Goal: Information Seeking & Learning: Learn about a topic

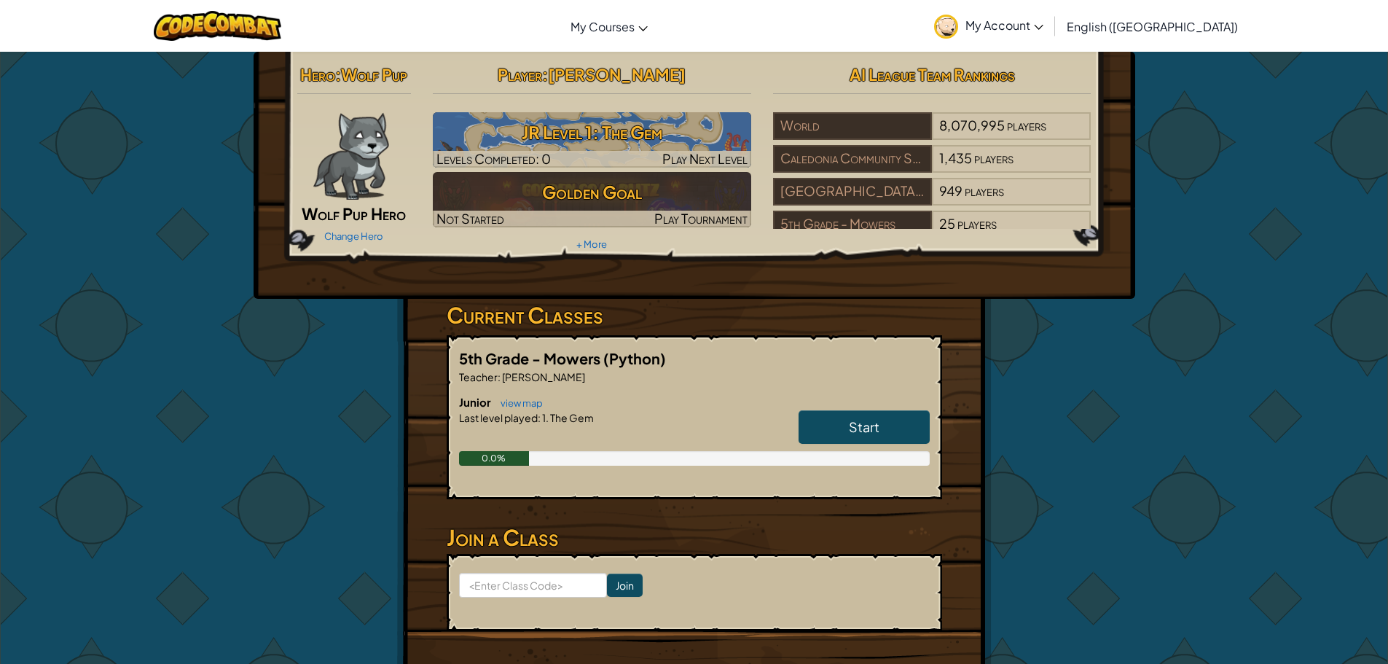
click at [902, 438] on link "Start" at bounding box center [864, 427] width 131 height 34
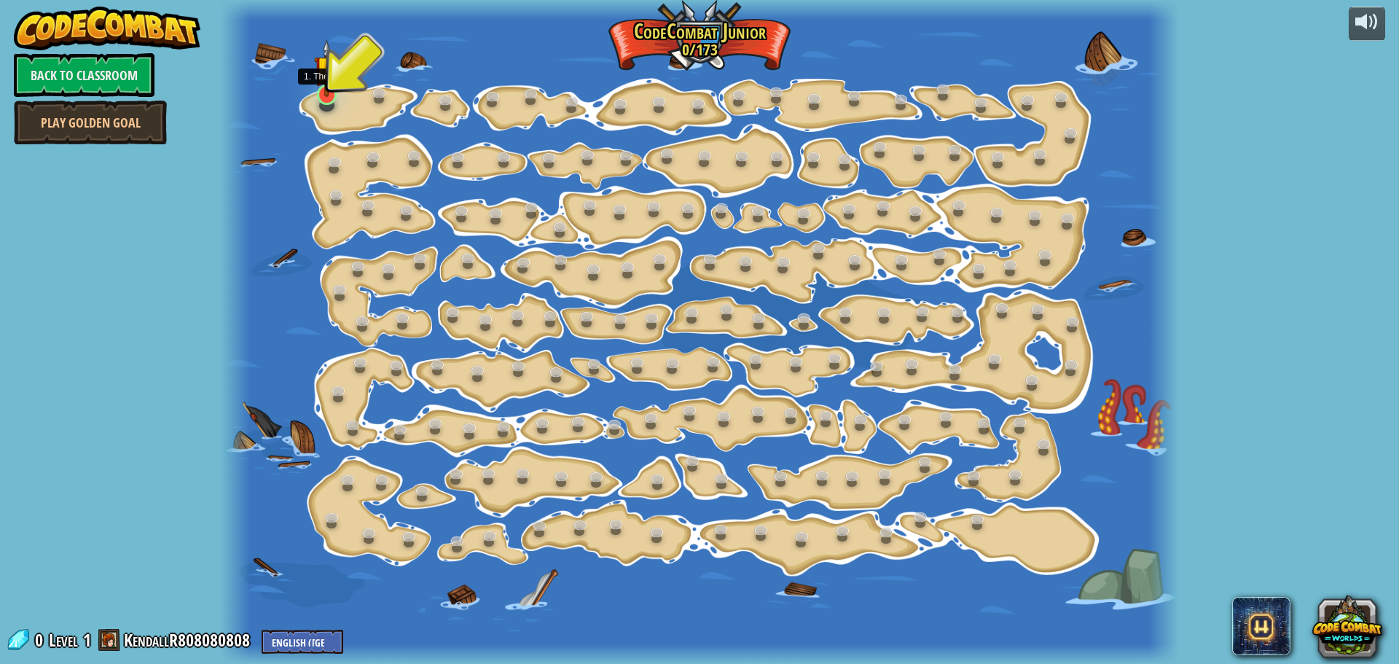
click at [318, 87] on img at bounding box center [326, 68] width 25 height 58
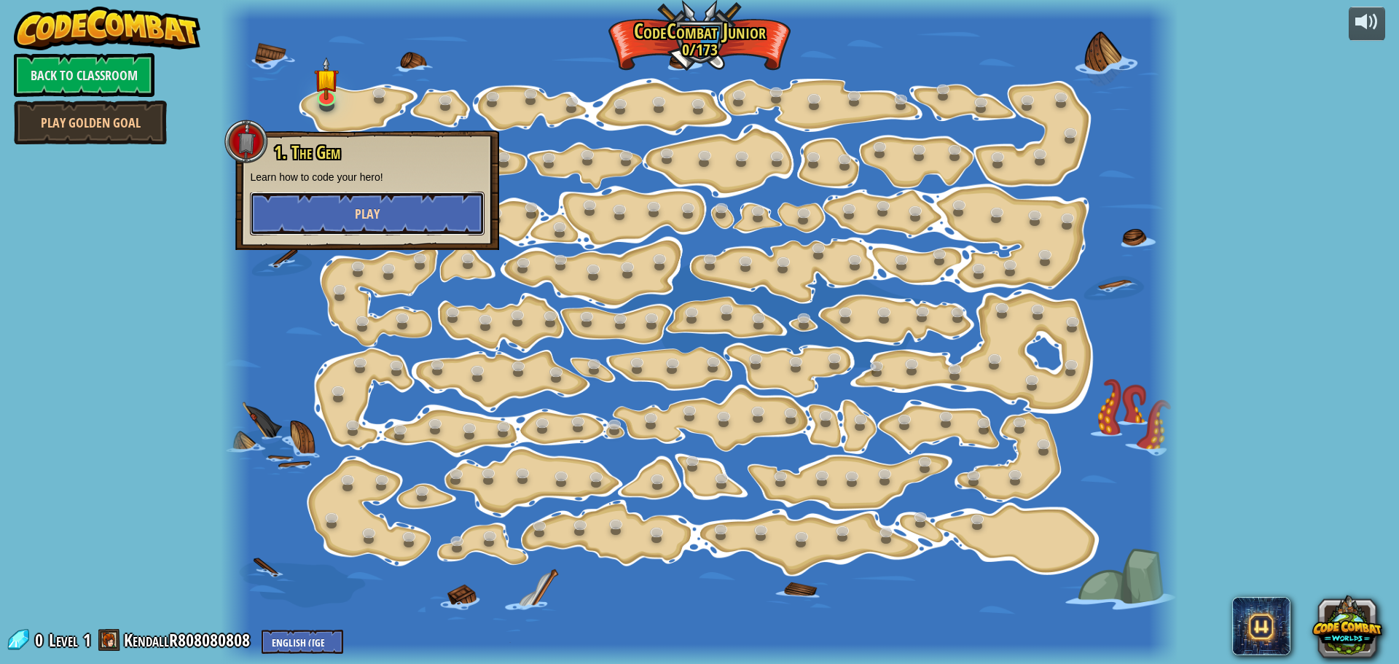
click at [304, 206] on button "Play" at bounding box center [367, 214] width 235 height 44
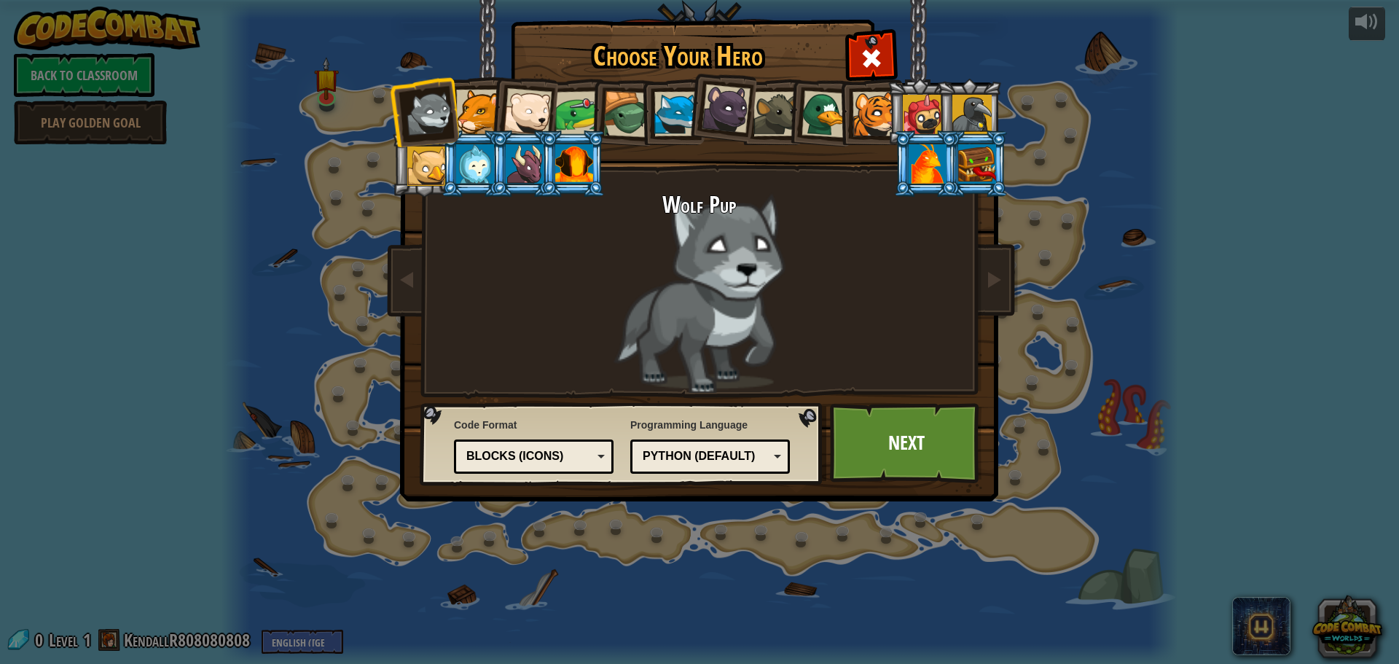
click at [500, 127] on li at bounding box center [522, 109] width 71 height 71
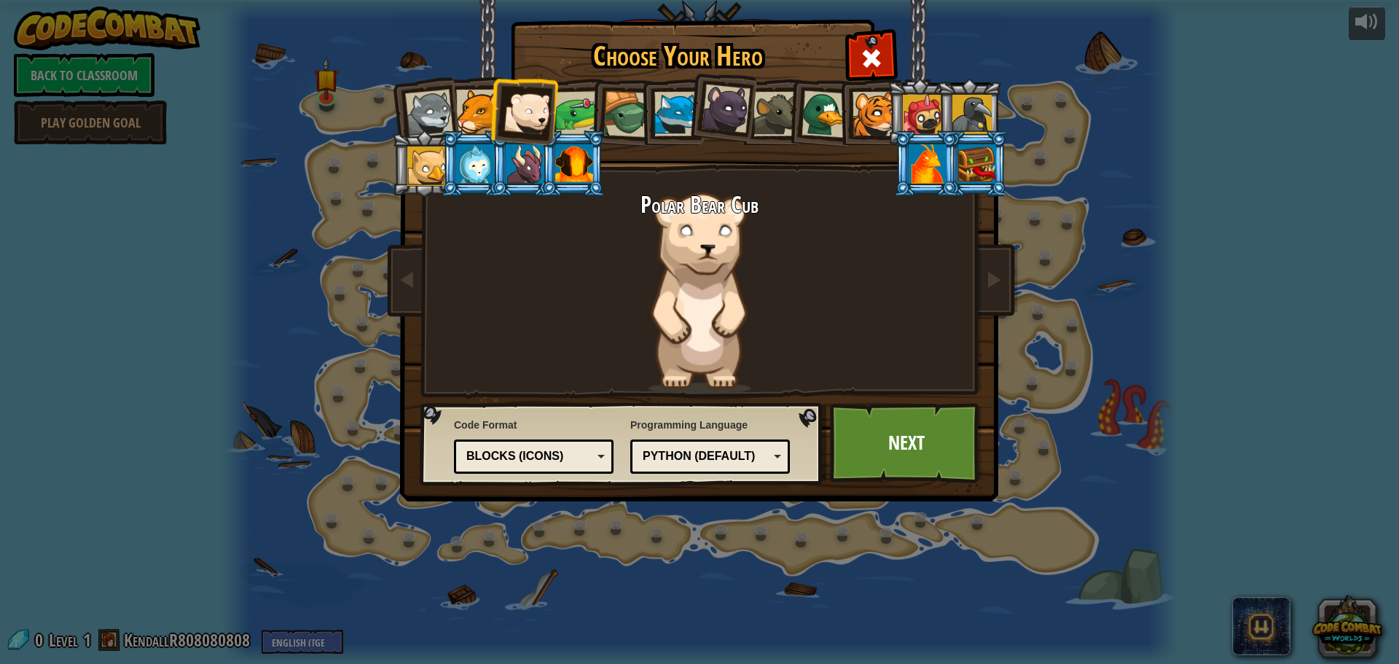
click at [936, 166] on div at bounding box center [928, 163] width 38 height 39
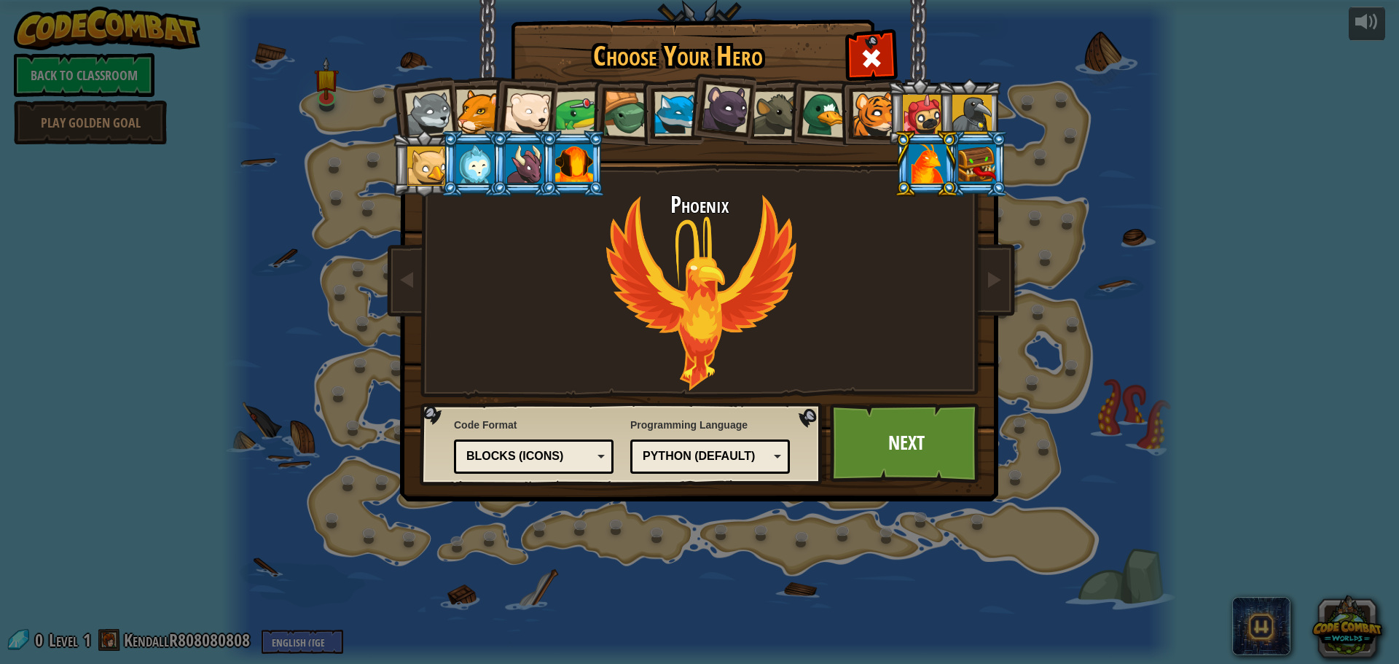
click at [431, 169] on div at bounding box center [426, 165] width 39 height 39
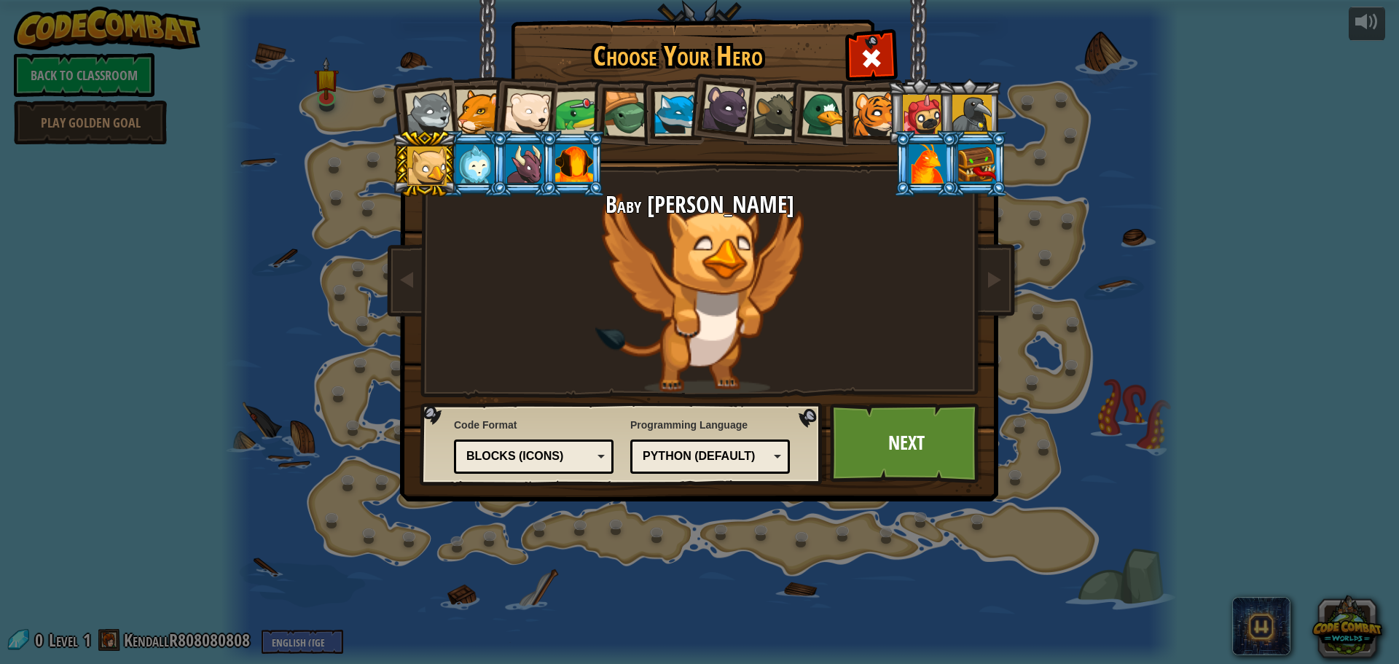
click at [527, 113] on div at bounding box center [528, 112] width 48 height 48
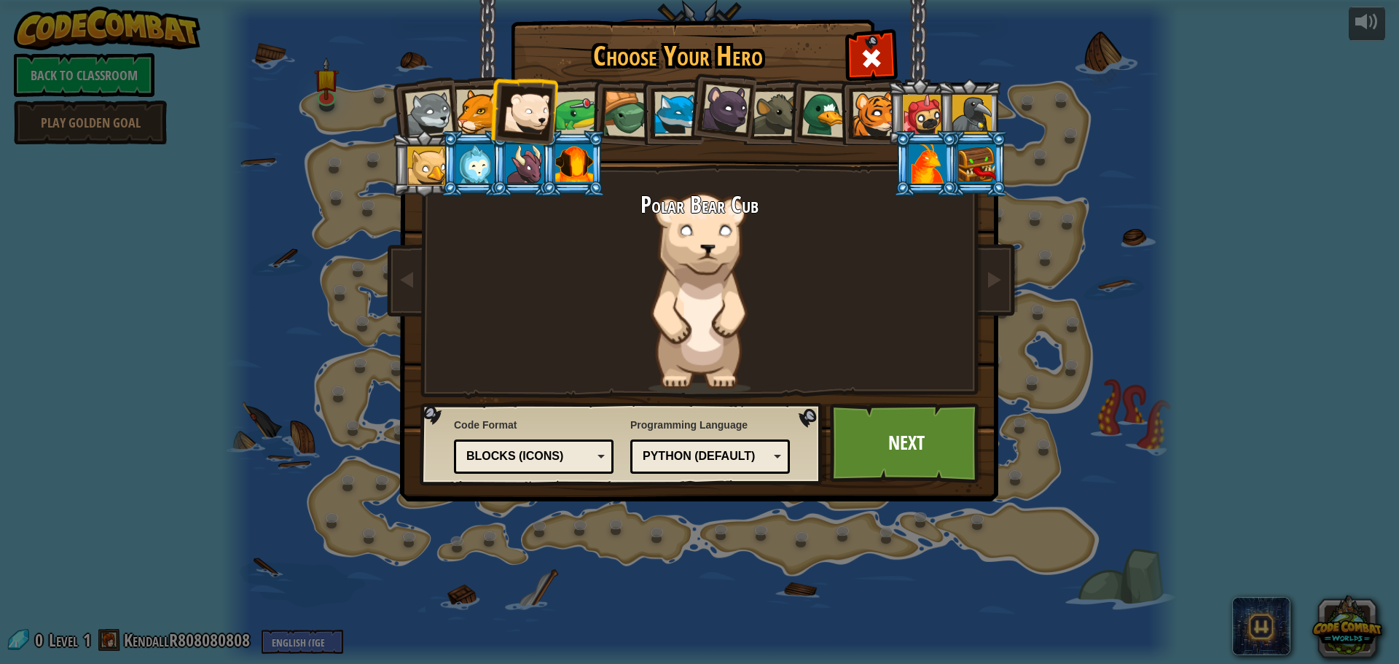
click at [731, 118] on div at bounding box center [726, 109] width 49 height 49
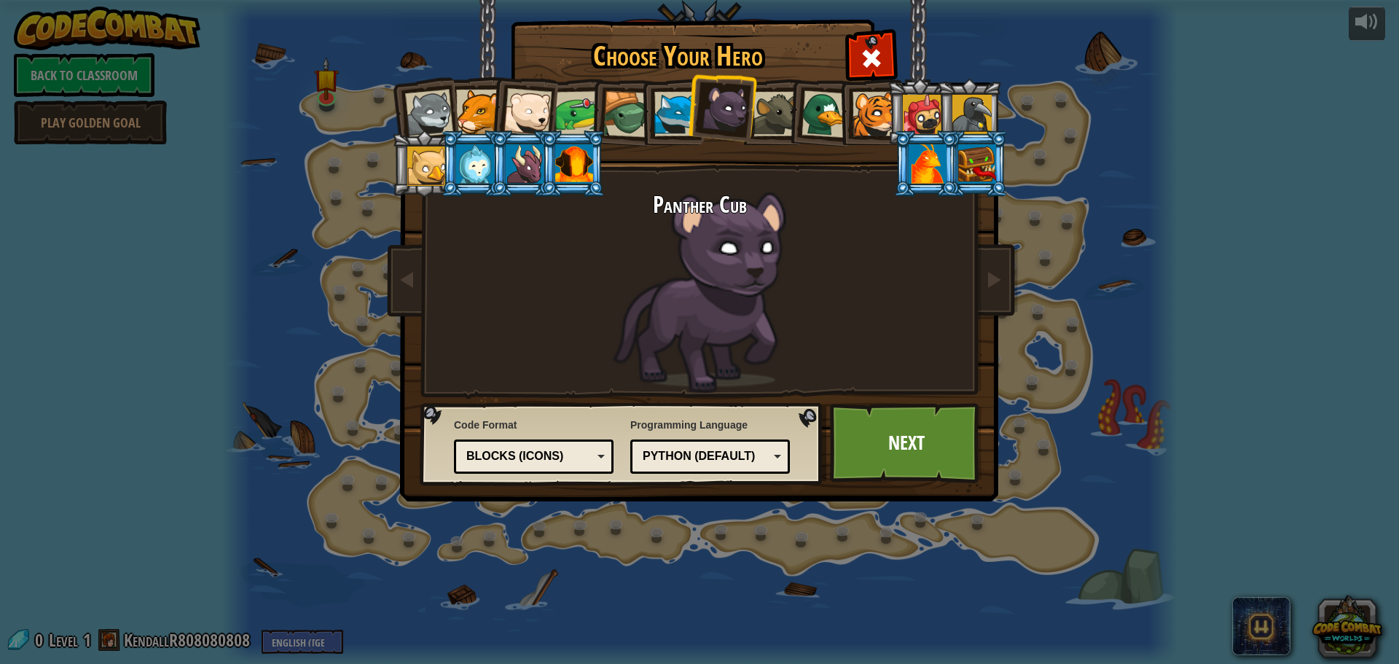
click at [912, 122] on div at bounding box center [922, 114] width 39 height 39
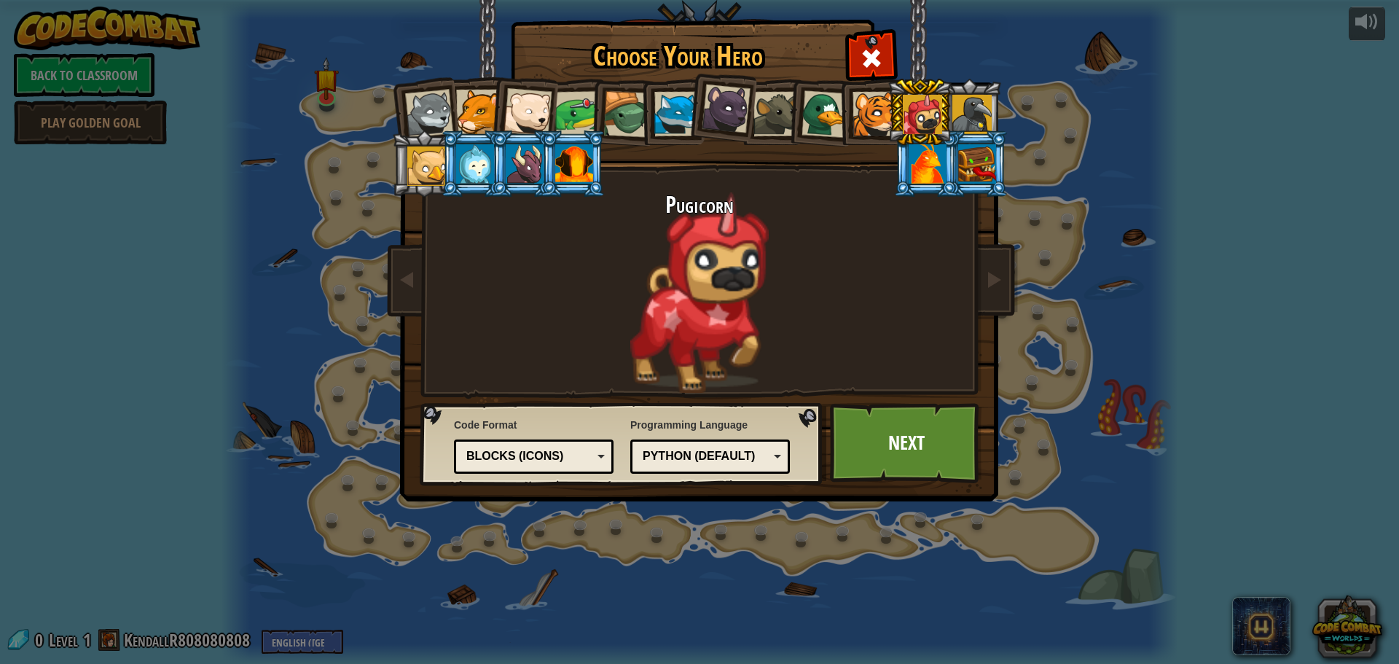
click at [517, 98] on div at bounding box center [528, 112] width 48 height 48
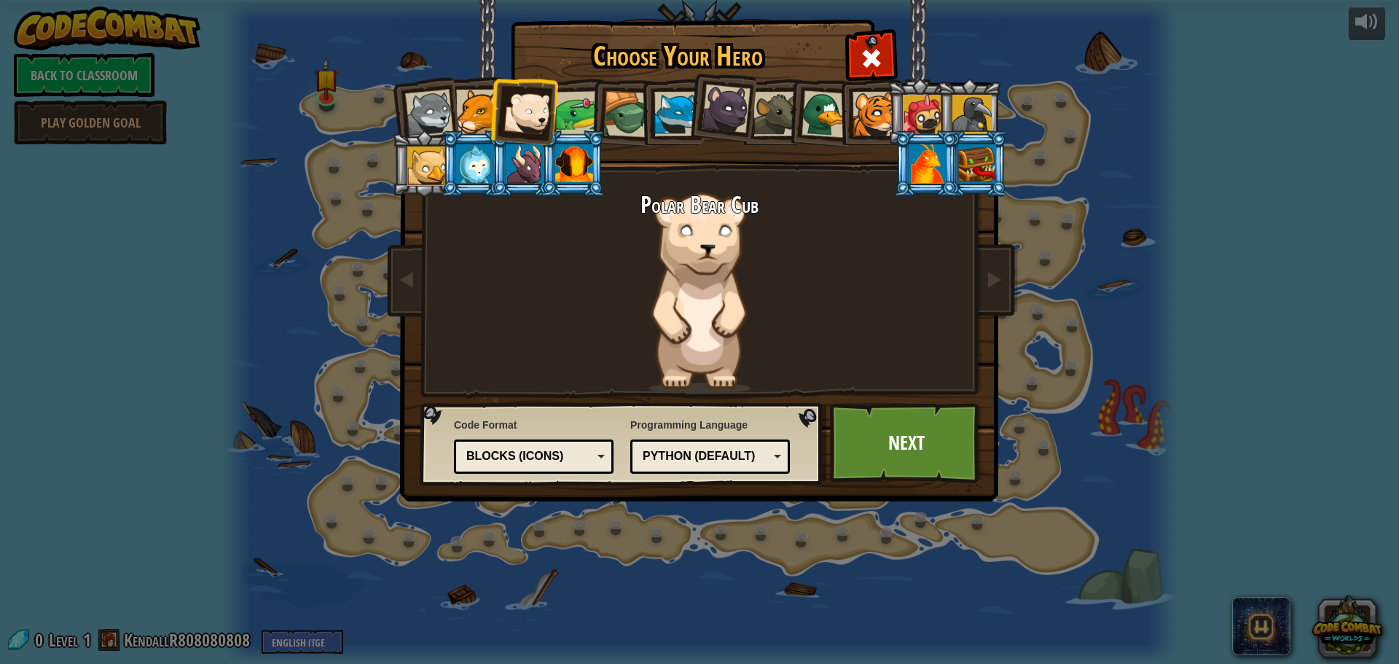
click at [444, 110] on div at bounding box center [429, 114] width 48 height 48
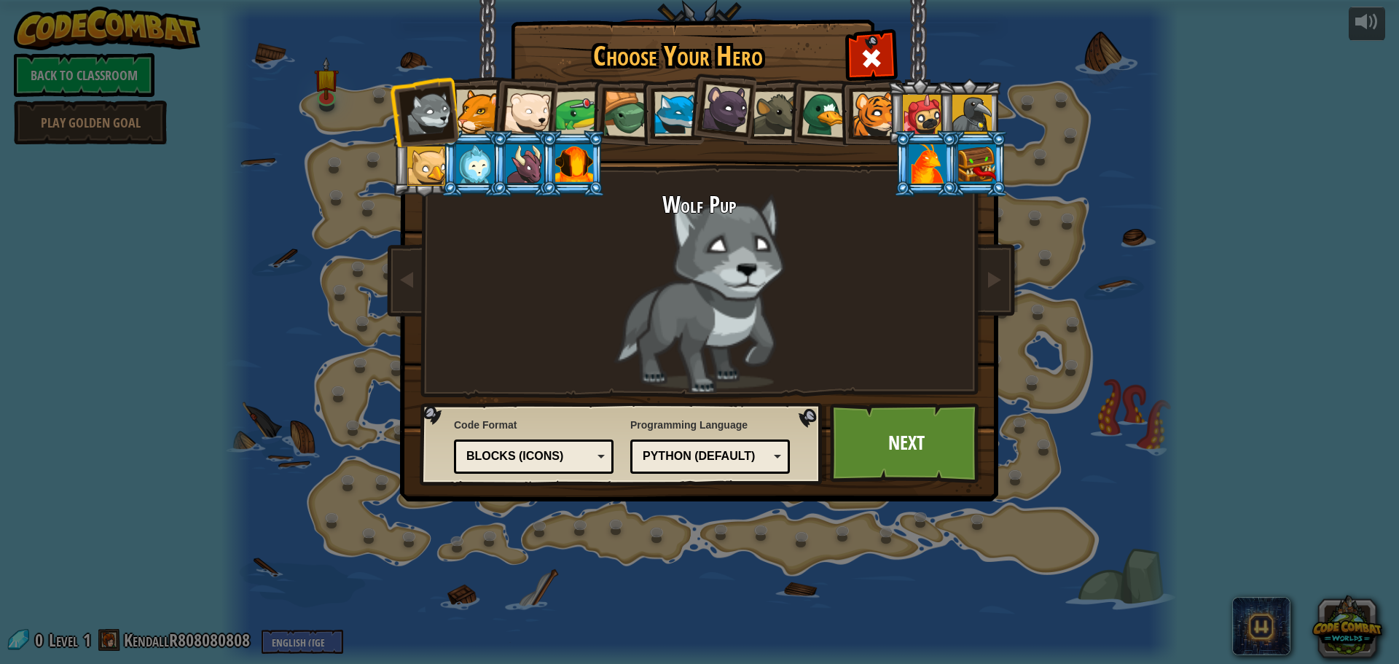
click at [536, 108] on div at bounding box center [528, 112] width 48 height 48
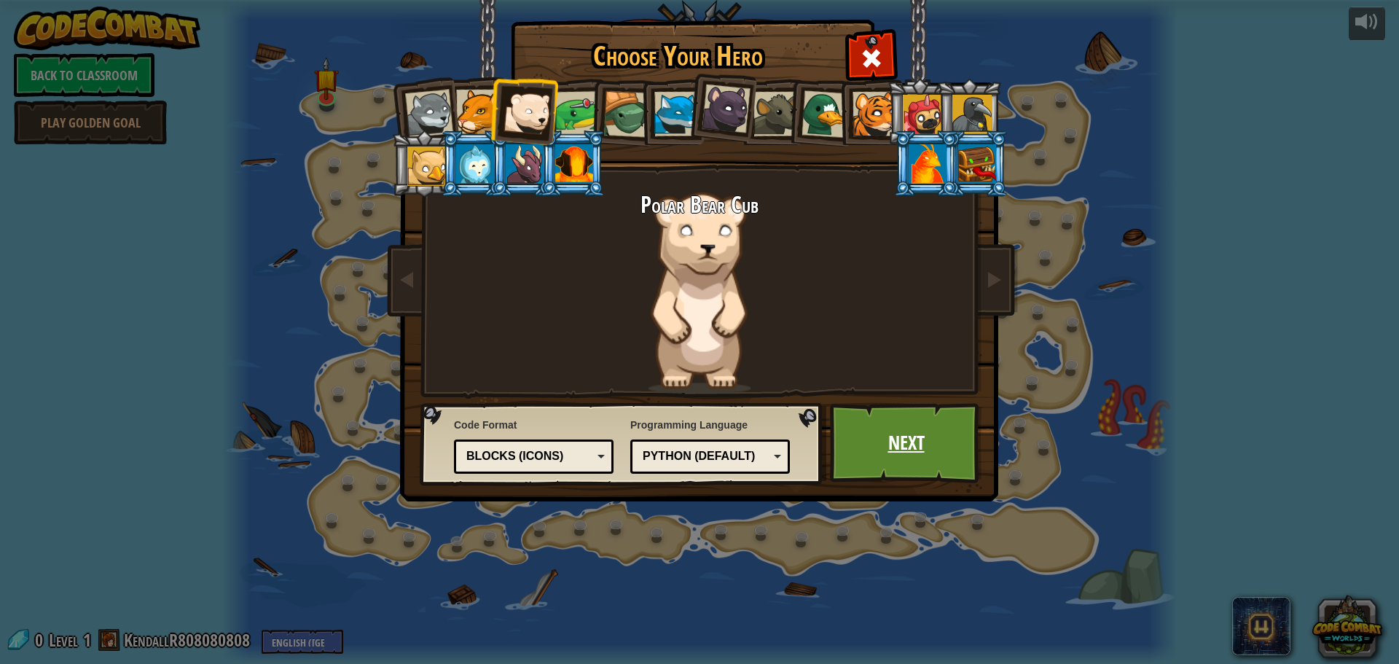
click at [887, 432] on link "Next" at bounding box center [906, 443] width 152 height 80
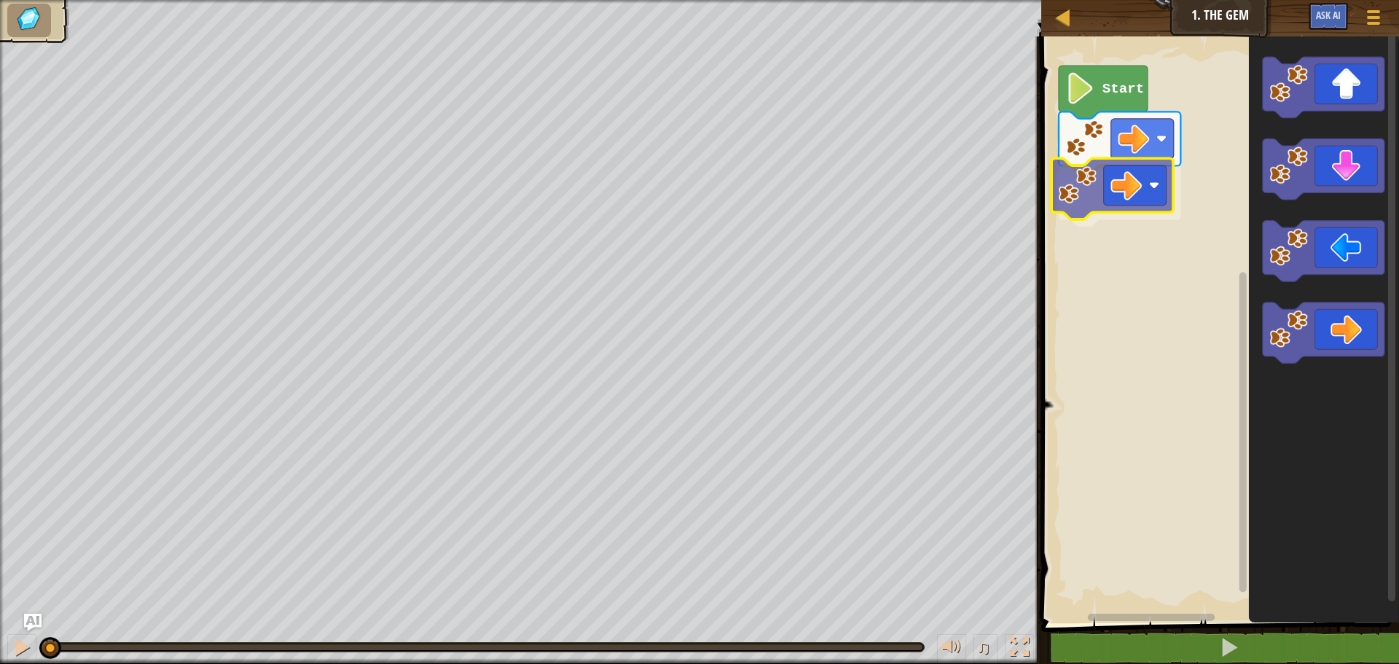
click at [1152, 183] on div "Start" at bounding box center [1218, 326] width 362 height 594
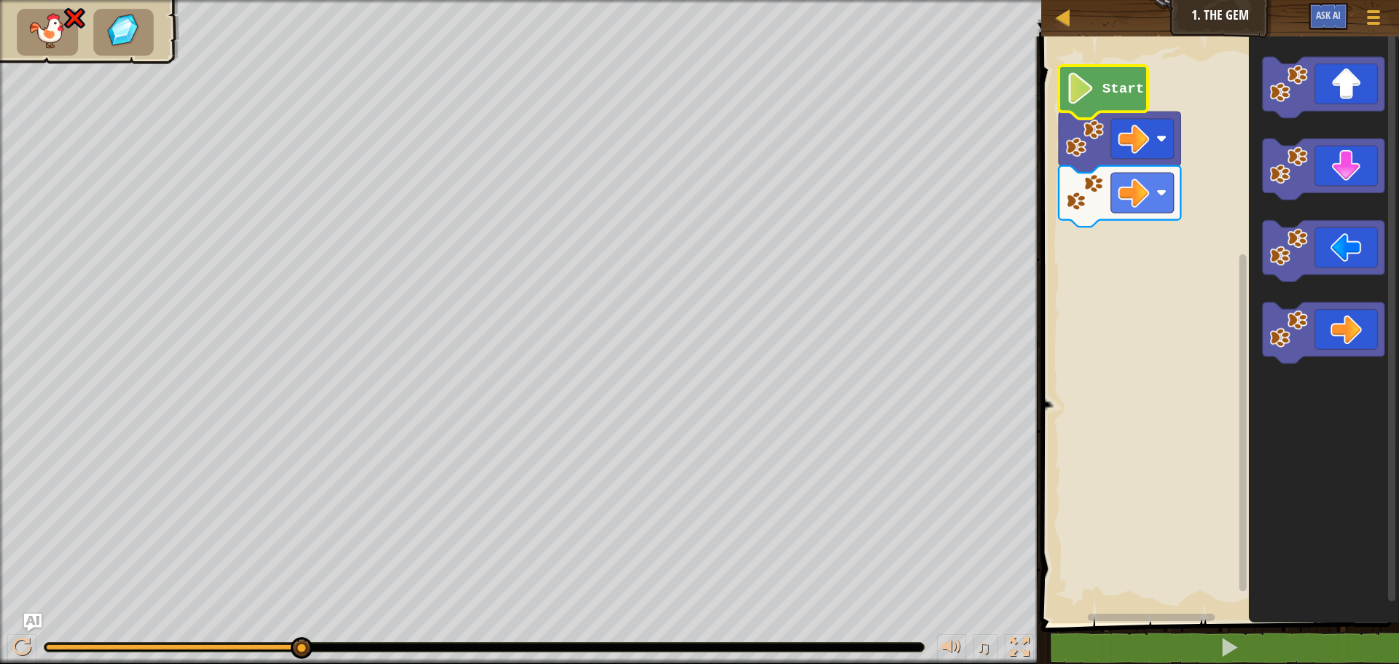
click at [1065, 75] on icon "Blockly Workspace" at bounding box center [1103, 92] width 89 height 53
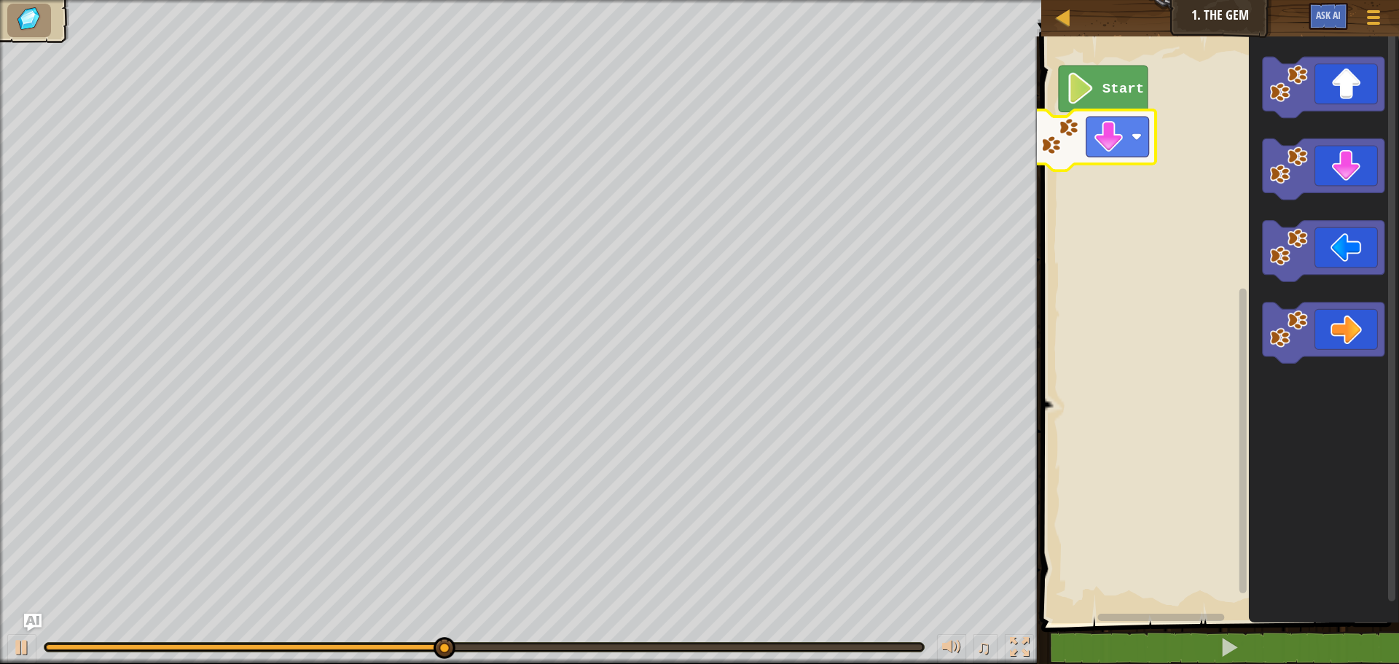
click at [1062, 160] on div "Start" at bounding box center [1218, 326] width 362 height 594
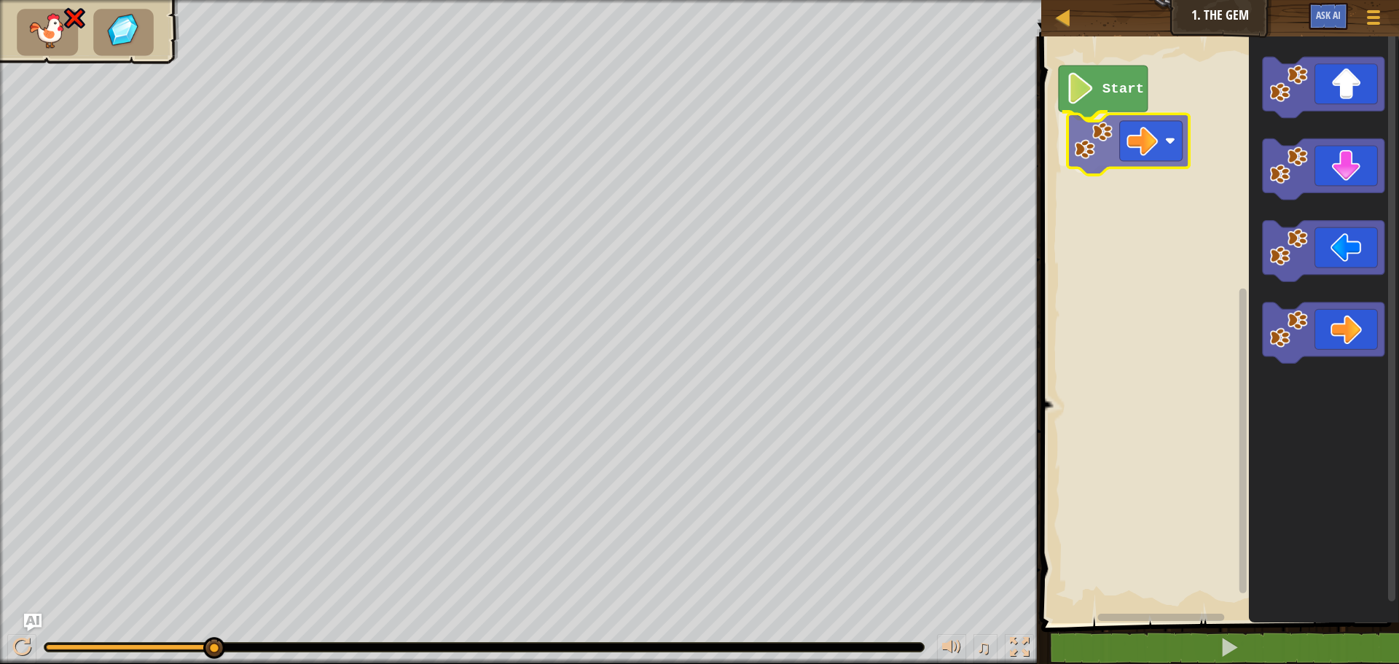
click at [1158, 123] on div "Start" at bounding box center [1218, 326] width 362 height 594
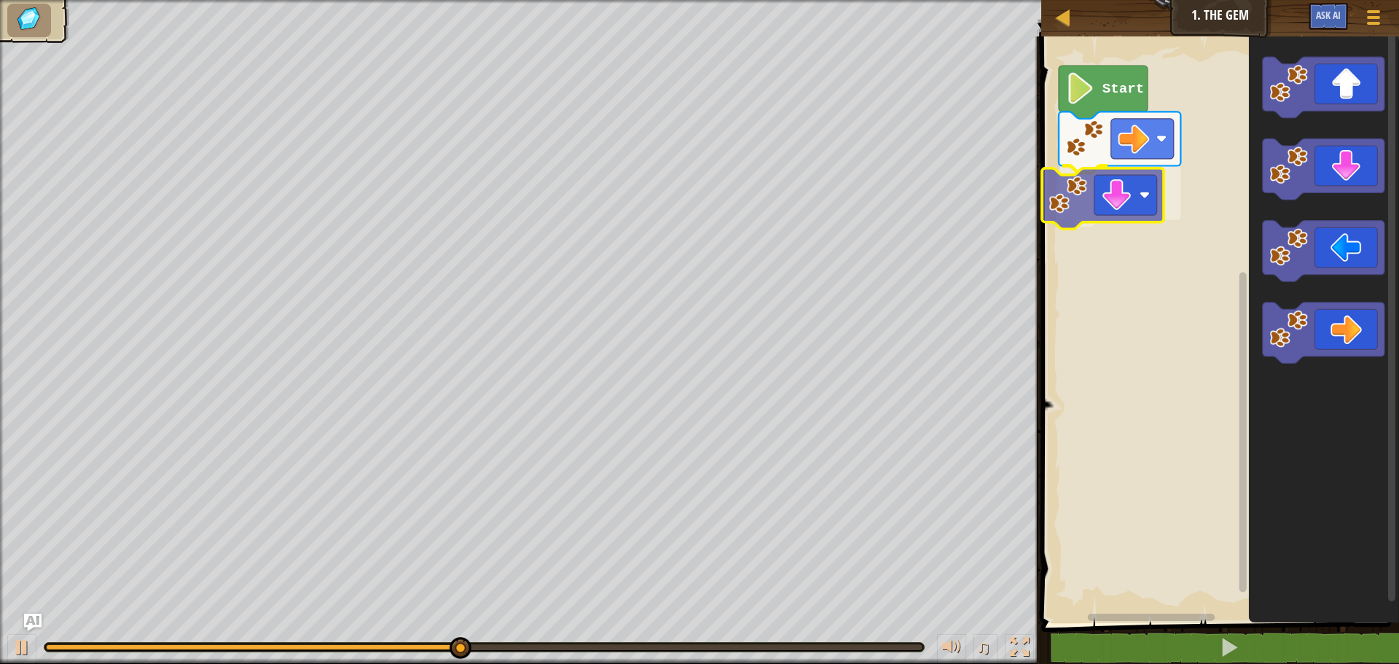
click at [1129, 192] on div "Start" at bounding box center [1218, 326] width 362 height 594
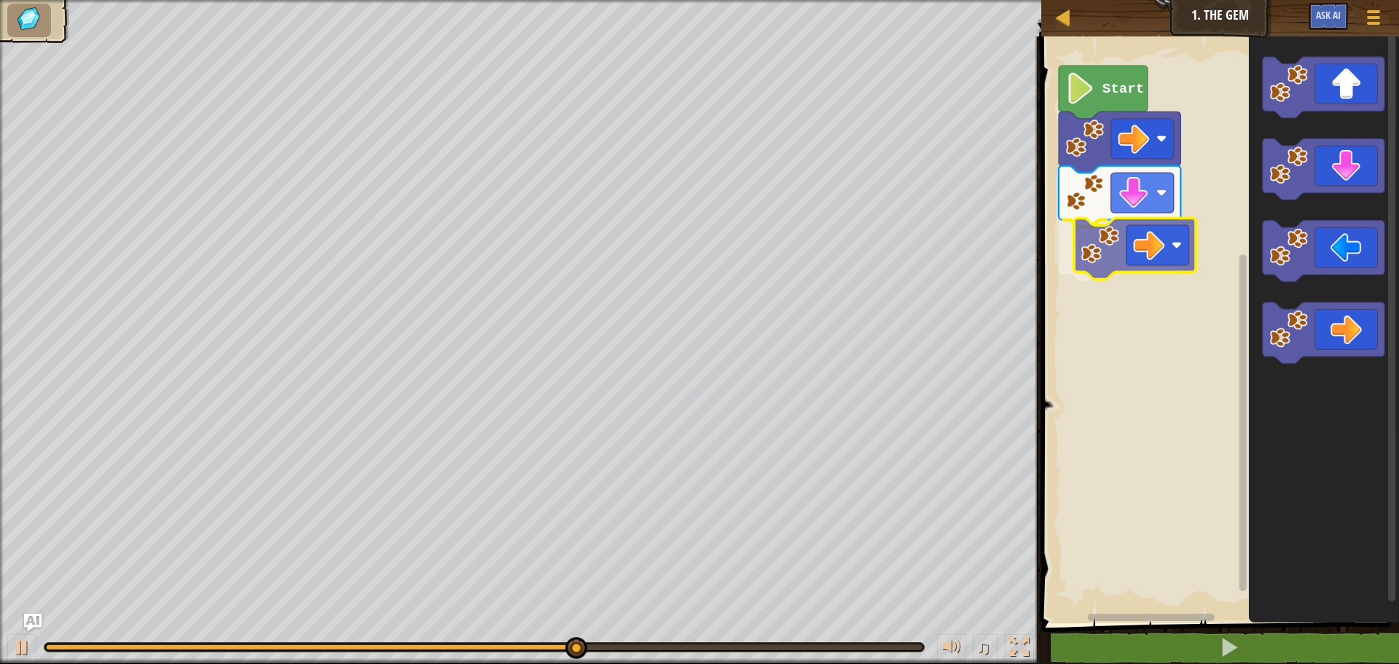
click at [1113, 227] on div "Start" at bounding box center [1218, 326] width 362 height 594
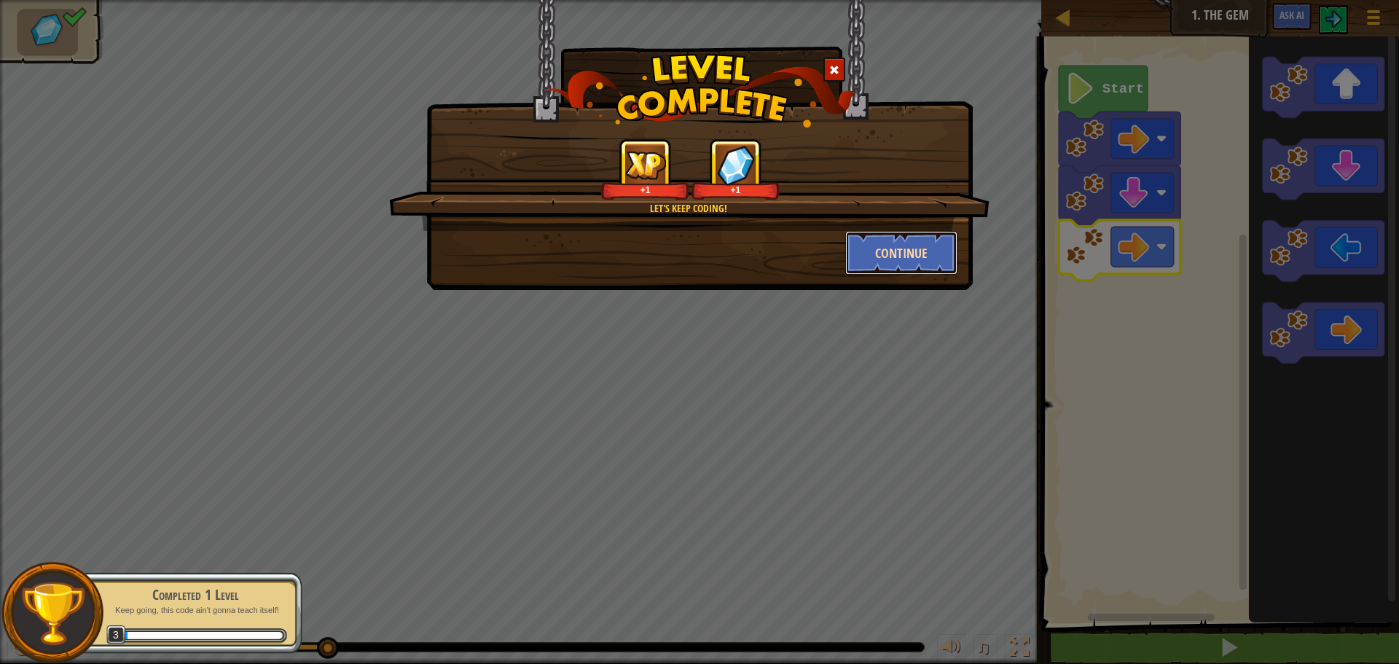
click at [923, 272] on button "Continue" at bounding box center [901, 253] width 113 height 44
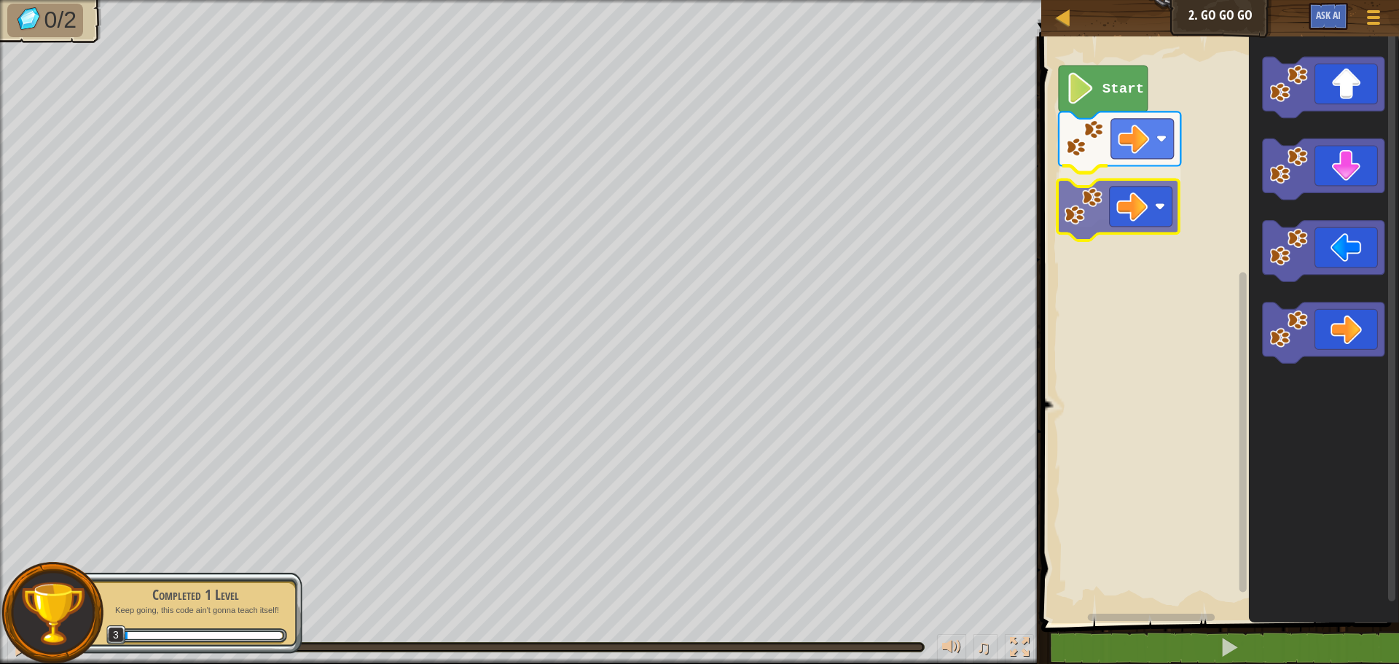
click at [1112, 222] on div "Start" at bounding box center [1218, 326] width 362 height 594
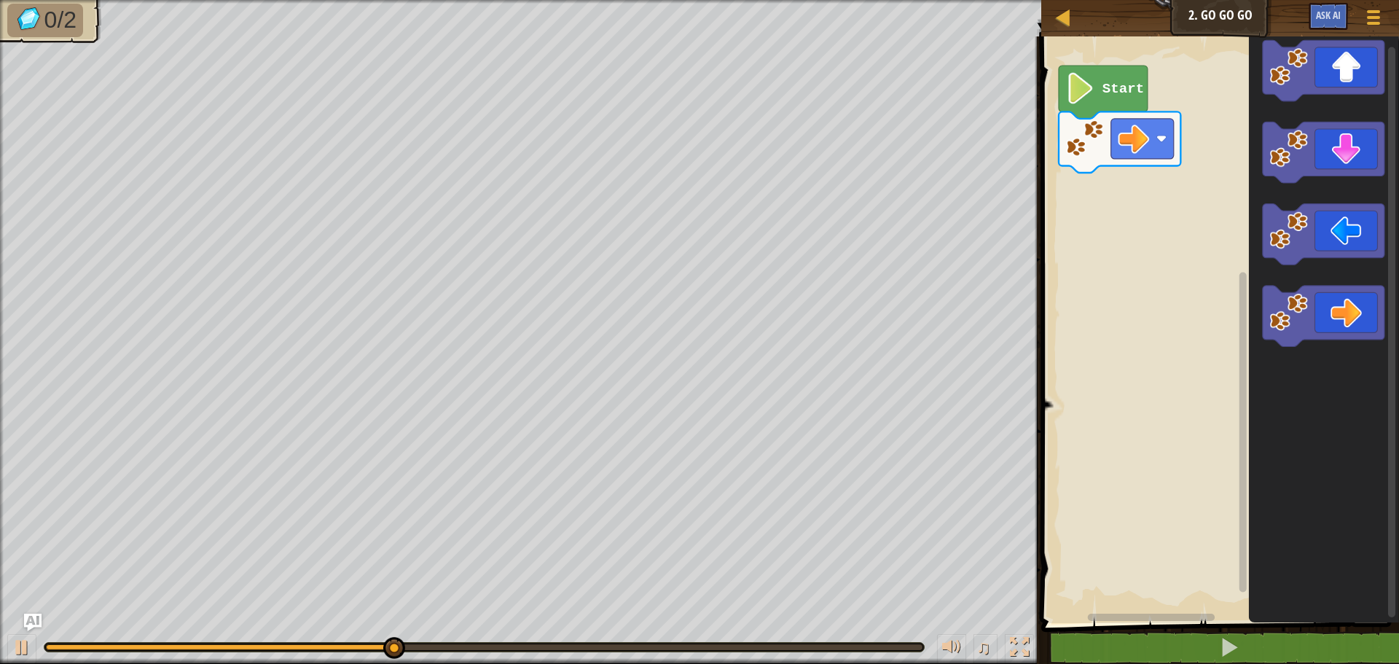
click at [1328, 115] on icon "Blockly Workspace" at bounding box center [1324, 326] width 150 height 594
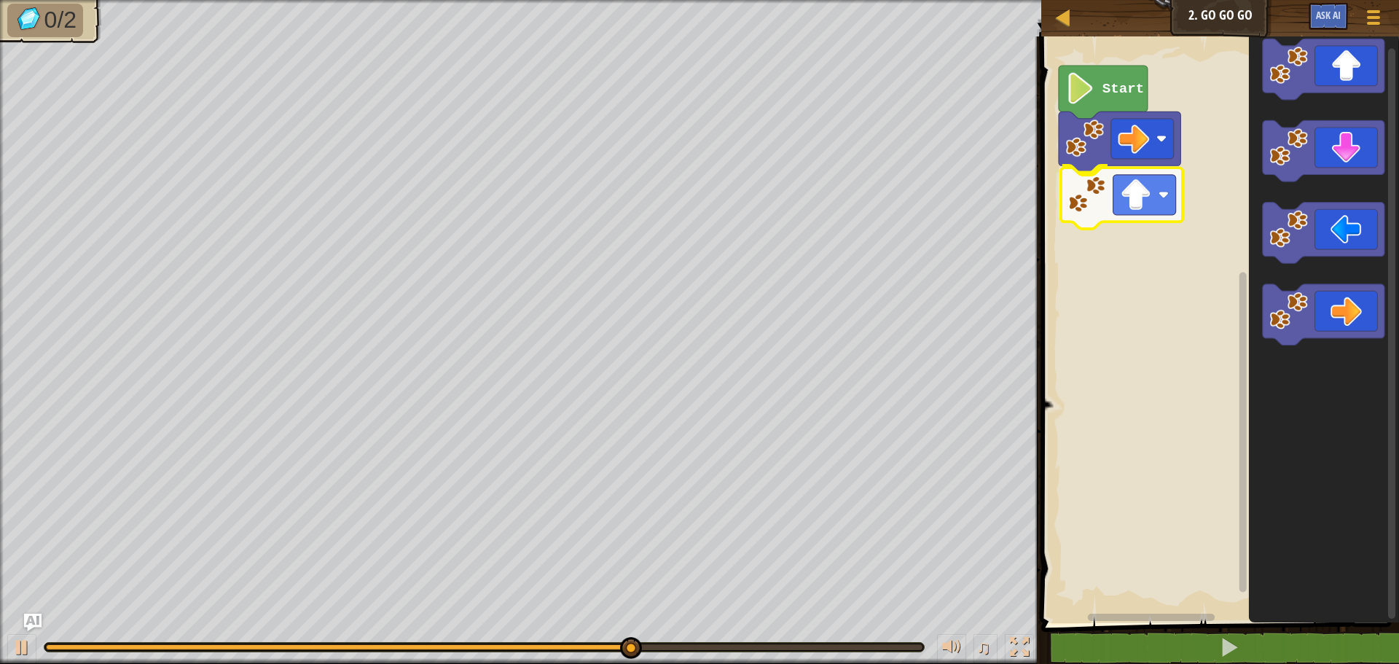
click at [1107, 213] on div "Start" at bounding box center [1218, 326] width 362 height 594
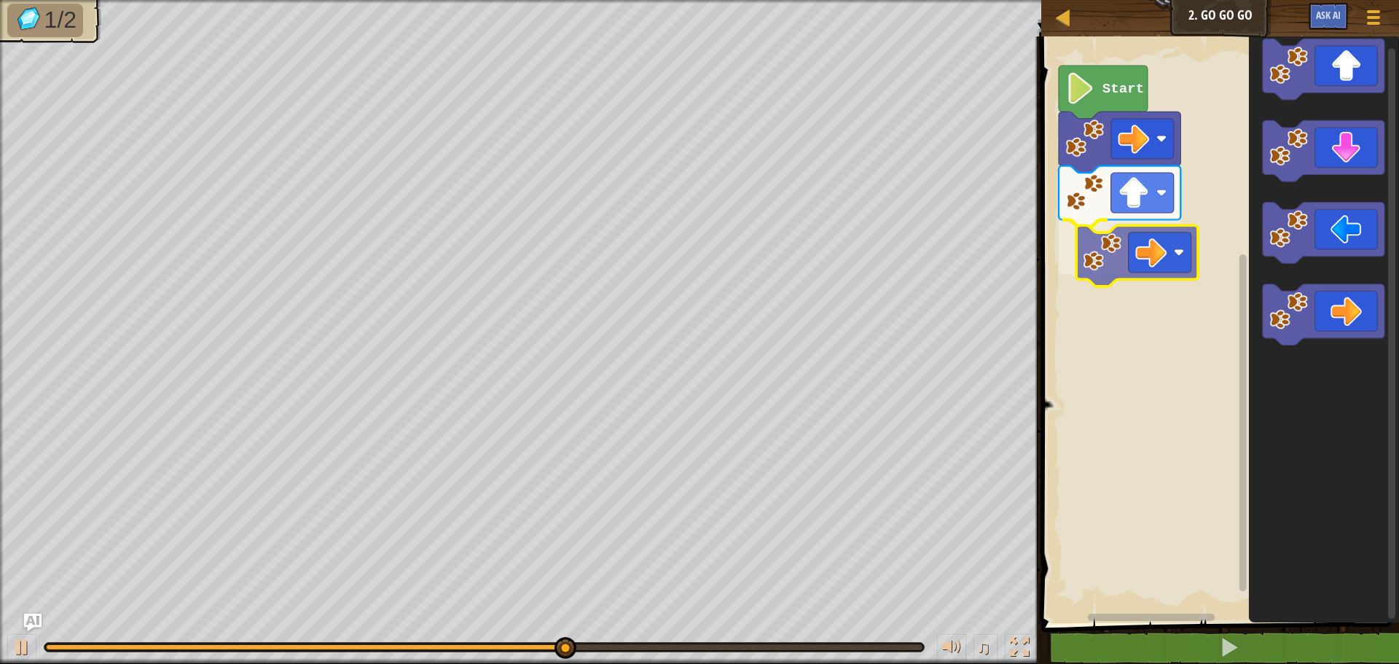
click at [1127, 261] on div "Start" at bounding box center [1218, 326] width 362 height 594
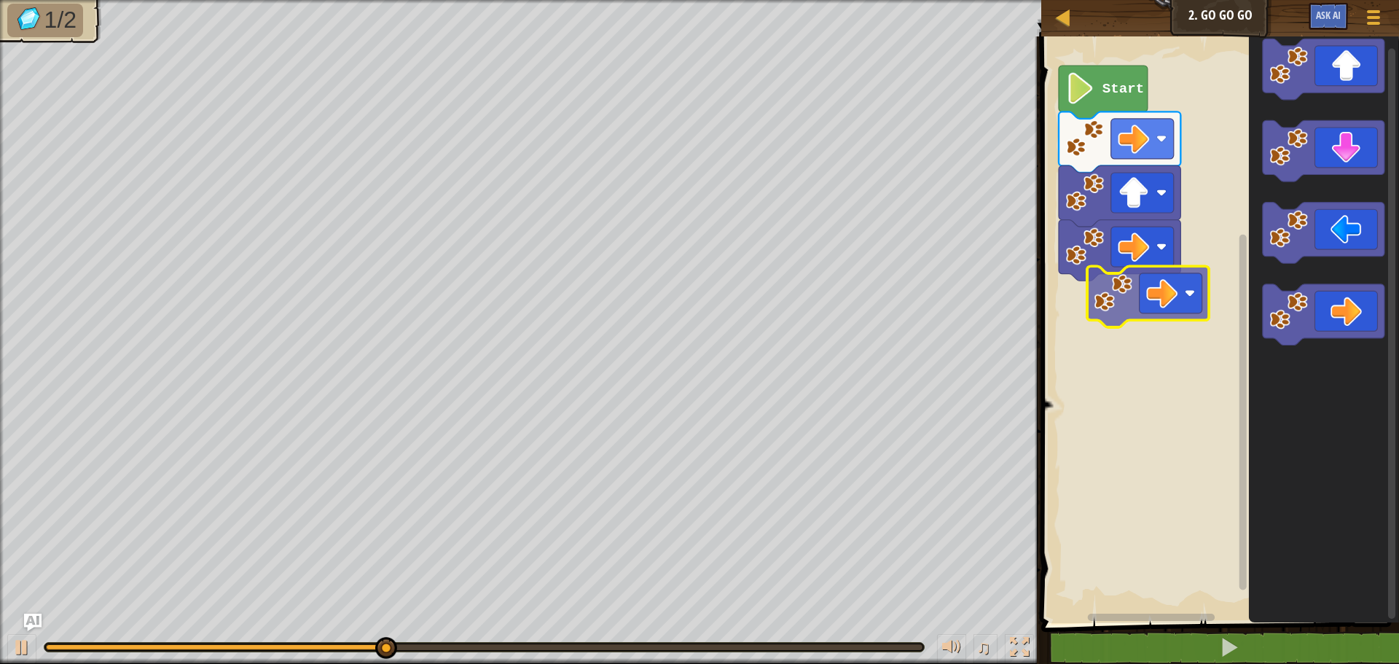
click at [1183, 304] on div "Start" at bounding box center [1218, 326] width 362 height 594
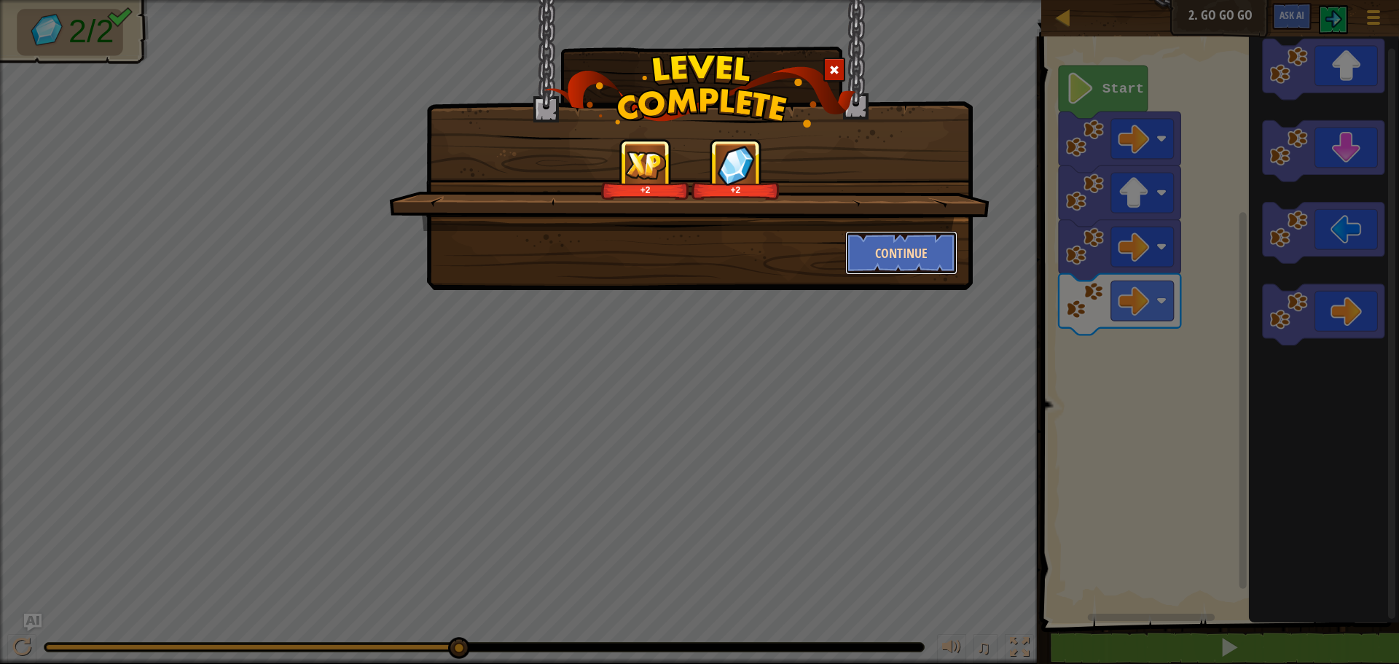
click at [885, 262] on button "Continue" at bounding box center [901, 253] width 113 height 44
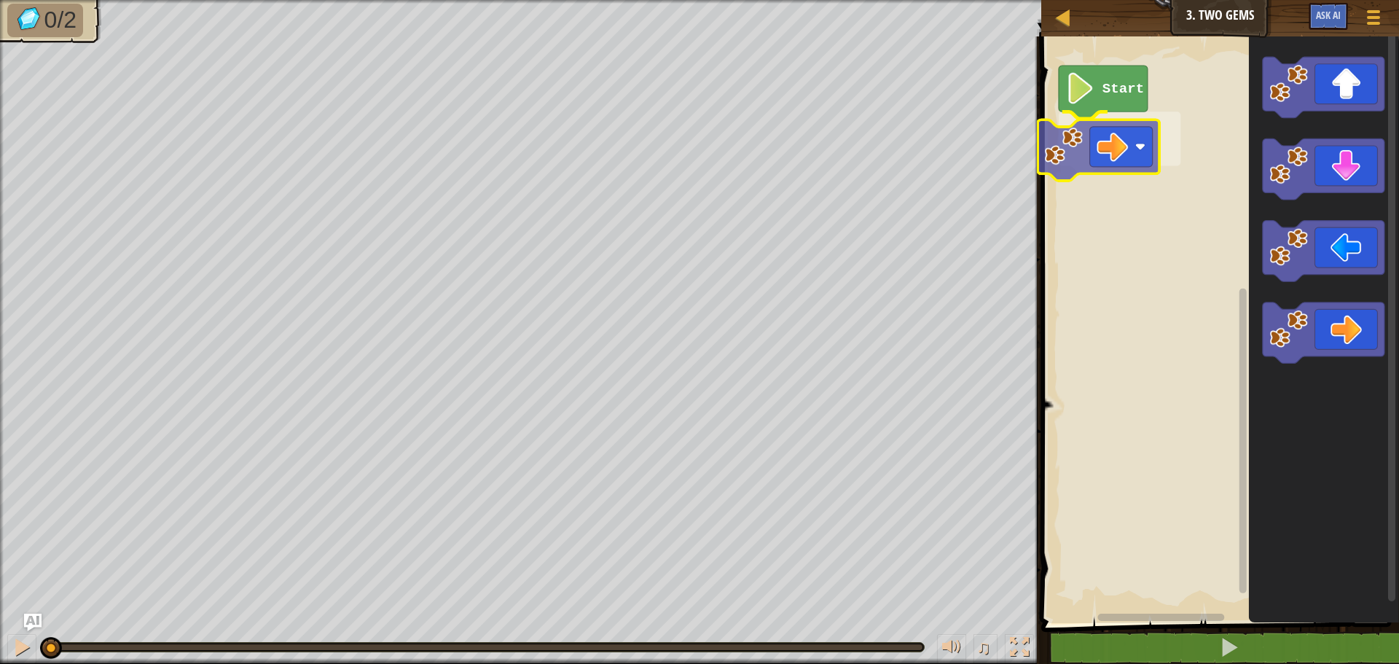
click at [1159, 140] on div "Start" at bounding box center [1218, 326] width 362 height 594
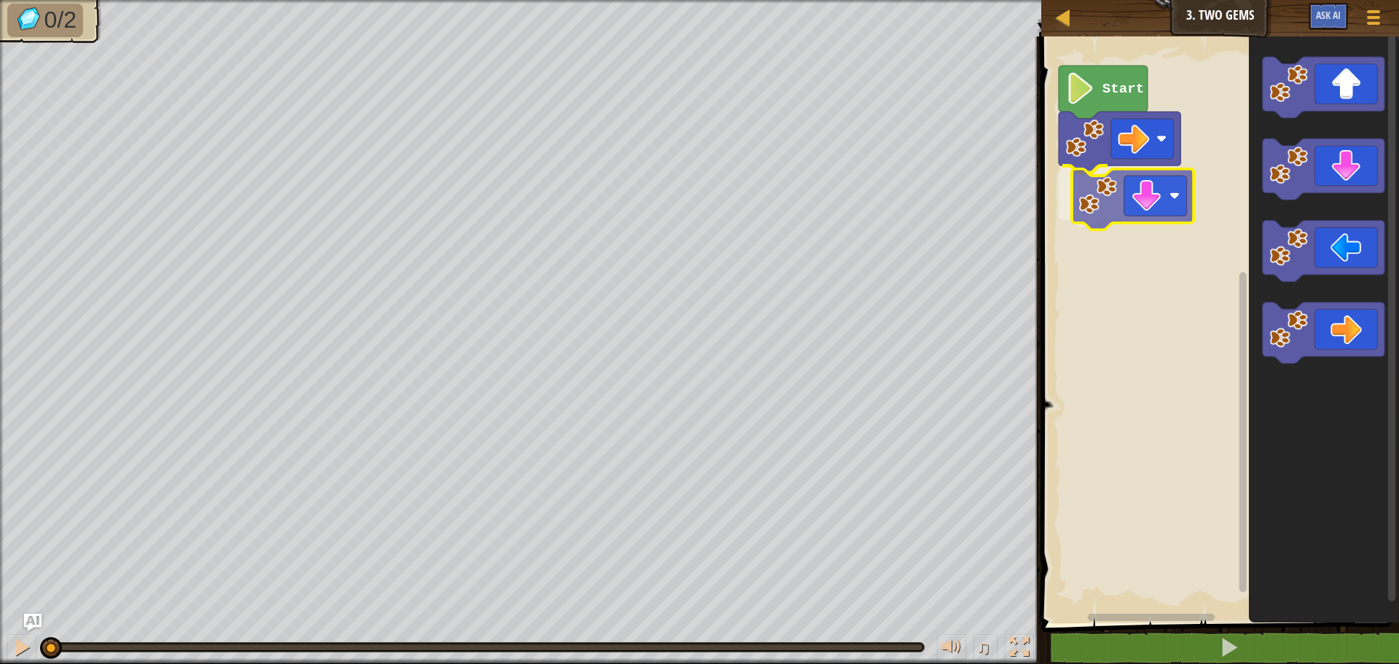
click at [1134, 210] on div "Start" at bounding box center [1218, 326] width 362 height 594
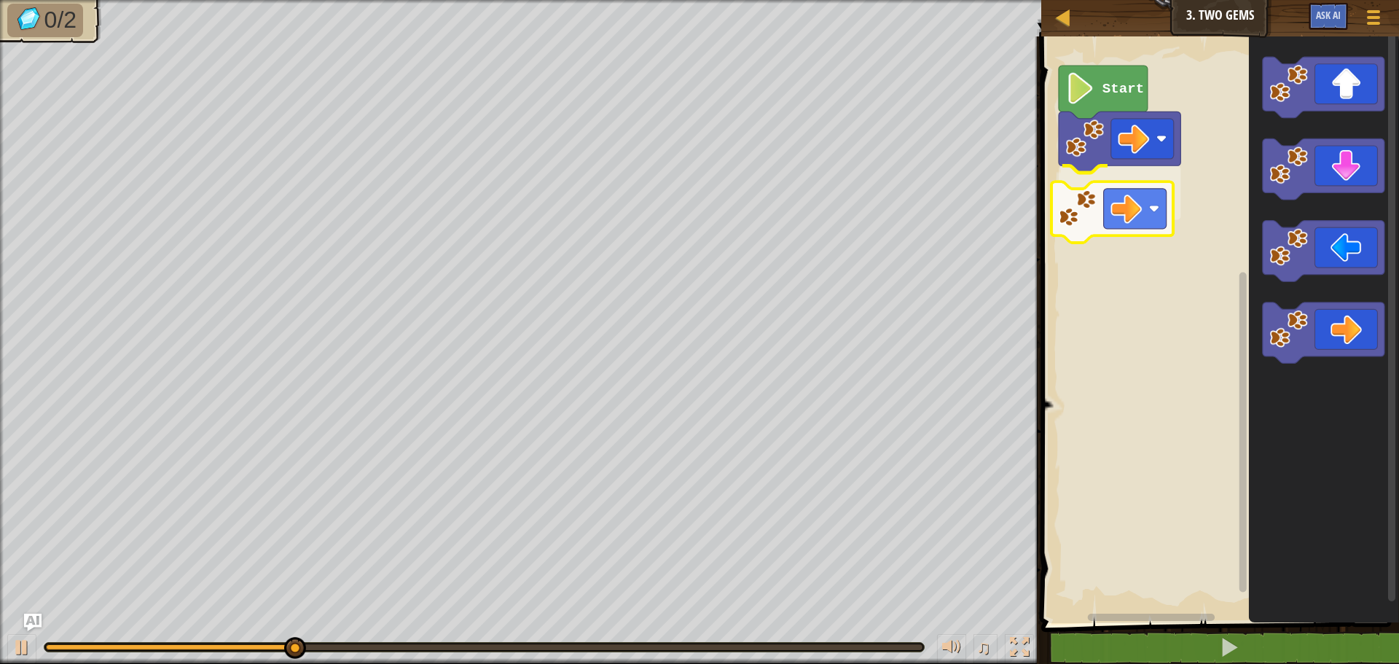
click at [1118, 238] on div "Start" at bounding box center [1218, 326] width 362 height 594
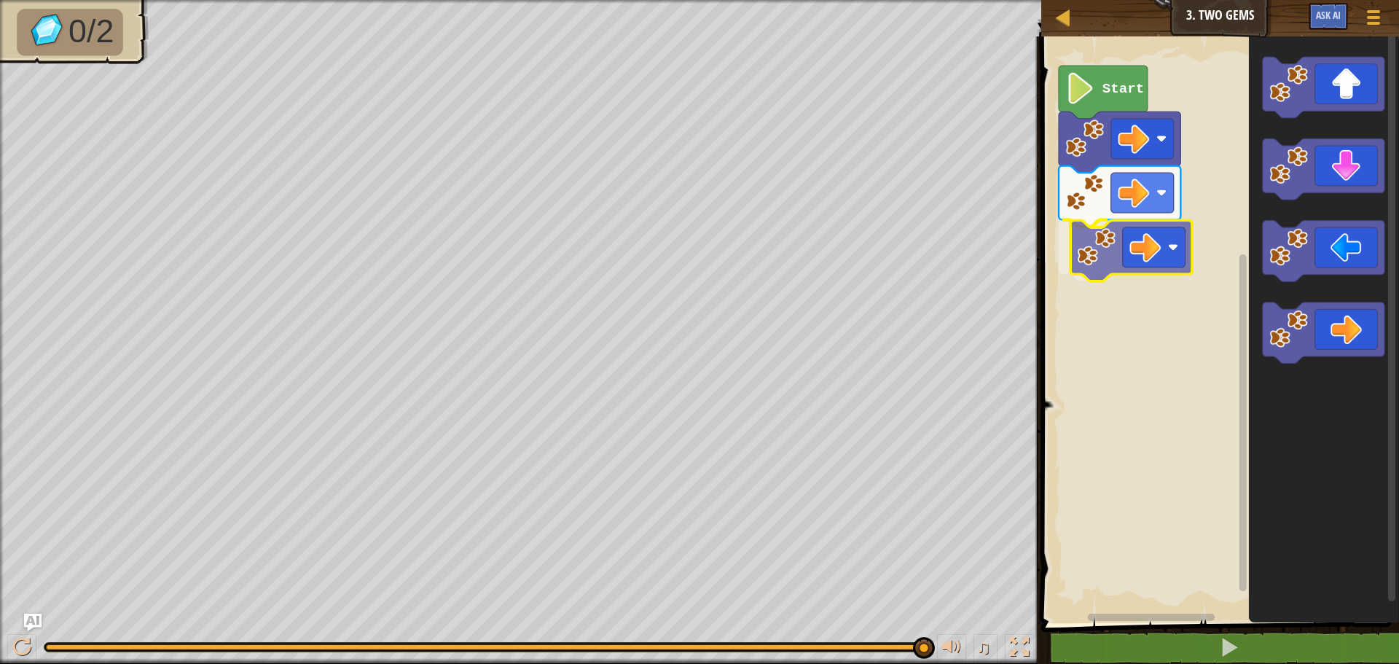
click at [1116, 246] on div "Start" at bounding box center [1218, 326] width 362 height 594
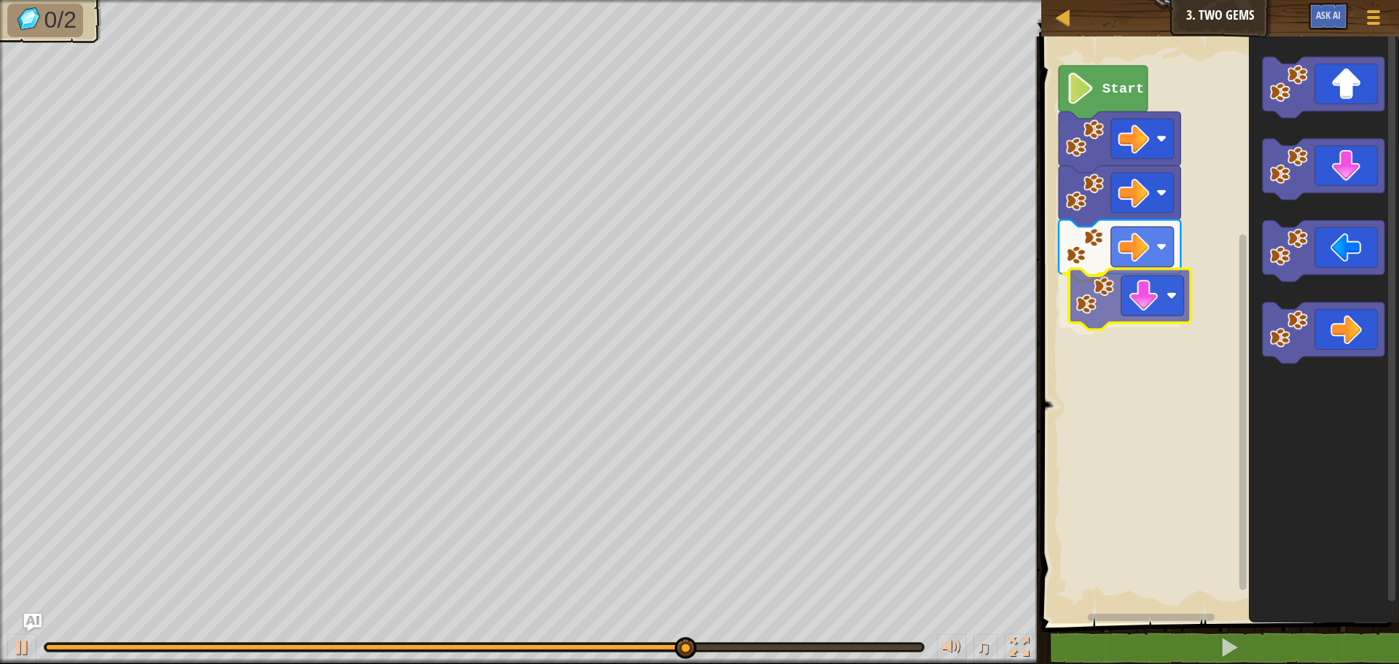
click at [1170, 311] on div "Start" at bounding box center [1218, 326] width 362 height 594
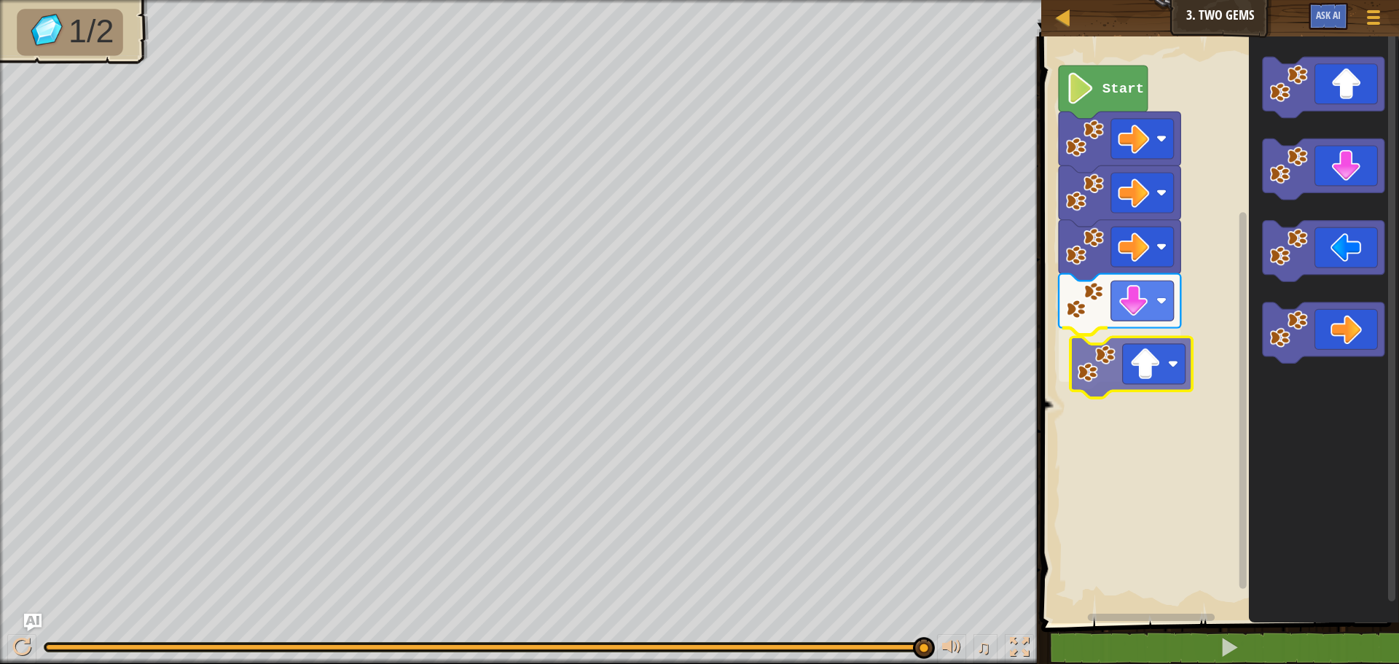
click at [1129, 353] on div "Start" at bounding box center [1218, 326] width 362 height 594
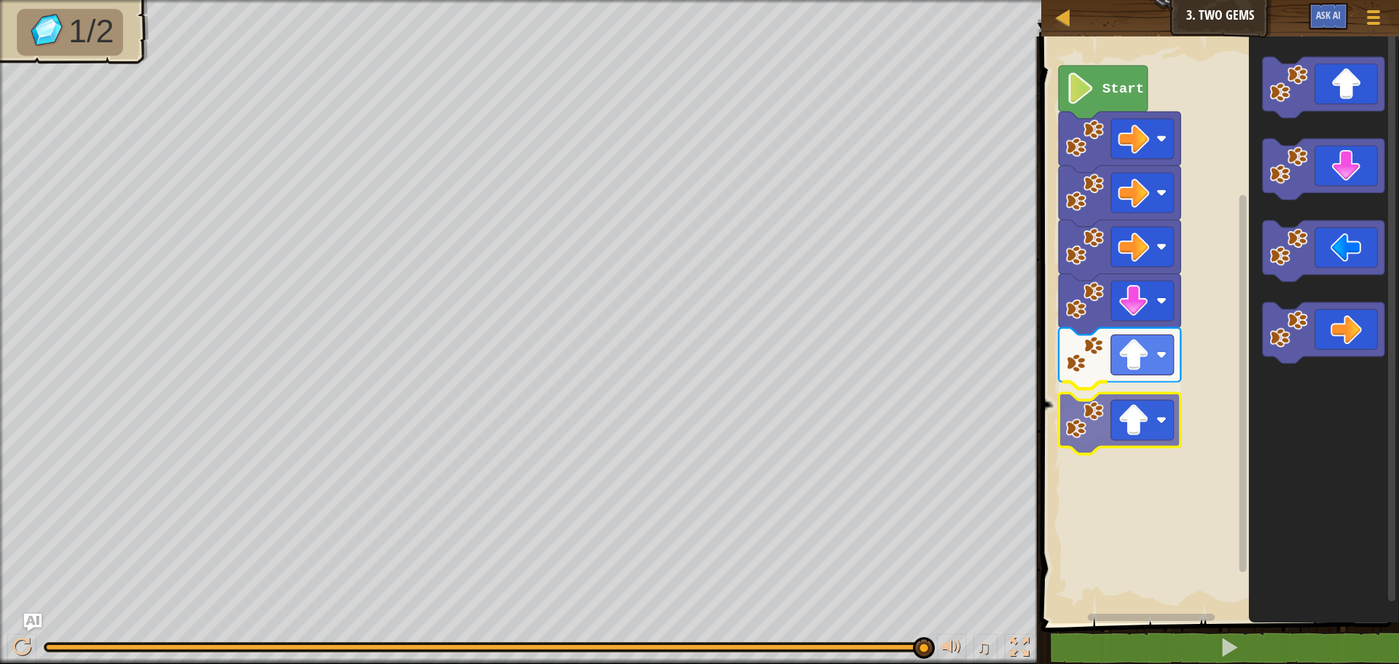
click at [1124, 436] on div "Start" at bounding box center [1218, 326] width 362 height 594
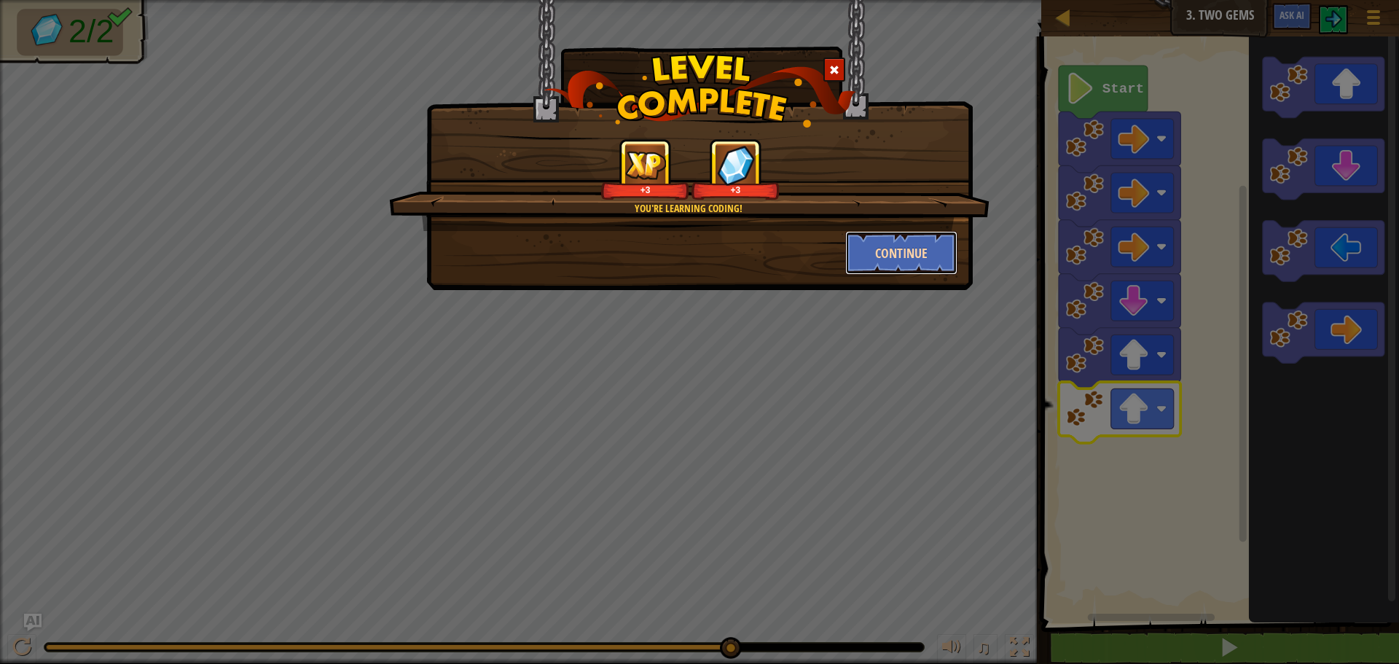
click at [884, 257] on button "Continue" at bounding box center [901, 253] width 113 height 44
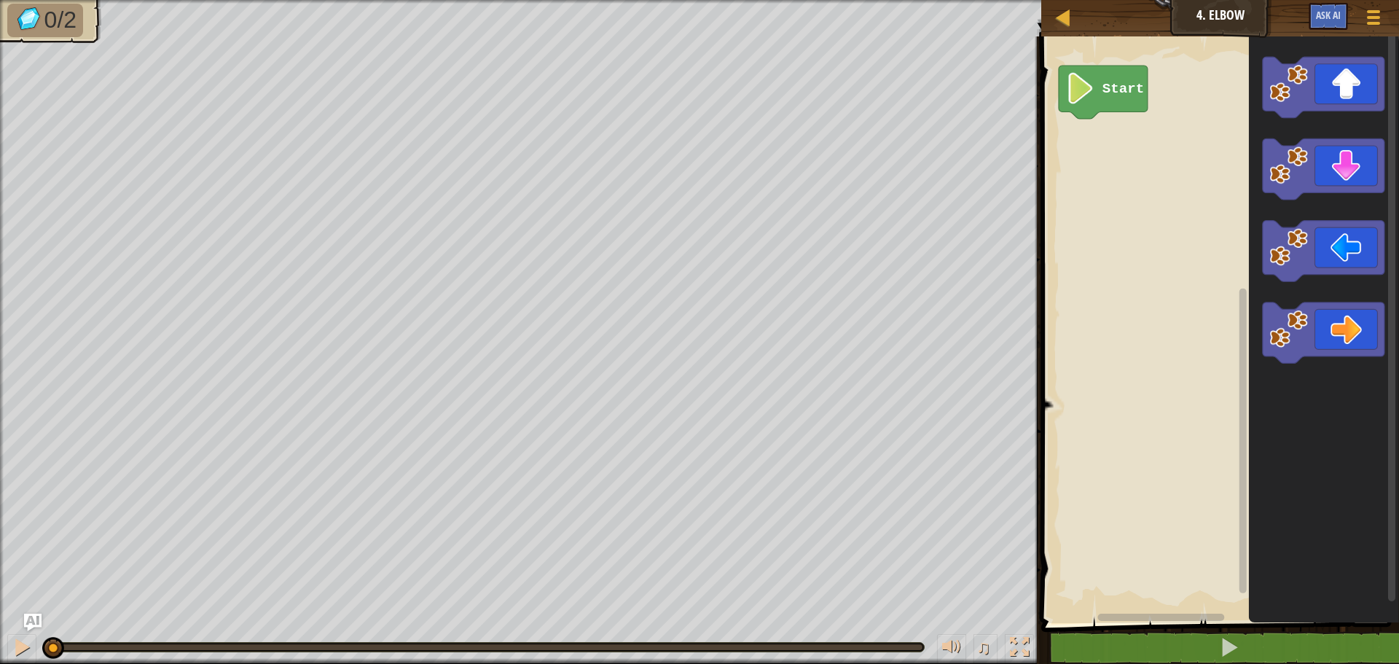
click at [1222, 202] on div "Start" at bounding box center [1218, 326] width 362 height 594
click at [1159, 157] on div "Start" at bounding box center [1218, 326] width 362 height 594
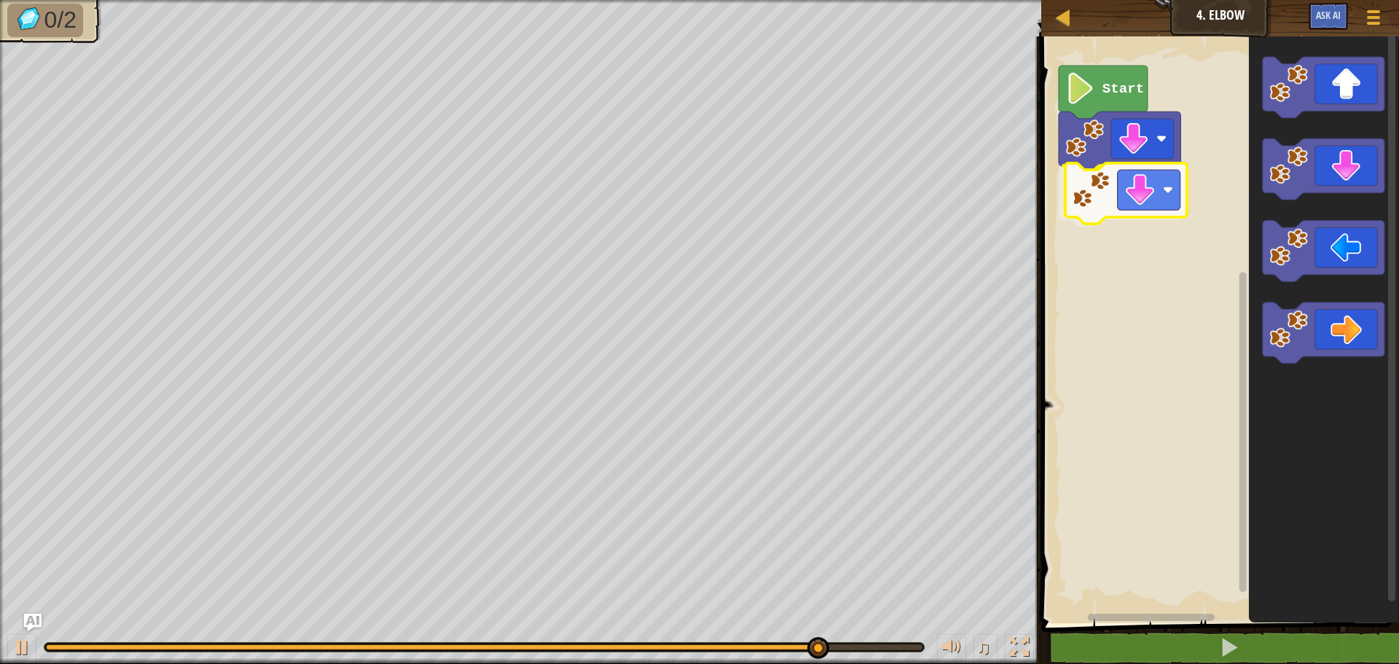
click at [1131, 174] on div "Start" at bounding box center [1218, 326] width 362 height 594
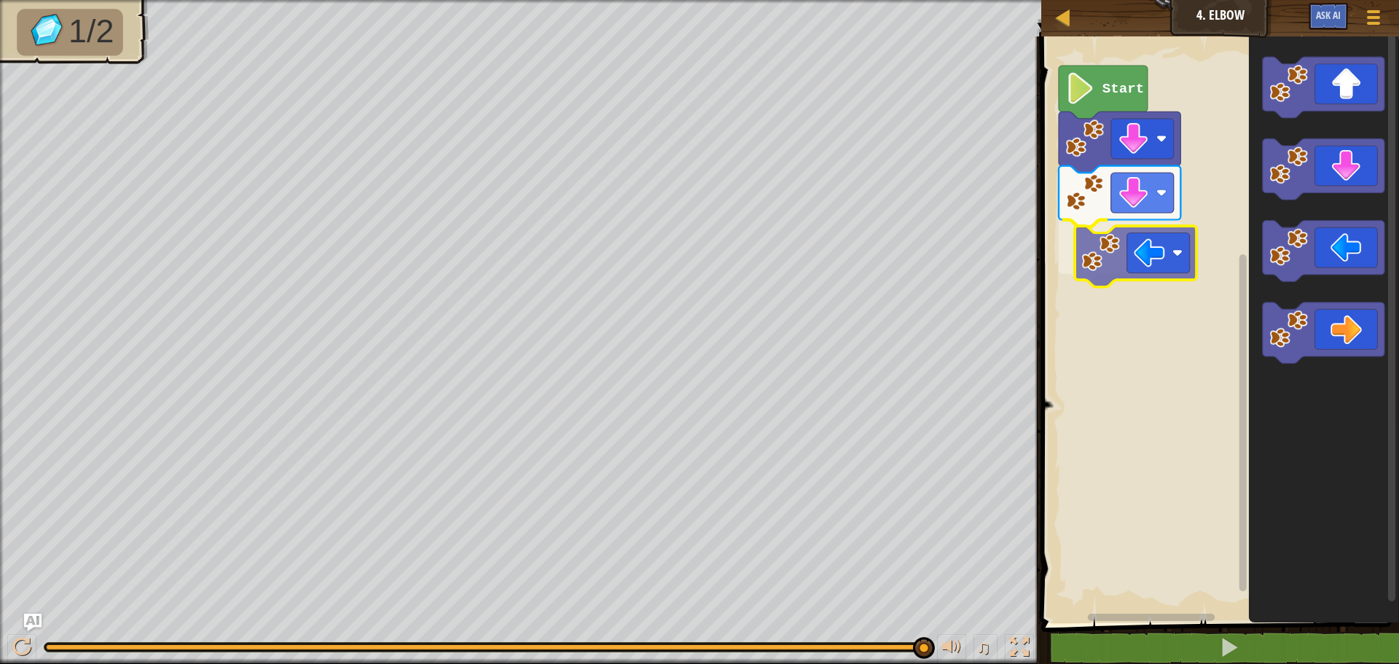
click at [1170, 260] on div "Start" at bounding box center [1218, 326] width 362 height 594
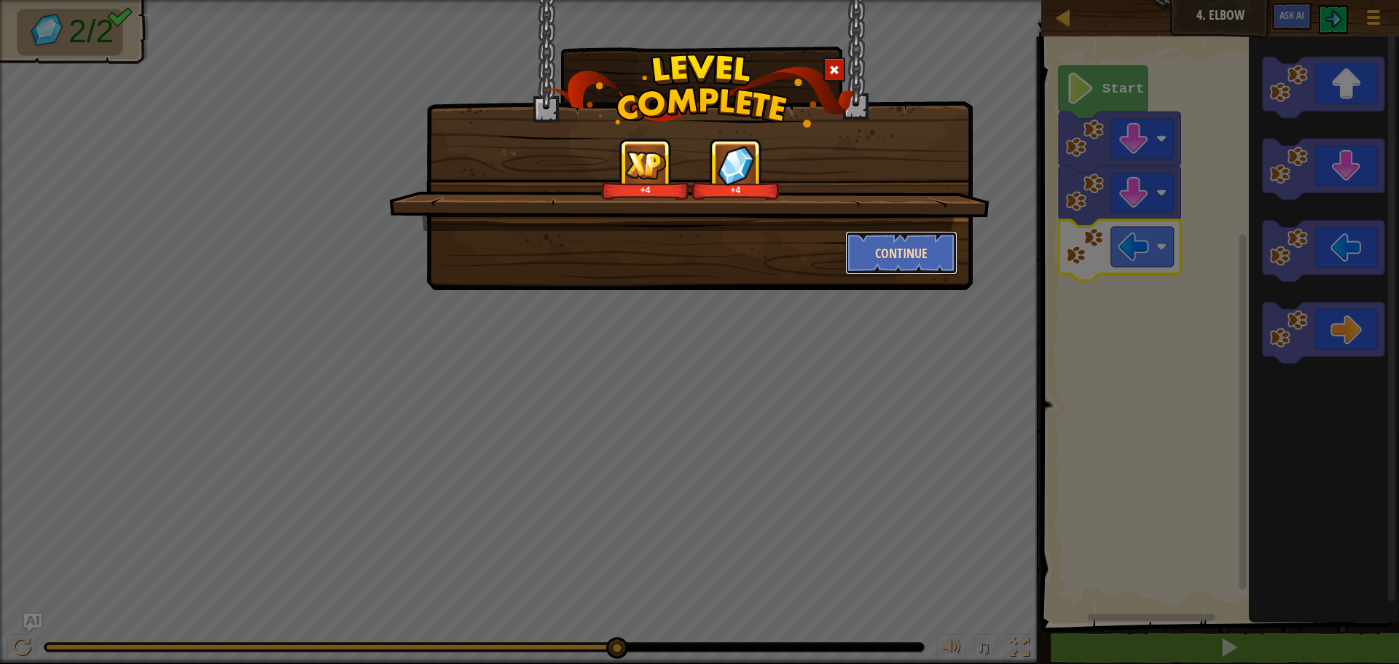
click at [907, 244] on button "Continue" at bounding box center [901, 253] width 113 height 44
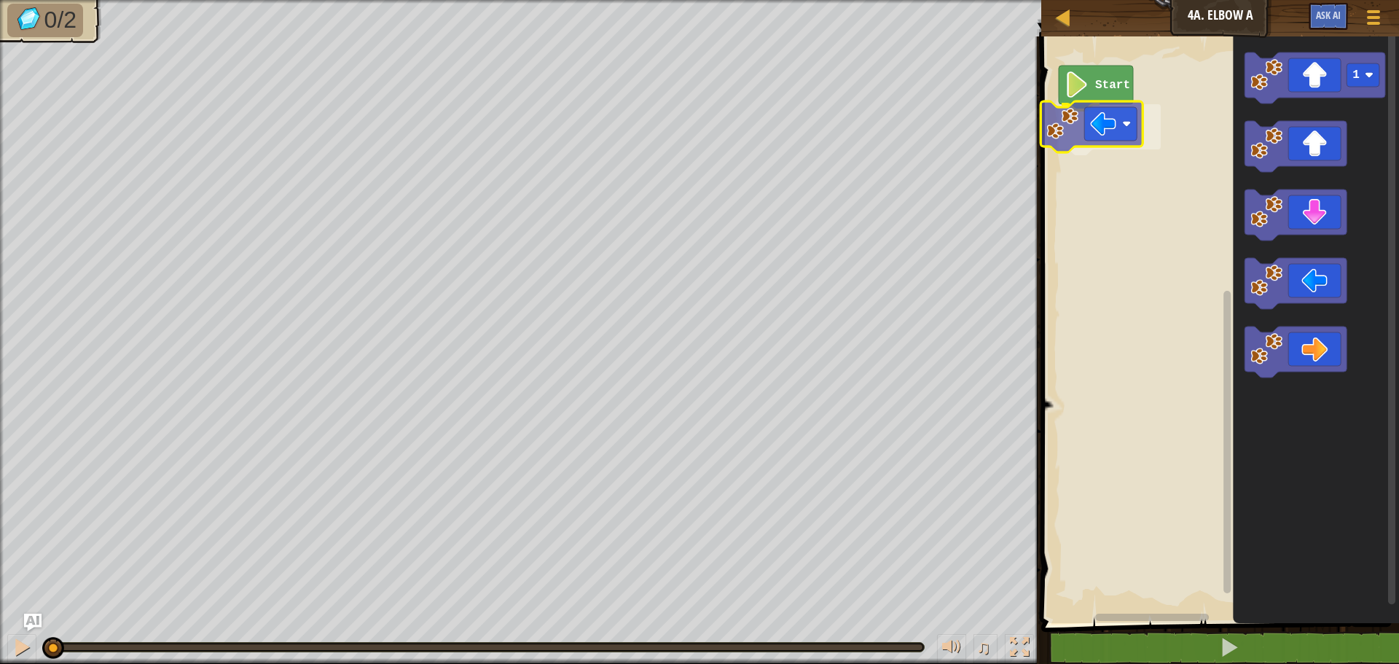
click at [1051, 126] on div "Start 1" at bounding box center [1218, 326] width 362 height 594
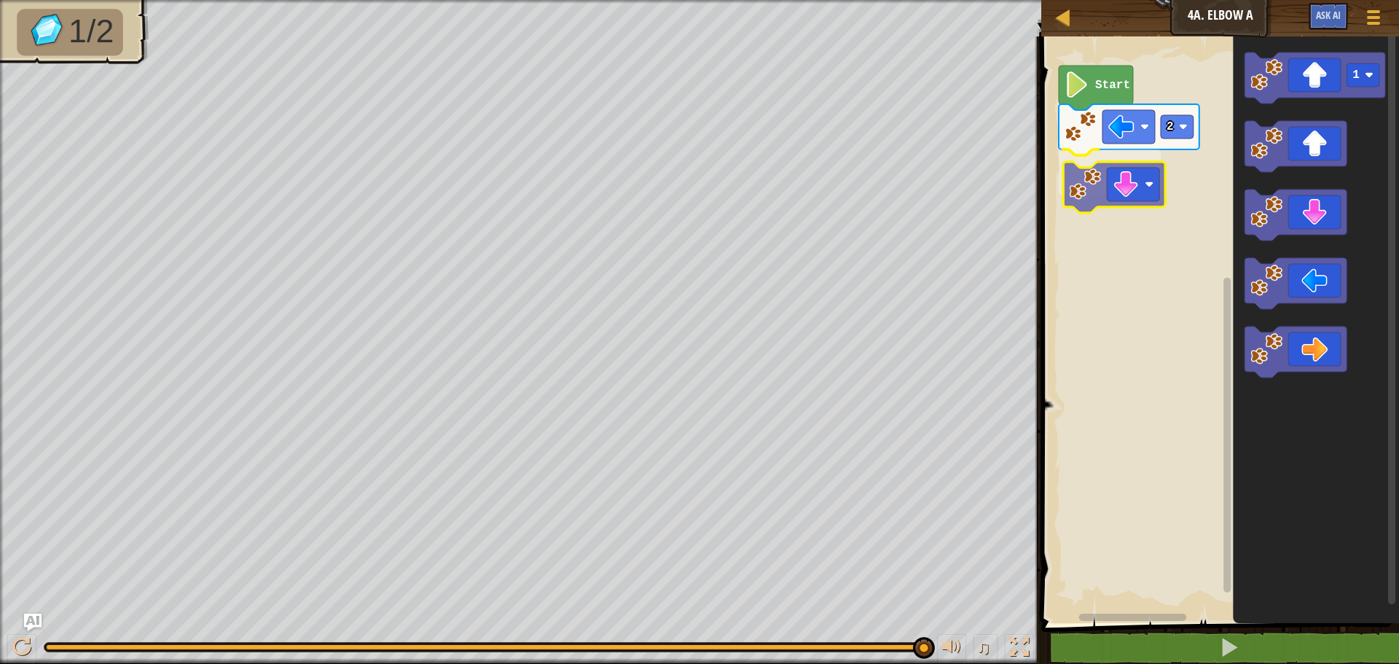
click at [1094, 192] on div "Start 2 1" at bounding box center [1218, 326] width 362 height 594
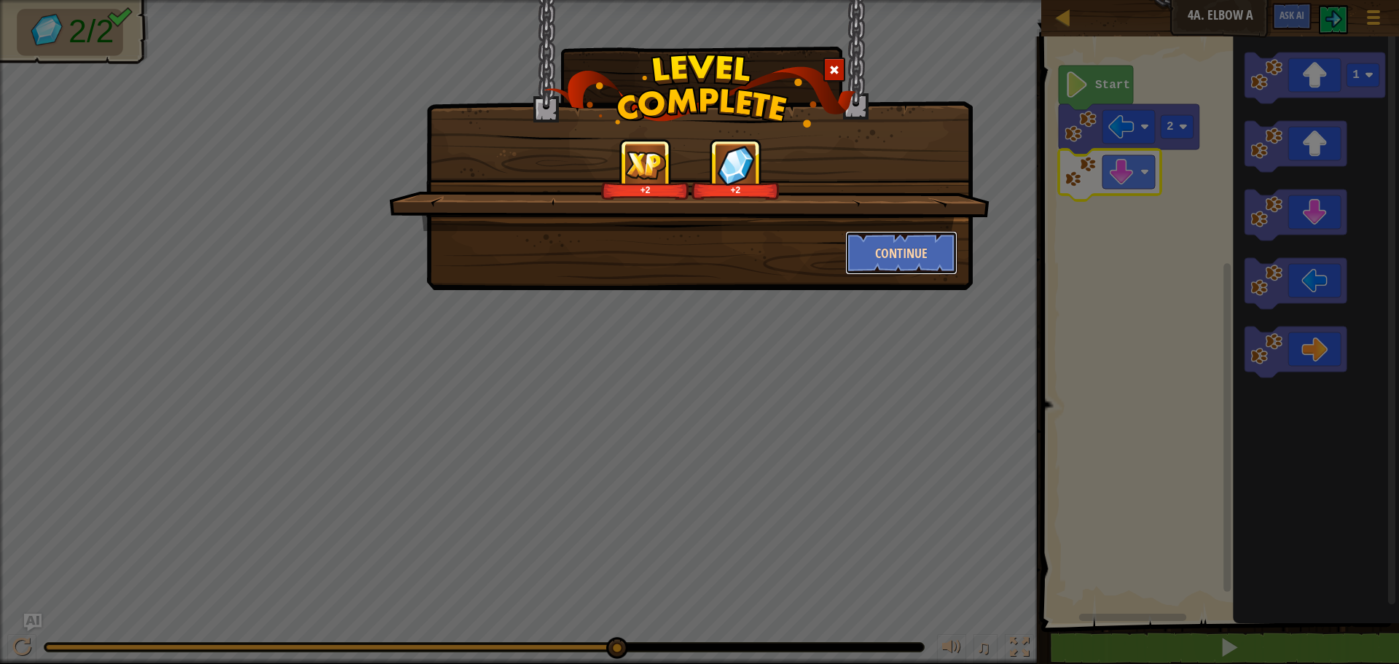
click at [888, 244] on button "Continue" at bounding box center [901, 253] width 113 height 44
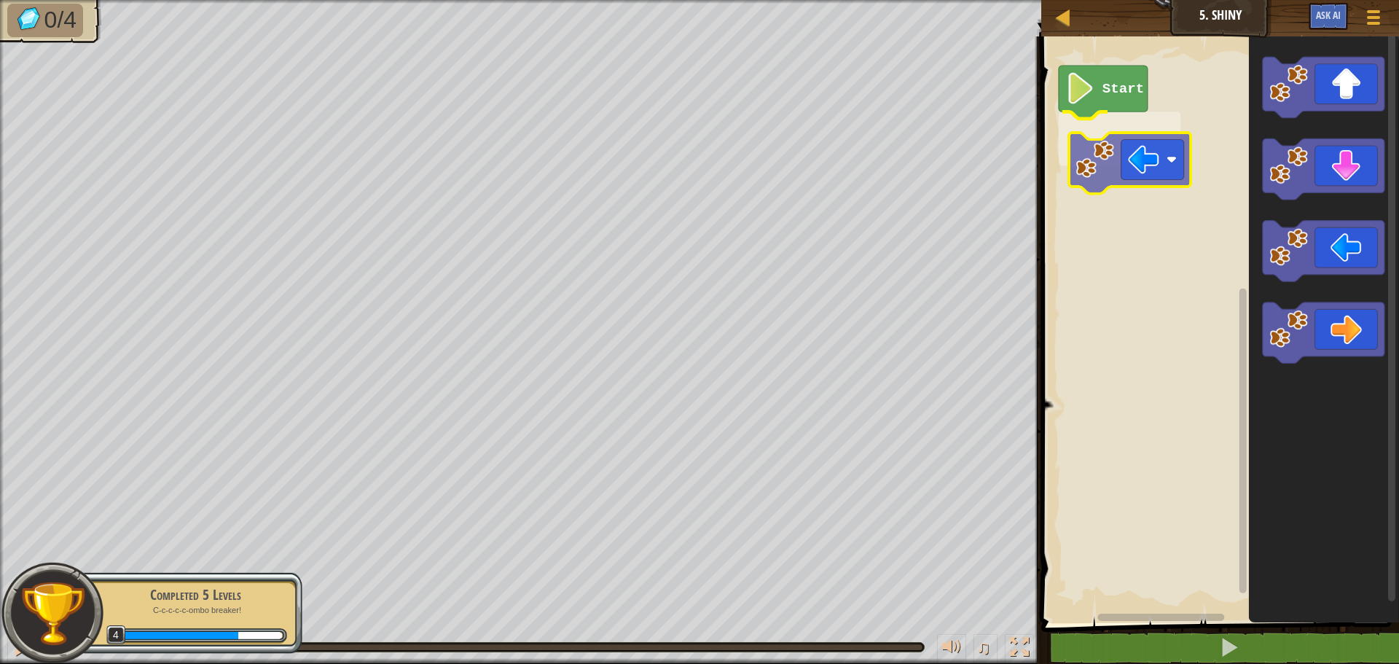
click at [1116, 156] on div "Start" at bounding box center [1218, 326] width 362 height 594
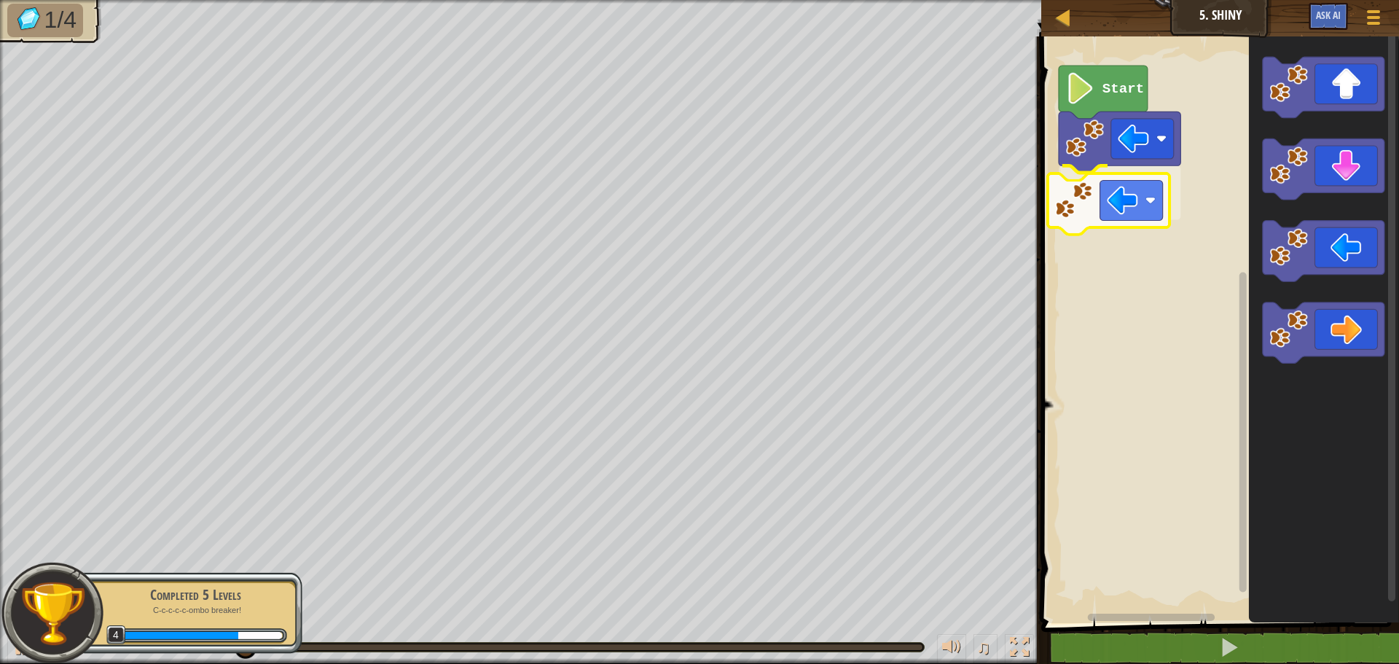
click at [1108, 188] on div "Start" at bounding box center [1218, 326] width 362 height 594
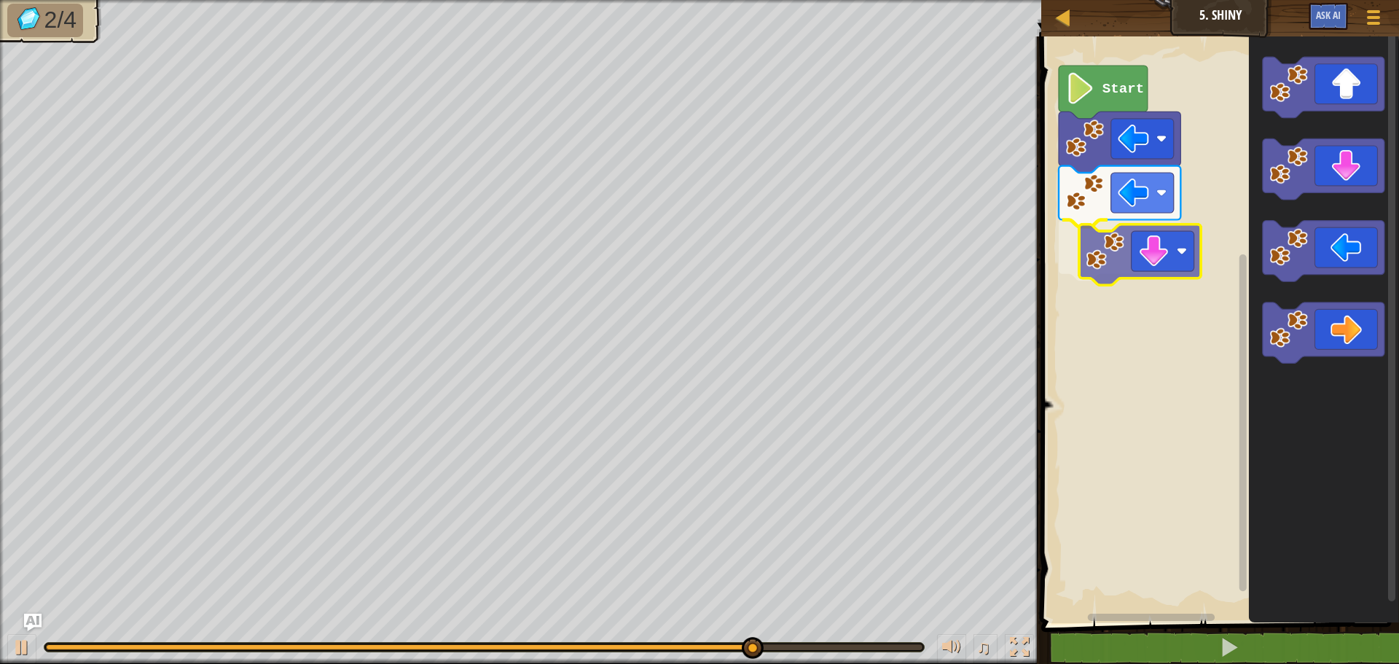
click at [1110, 247] on div "Start" at bounding box center [1218, 326] width 362 height 594
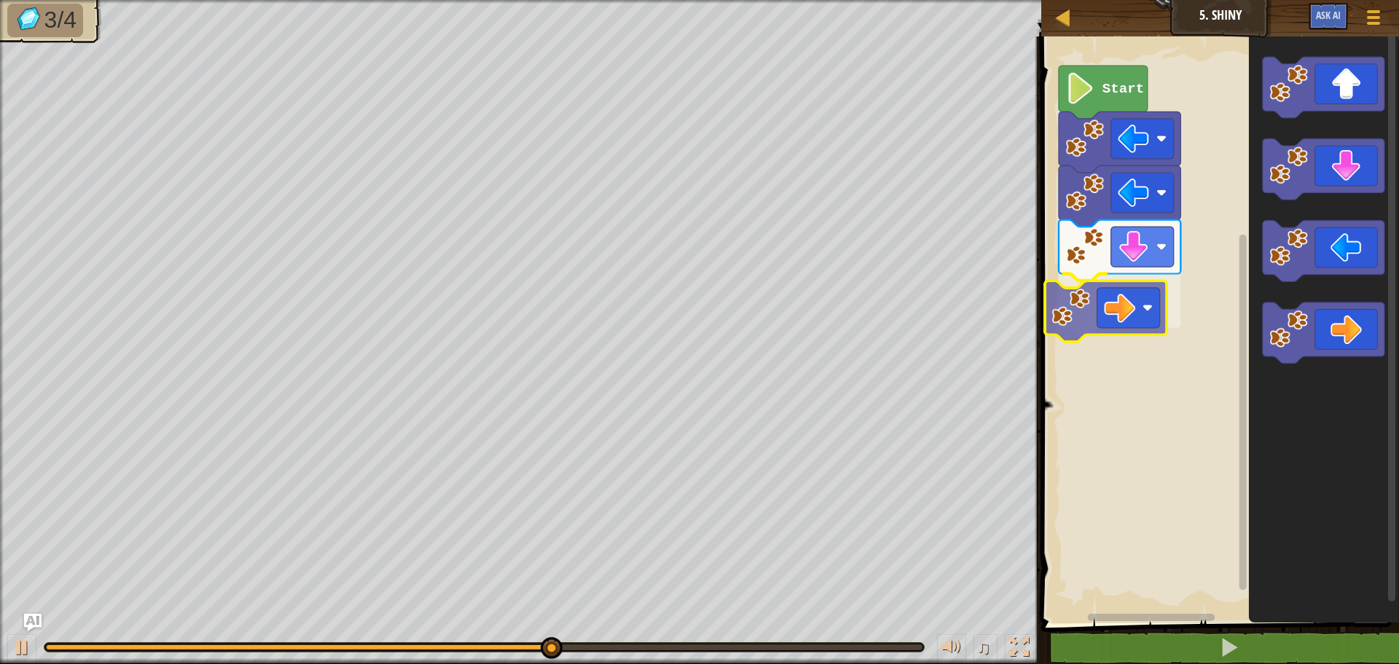
click at [1101, 302] on div "Start" at bounding box center [1218, 326] width 362 height 594
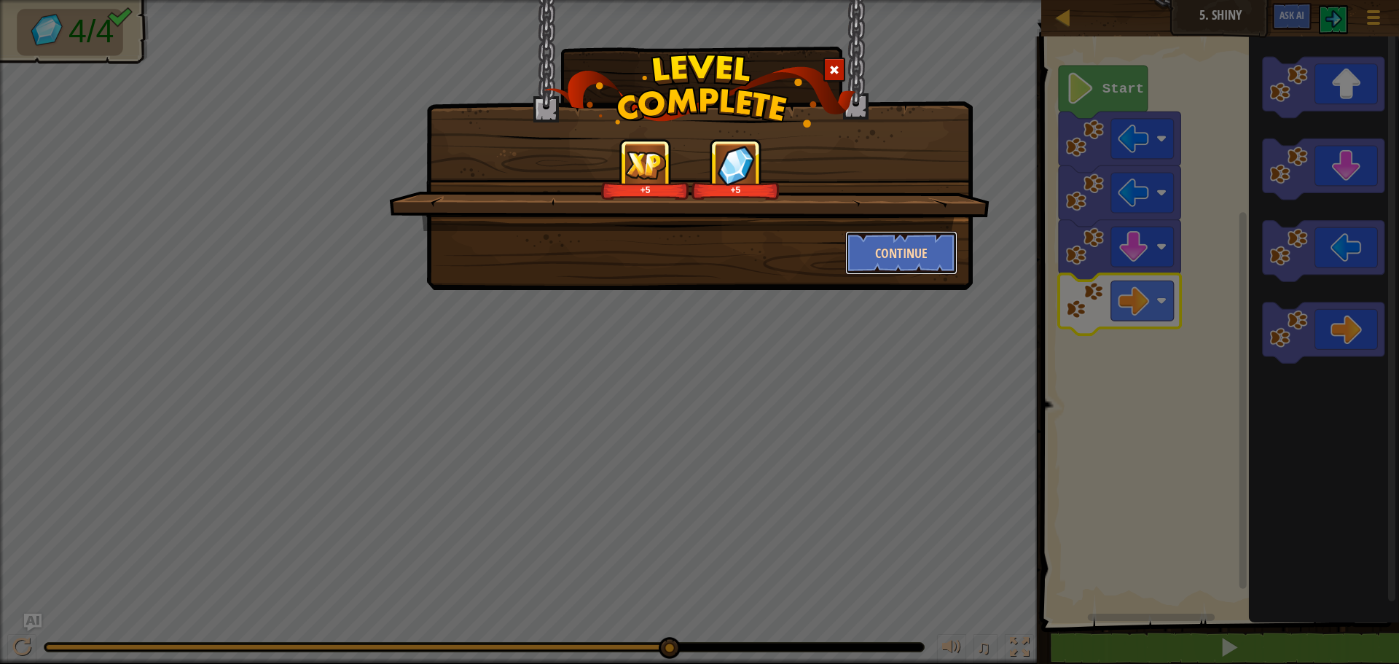
click at [880, 245] on button "Continue" at bounding box center [901, 253] width 113 height 44
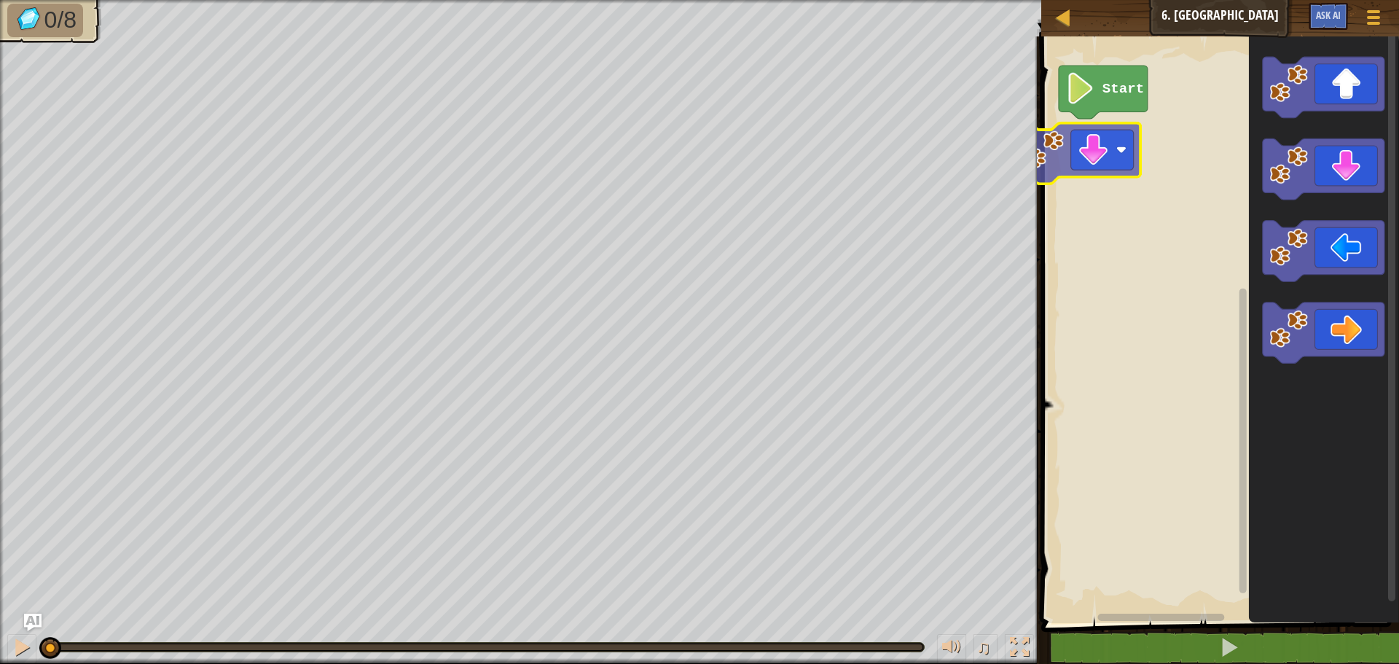
click at [1110, 138] on div "Start" at bounding box center [1218, 326] width 362 height 594
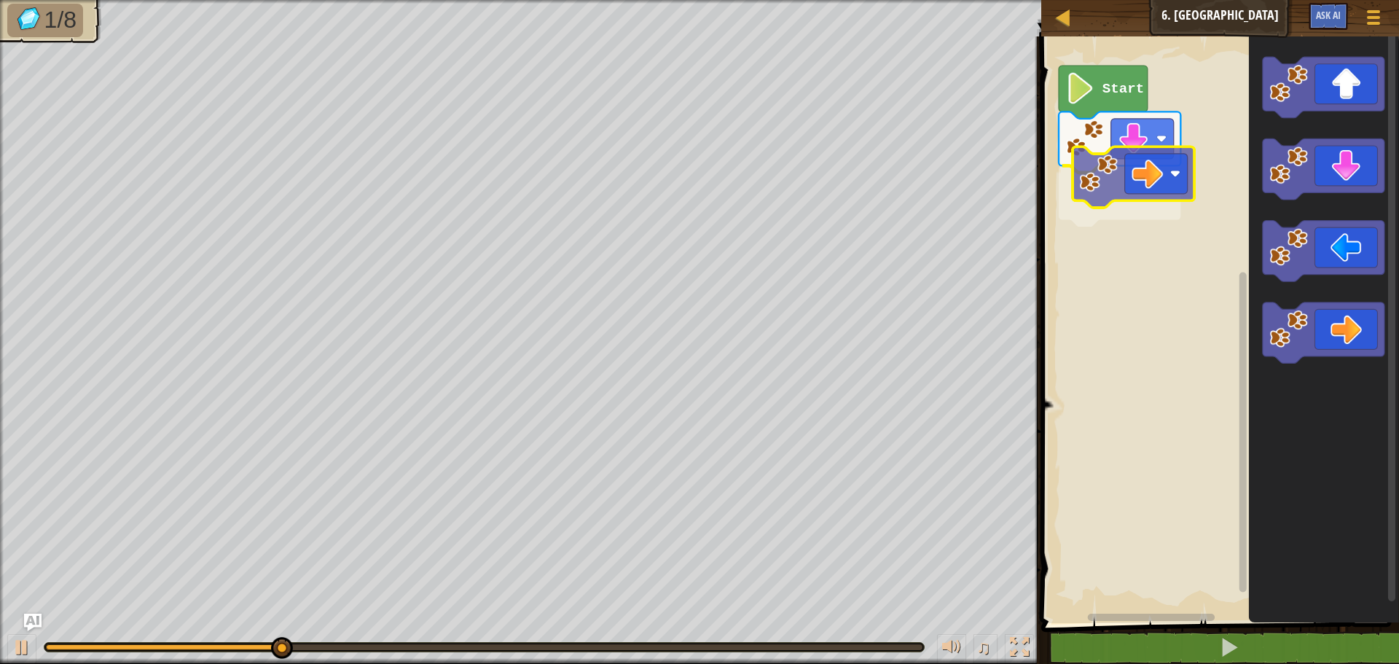
click at [1116, 186] on div "Start" at bounding box center [1218, 326] width 362 height 594
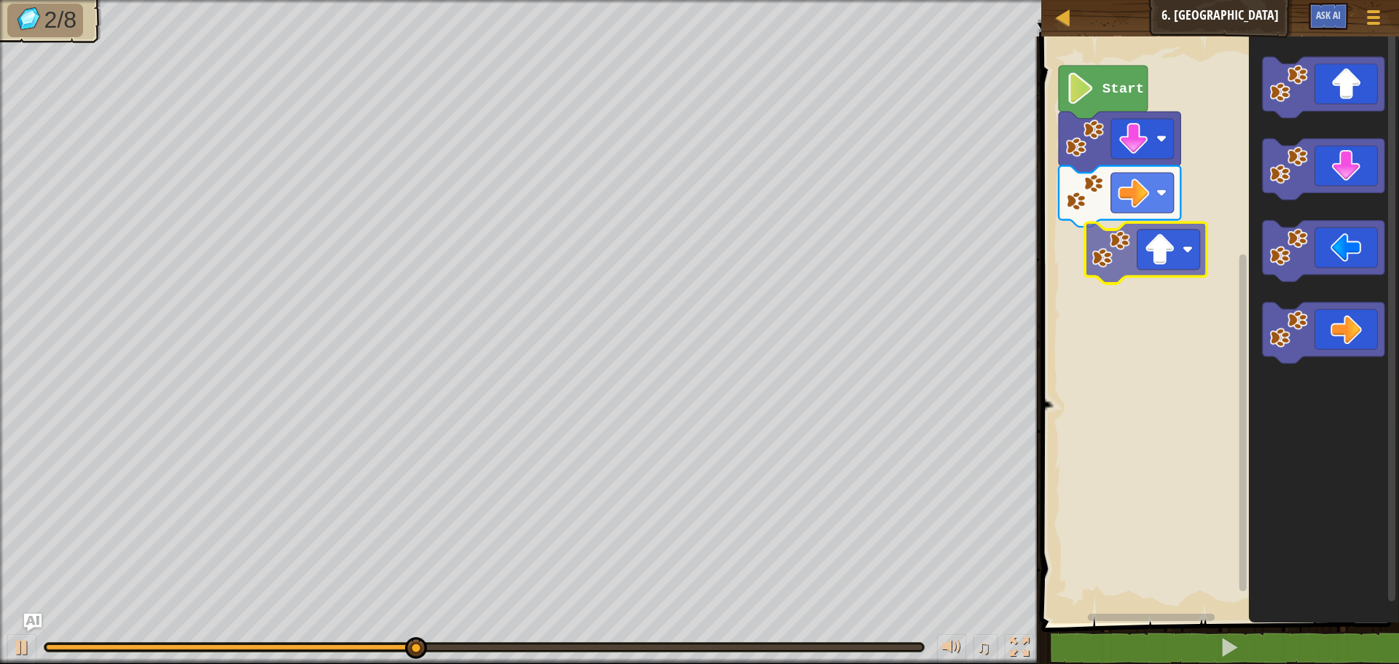
click at [1164, 259] on div "Start" at bounding box center [1218, 326] width 362 height 594
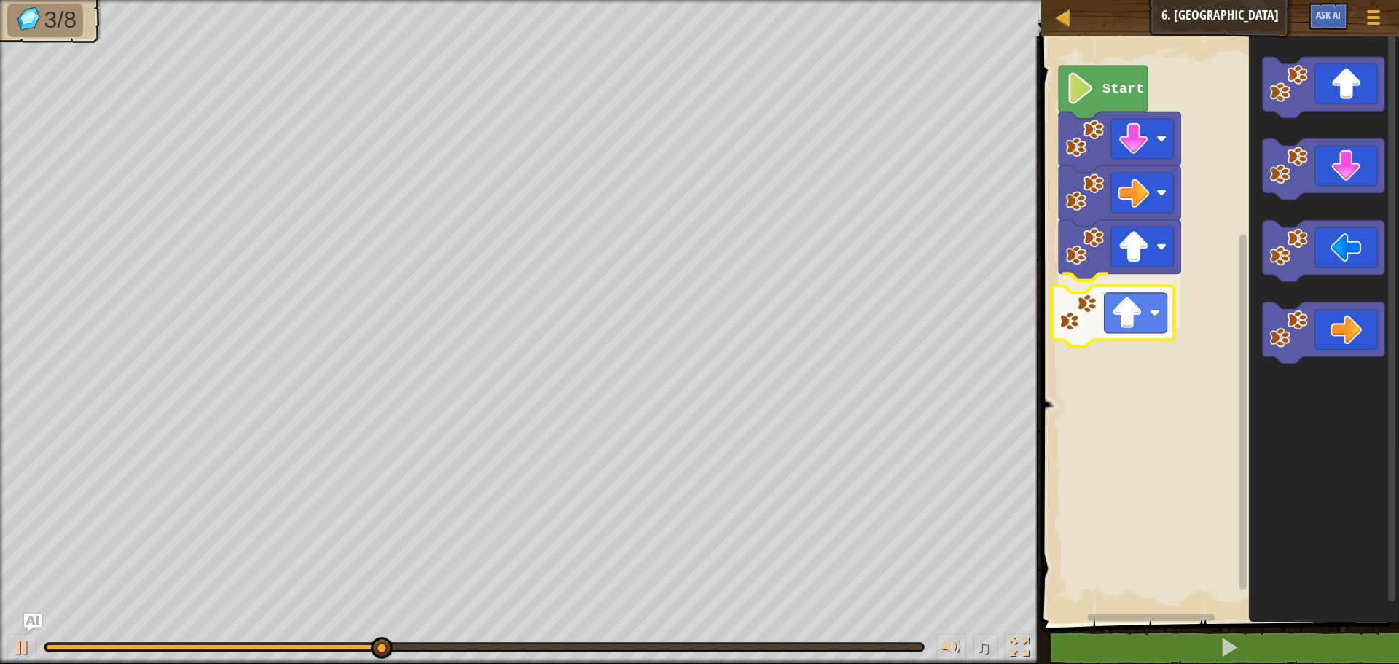
click at [1114, 307] on div "Start" at bounding box center [1218, 326] width 362 height 594
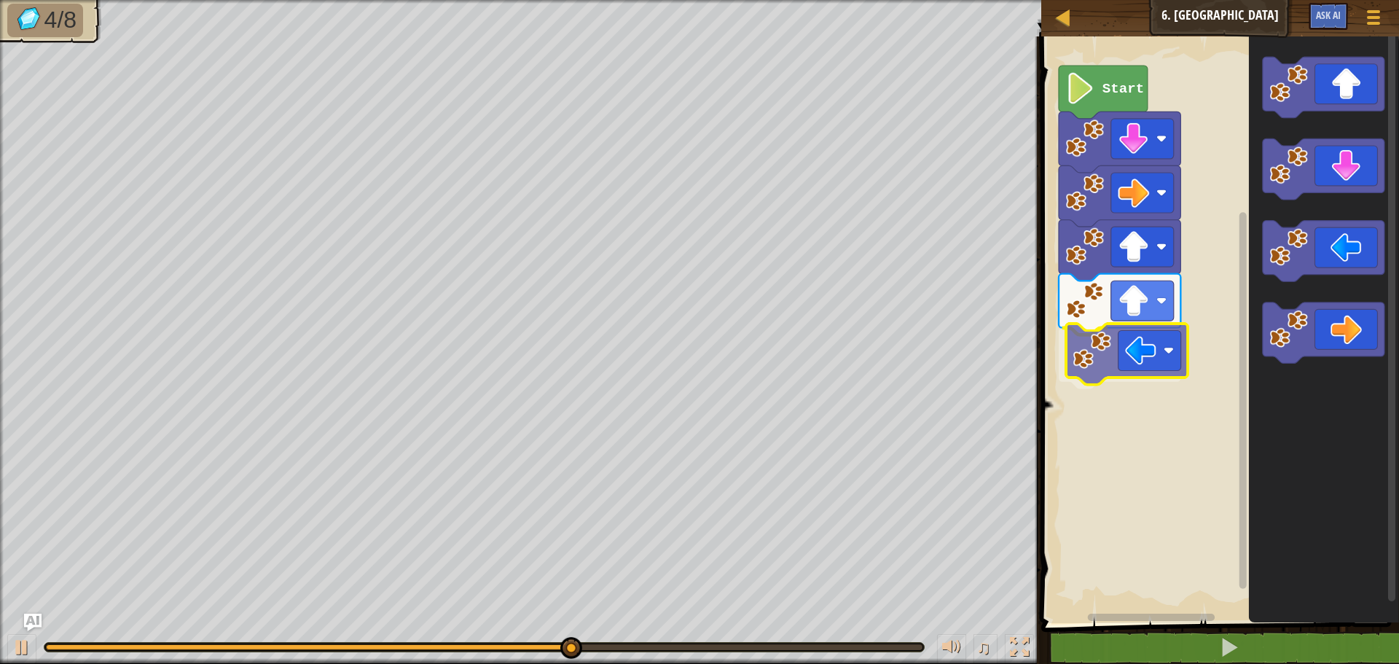
click at [1121, 364] on div "Start" at bounding box center [1218, 326] width 362 height 594
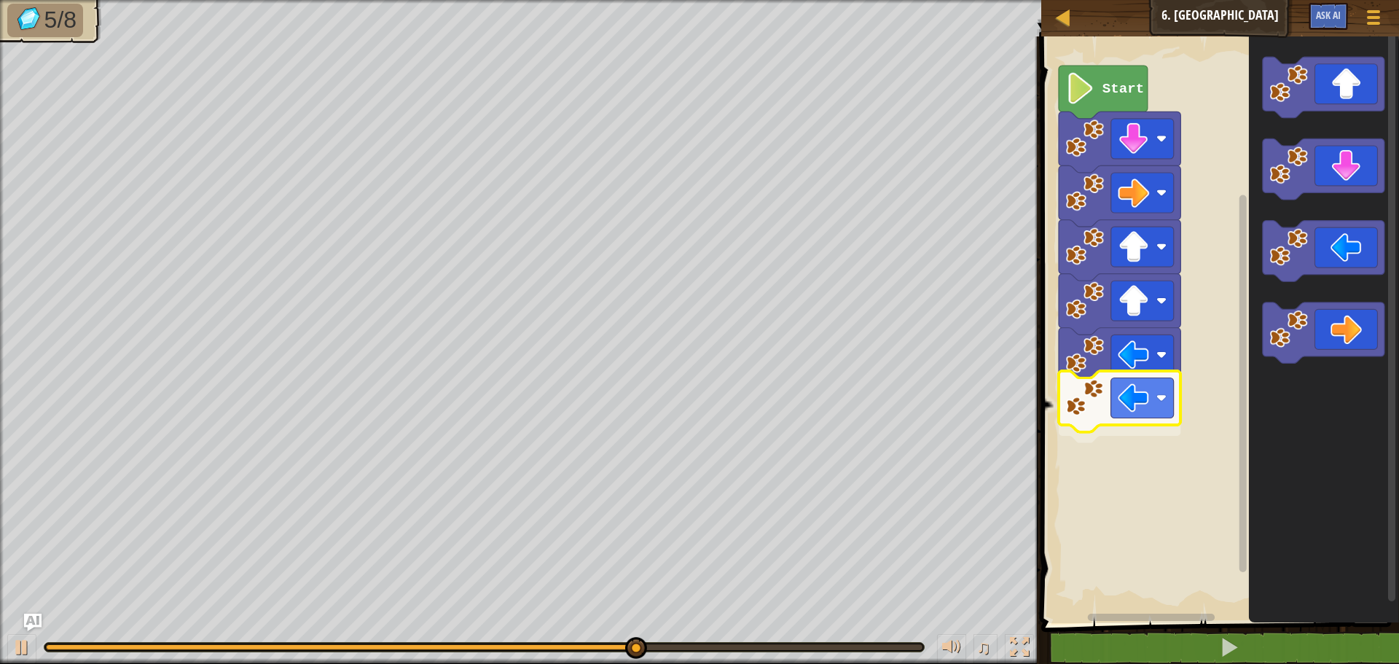
click at [1156, 394] on div "Start" at bounding box center [1218, 326] width 362 height 594
click at [1326, 137] on icon "Blockly Workspace" at bounding box center [1324, 326] width 150 height 594
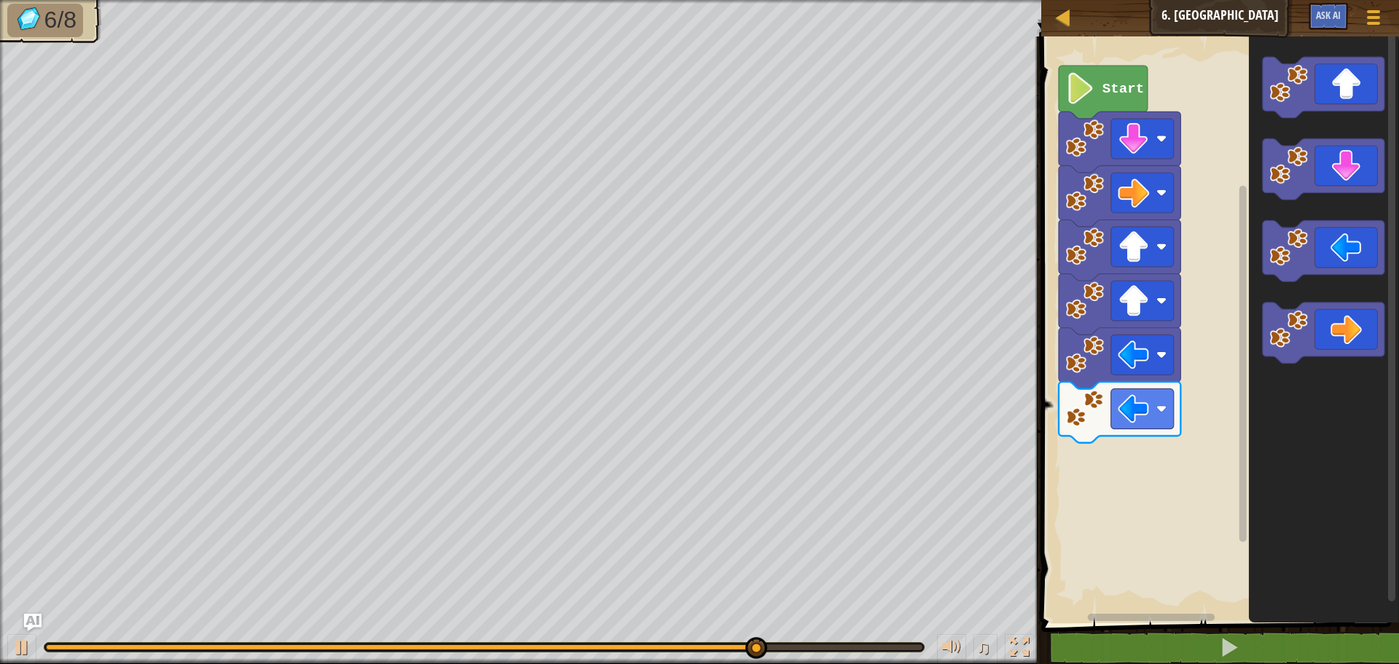
click at [1160, 372] on div "Start" at bounding box center [1218, 326] width 362 height 594
click at [1234, 375] on div "Start" at bounding box center [1218, 326] width 362 height 594
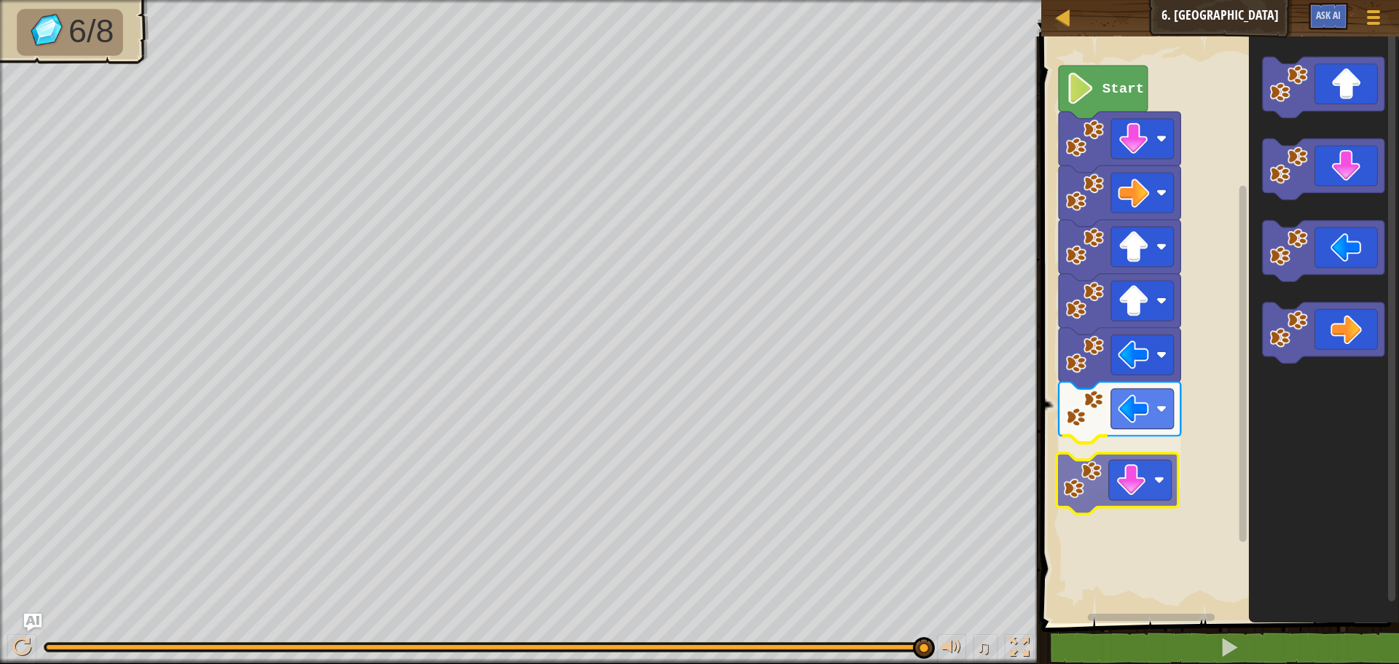
click at [1141, 502] on div "Start" at bounding box center [1218, 326] width 362 height 594
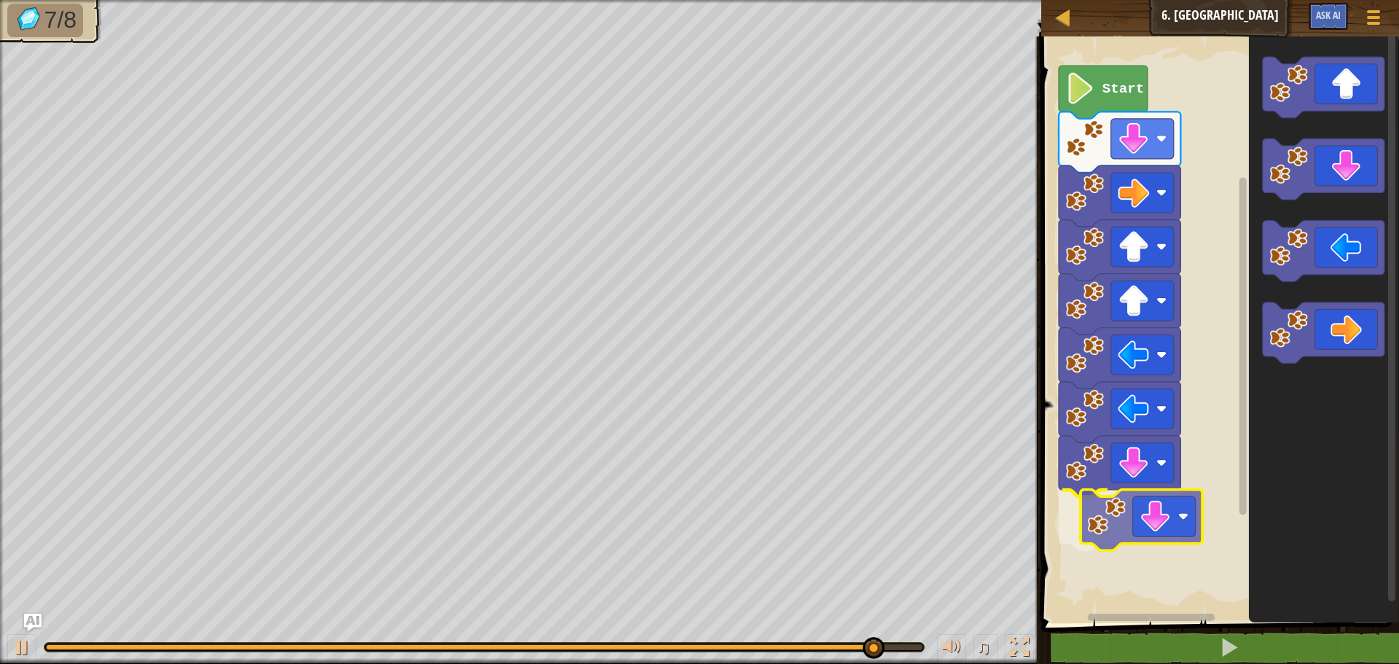
click at [1165, 514] on div "Start" at bounding box center [1218, 326] width 362 height 594
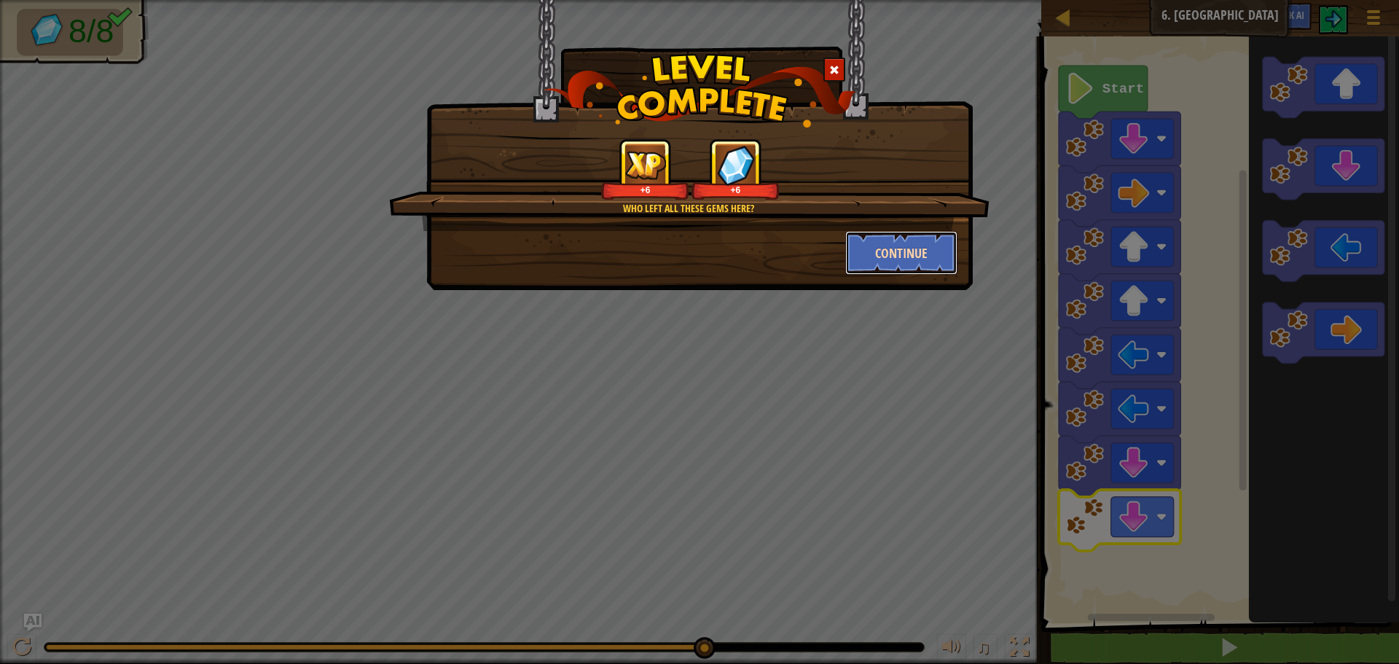
click at [872, 237] on button "Continue" at bounding box center [901, 253] width 113 height 44
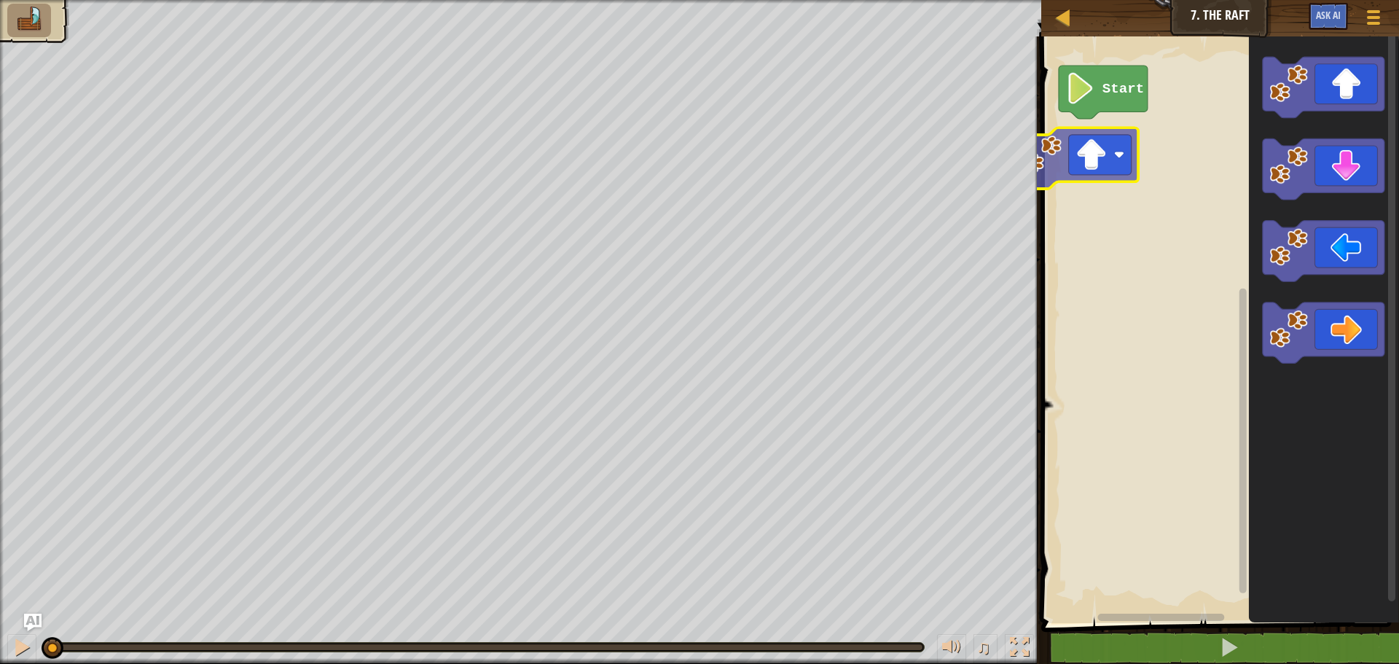
click at [1108, 166] on div "Start" at bounding box center [1218, 326] width 362 height 594
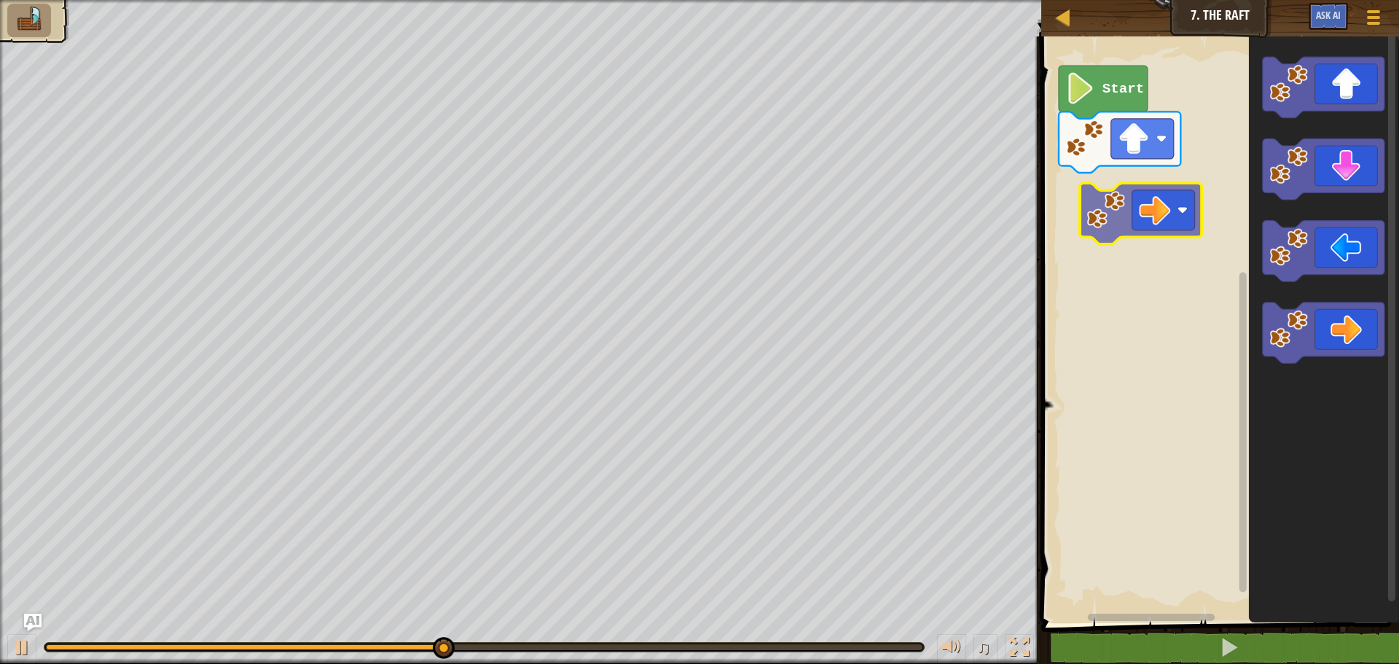
click at [1175, 201] on div "Start" at bounding box center [1218, 326] width 362 height 594
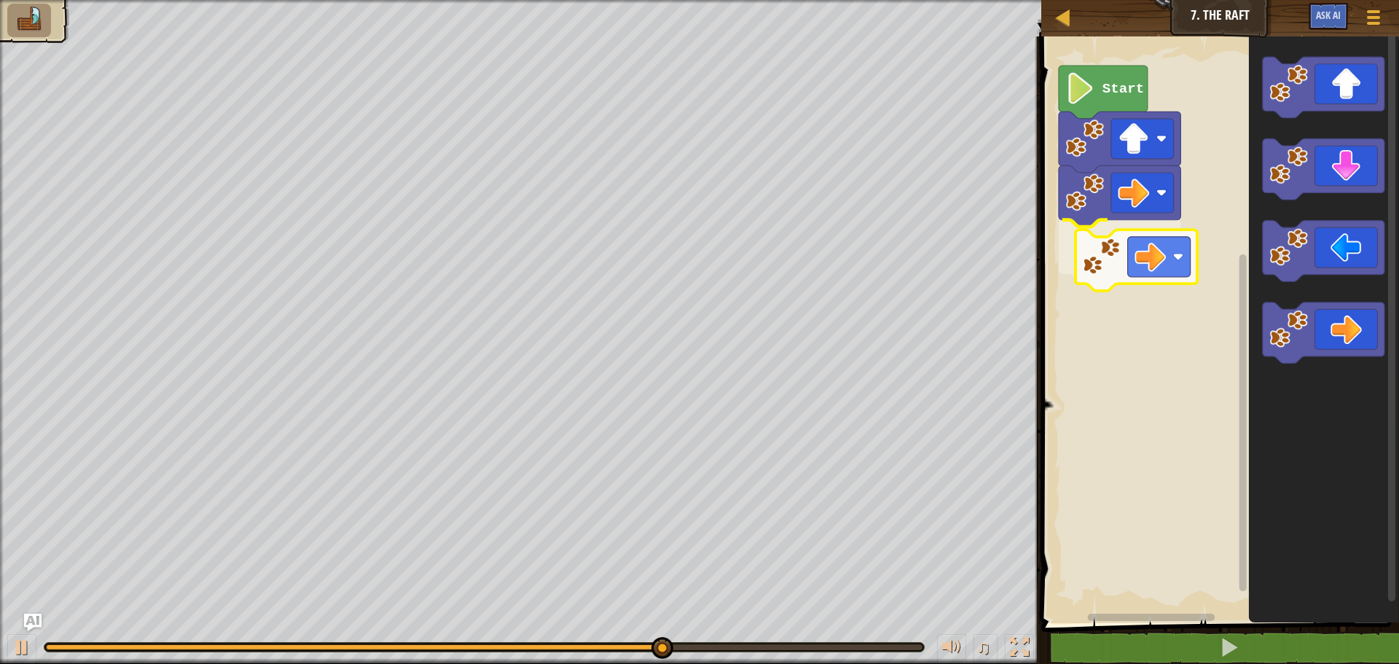
click at [1114, 261] on div "Start" at bounding box center [1218, 326] width 362 height 594
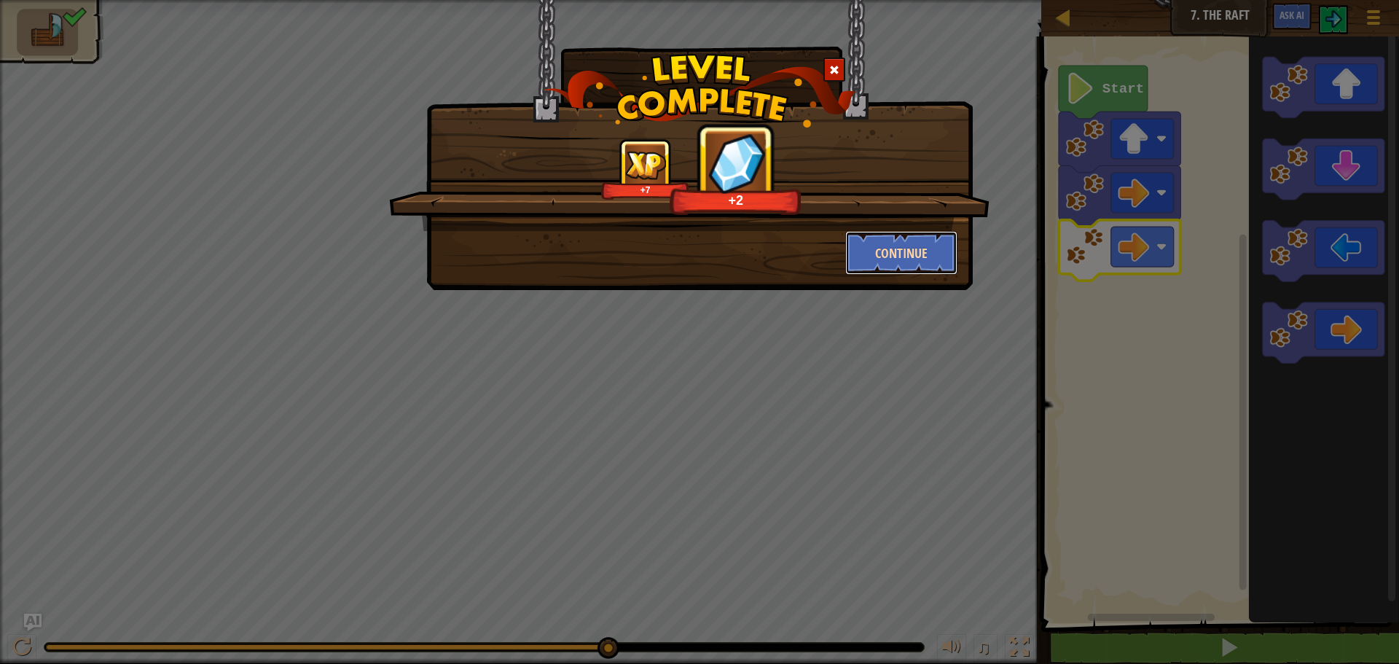
click at [896, 240] on button "Continue" at bounding box center [901, 253] width 113 height 44
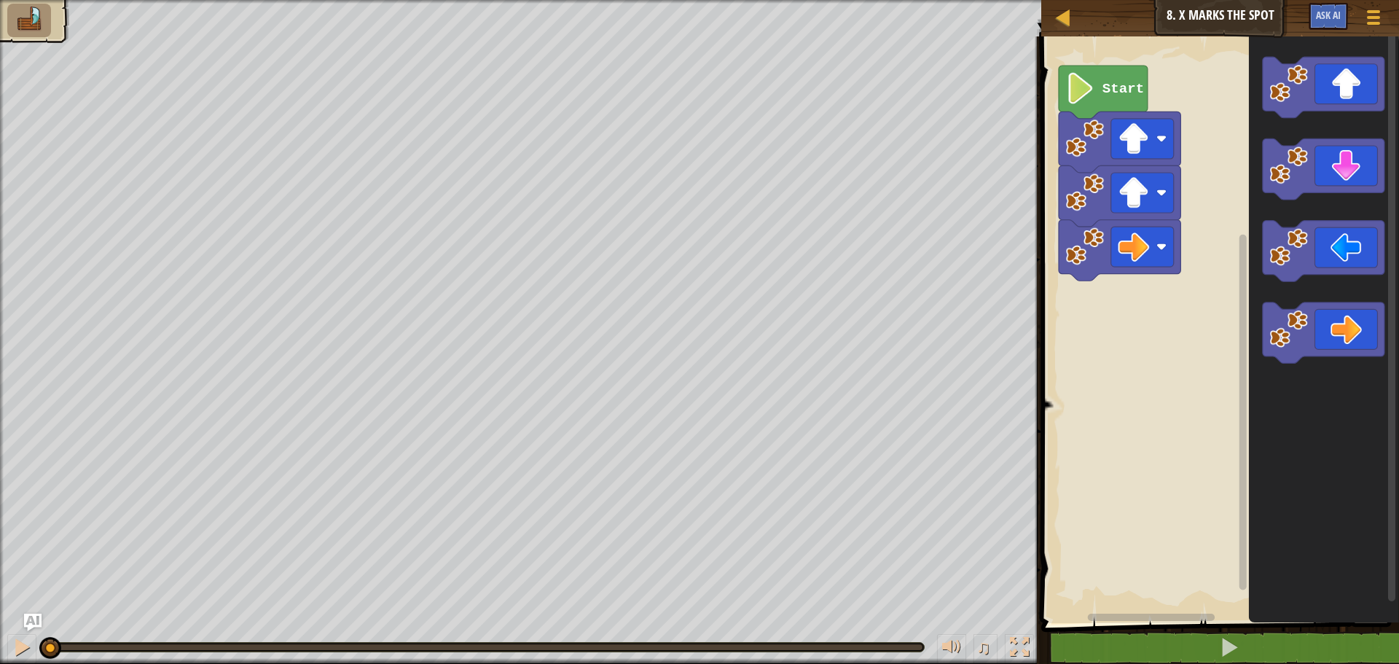
click at [1062, 95] on icon "Blockly Workspace" at bounding box center [1103, 92] width 89 height 53
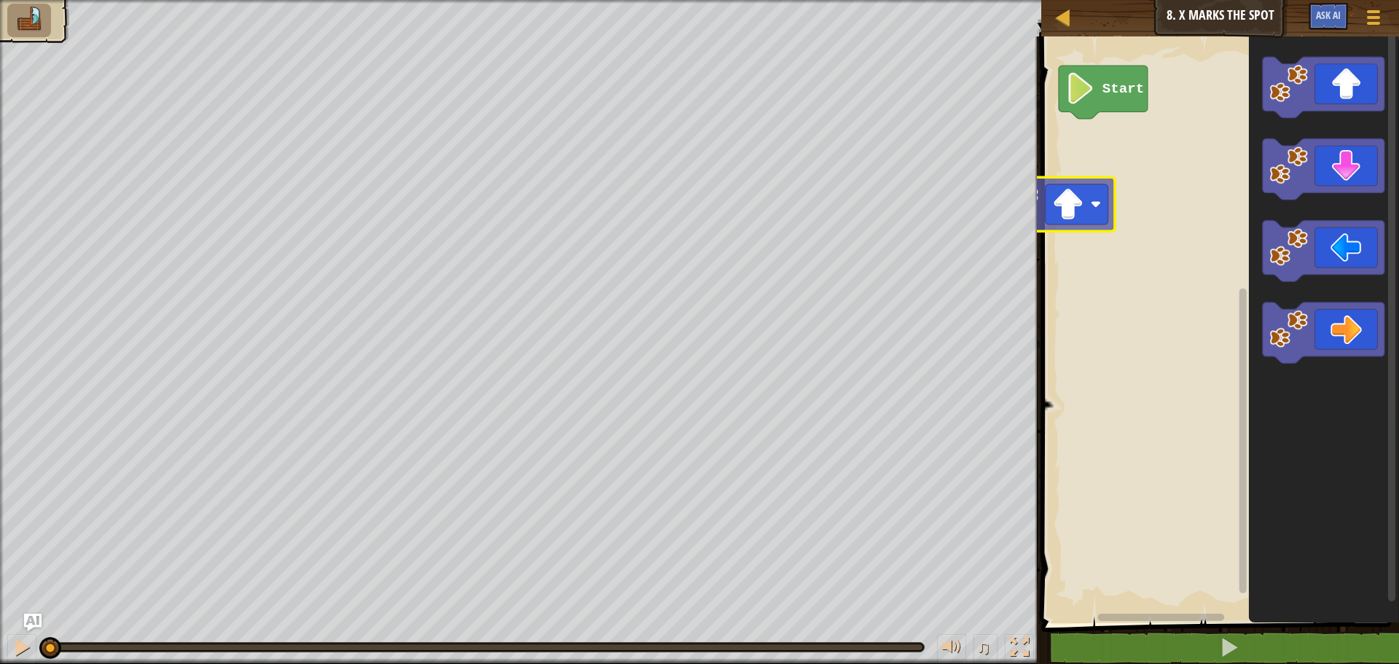
click at [1024, 220] on div "Map Junior 8. X Marks the Spot Game Menu Ask AI 1 ההההההההההההההההההההההההההההה…" at bounding box center [699, 332] width 1399 height 664
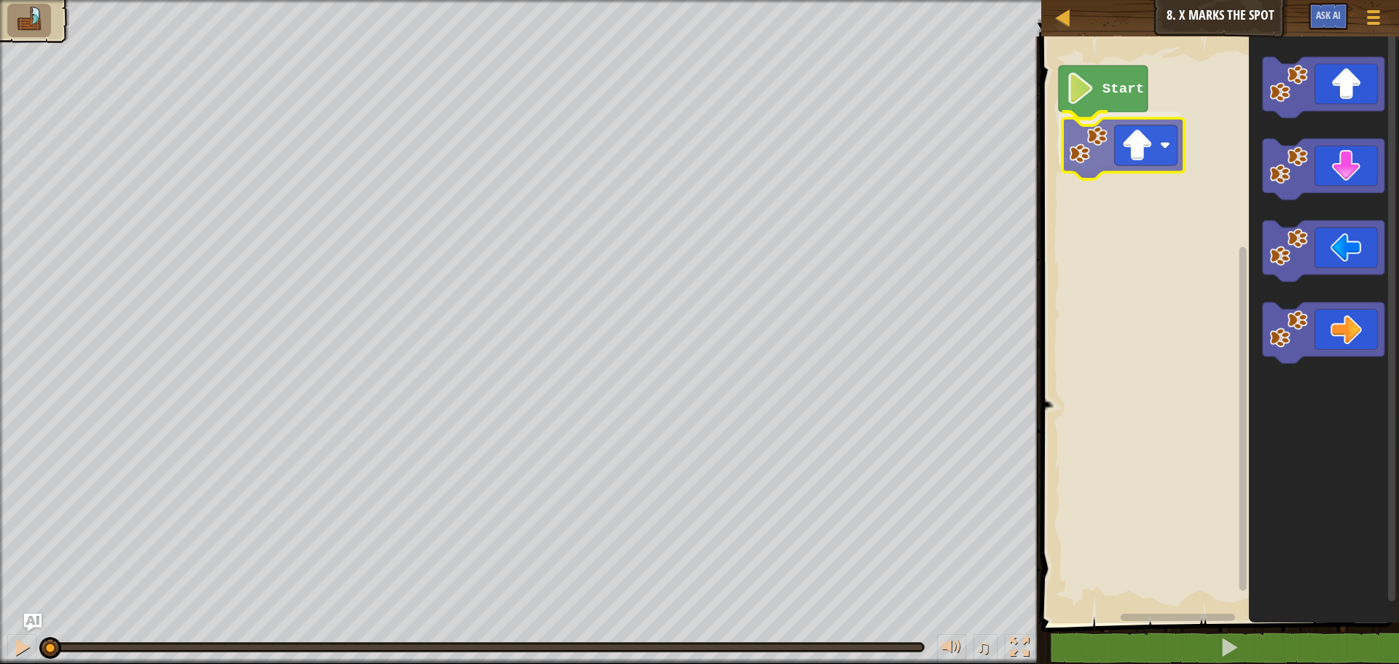
click at [1116, 126] on div "Start" at bounding box center [1218, 326] width 362 height 594
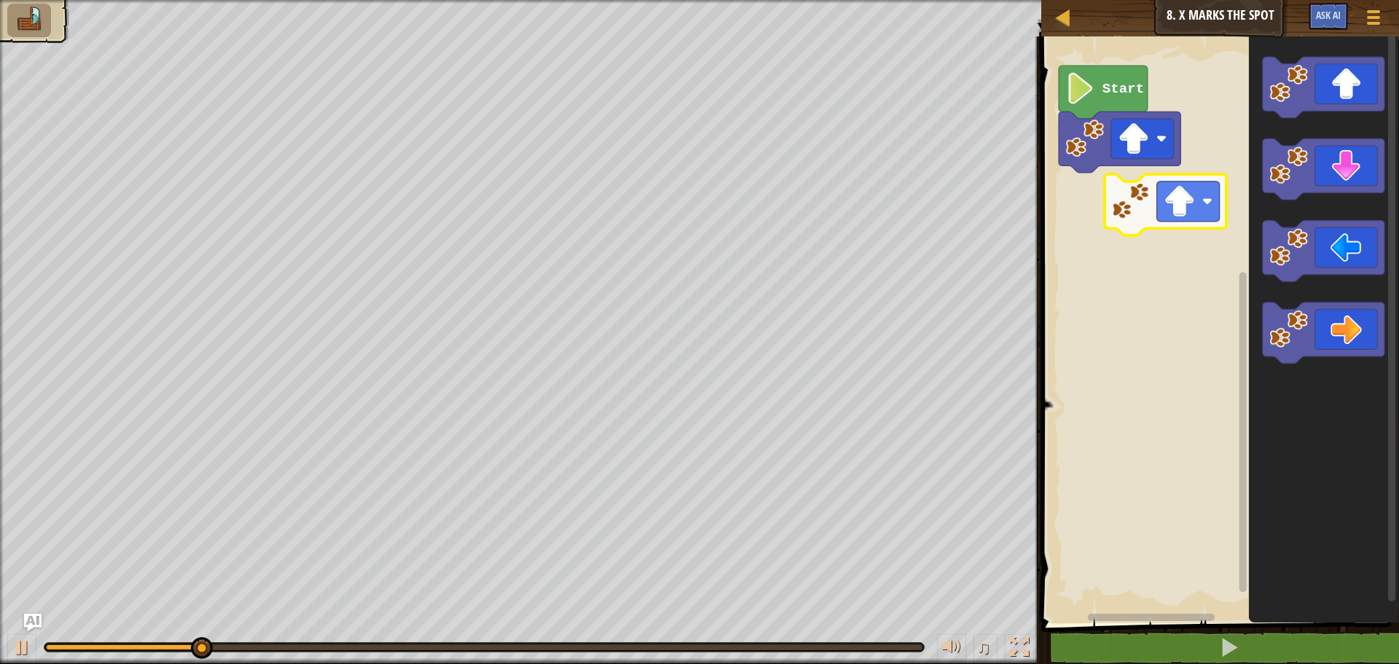
click at [1196, 184] on div "Start" at bounding box center [1218, 326] width 362 height 594
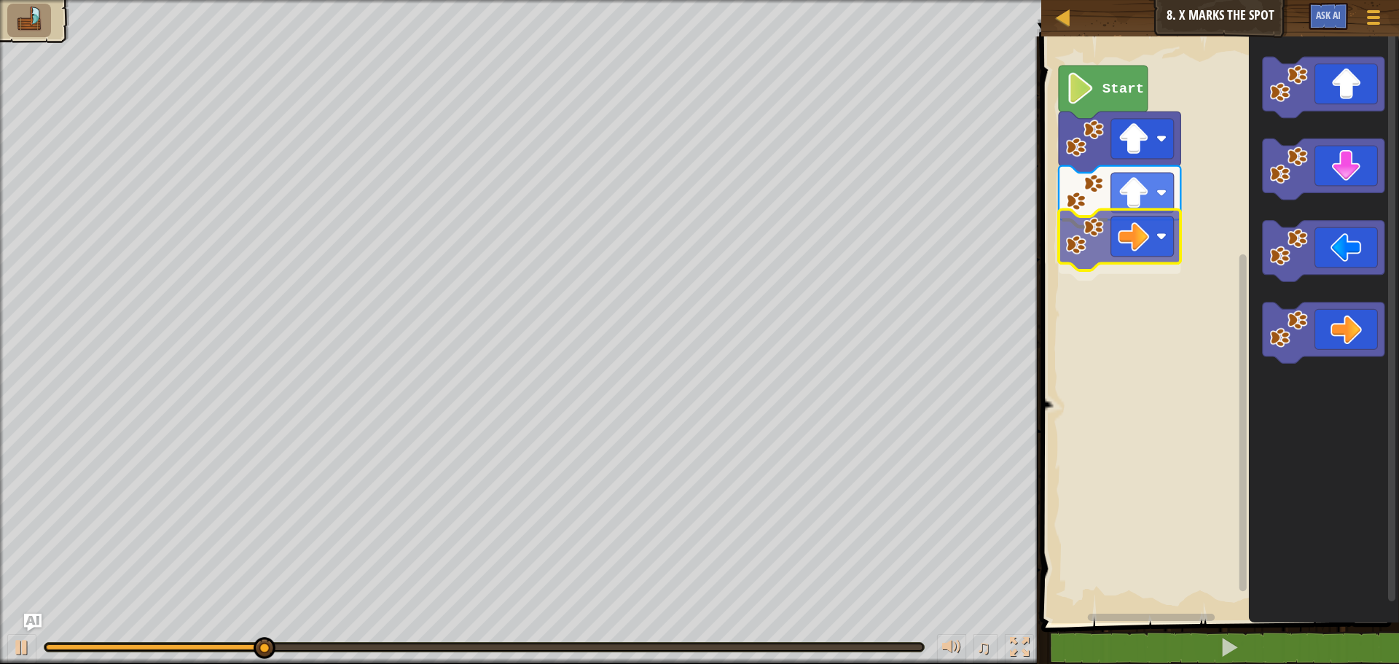
click at [1100, 229] on div "Start" at bounding box center [1218, 326] width 362 height 594
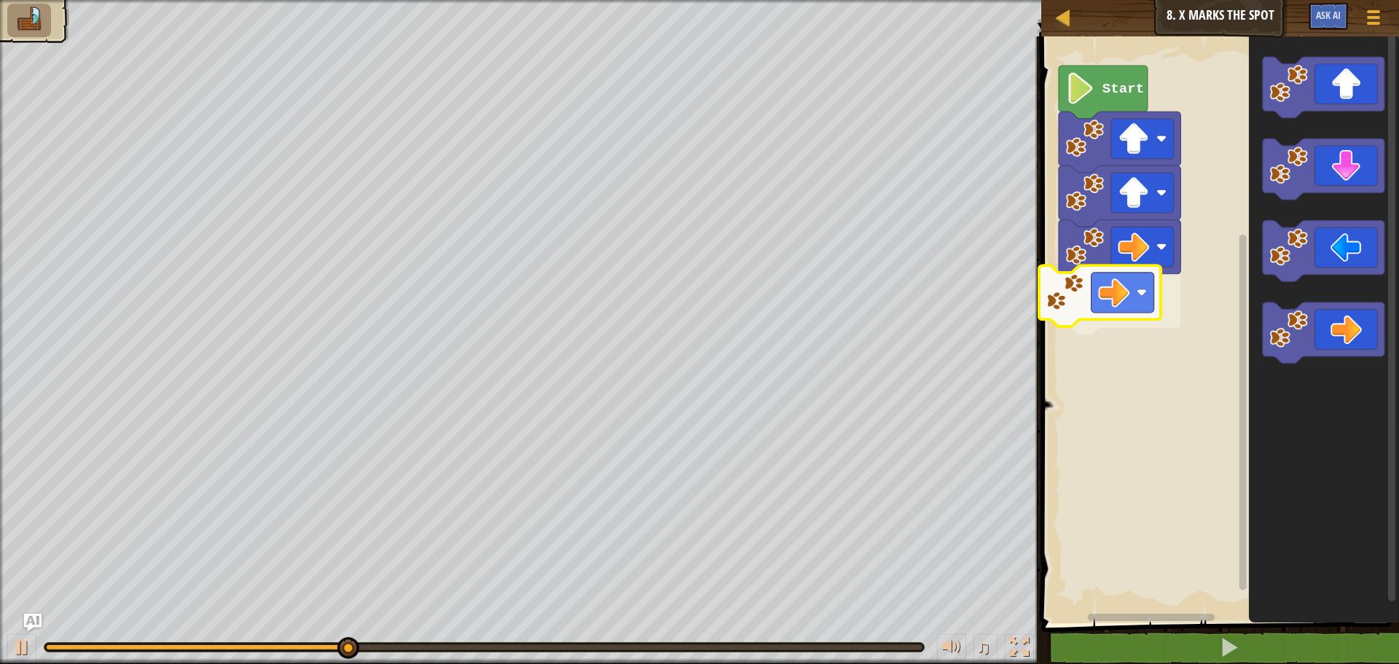
click at [1127, 273] on div "Start" at bounding box center [1218, 326] width 362 height 594
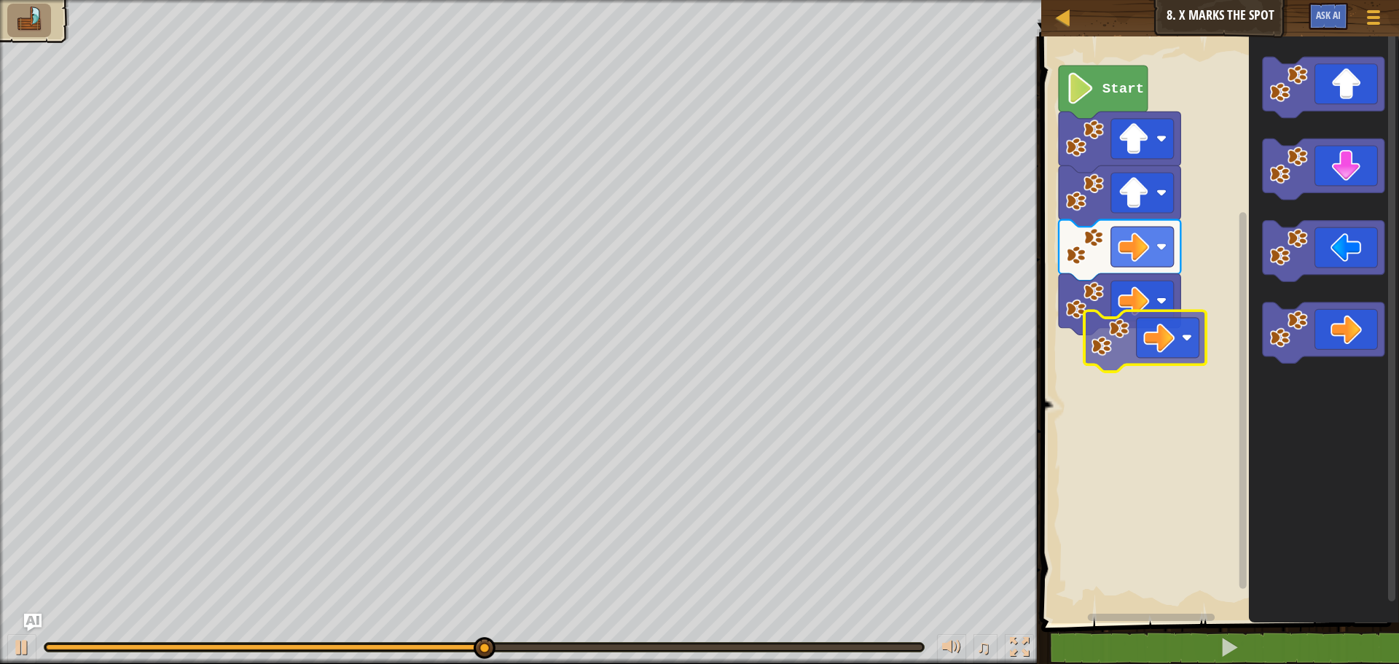
click at [1120, 355] on div "Start" at bounding box center [1218, 326] width 362 height 594
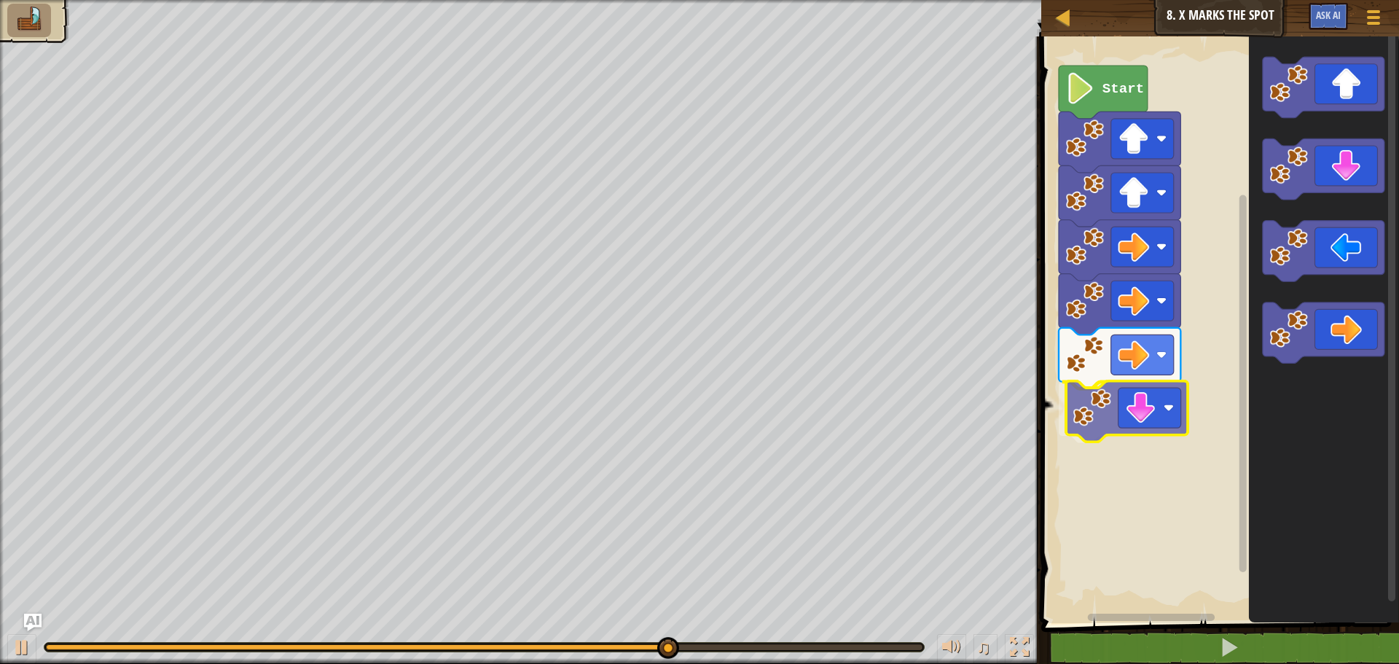
click at [1112, 432] on div "Start" at bounding box center [1218, 326] width 362 height 594
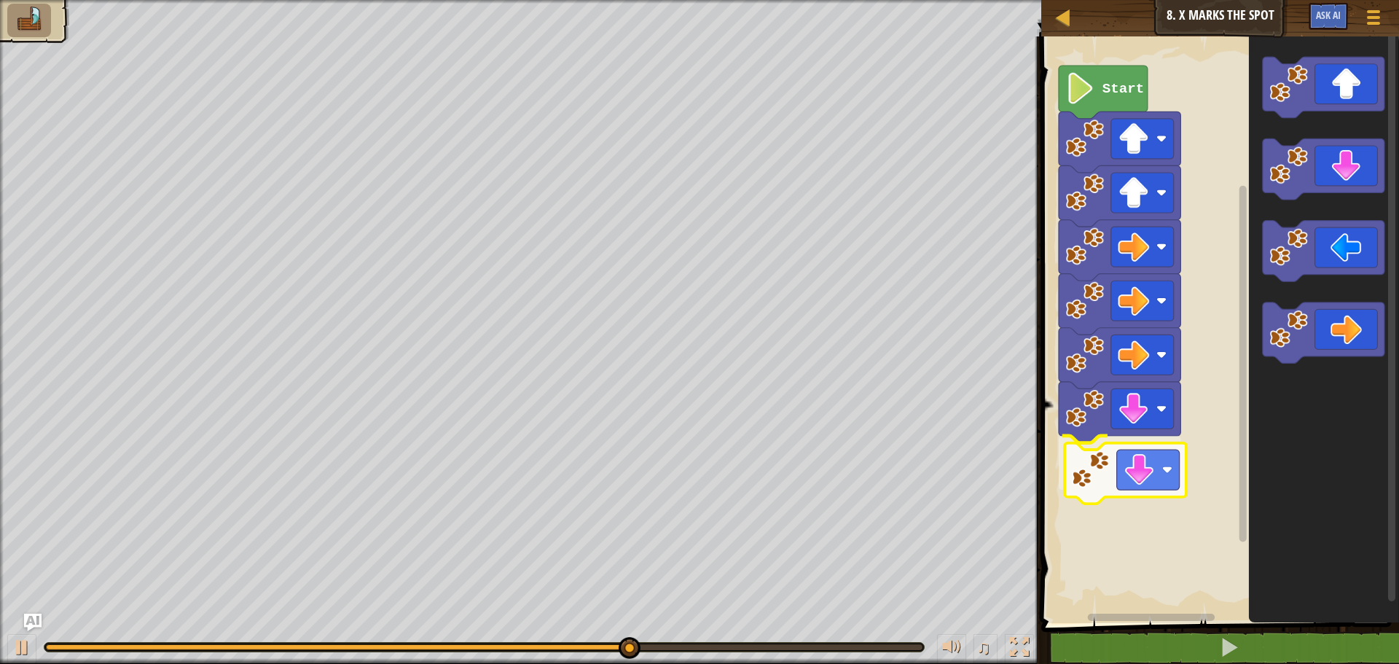
click at [1127, 482] on div "Start" at bounding box center [1218, 326] width 362 height 594
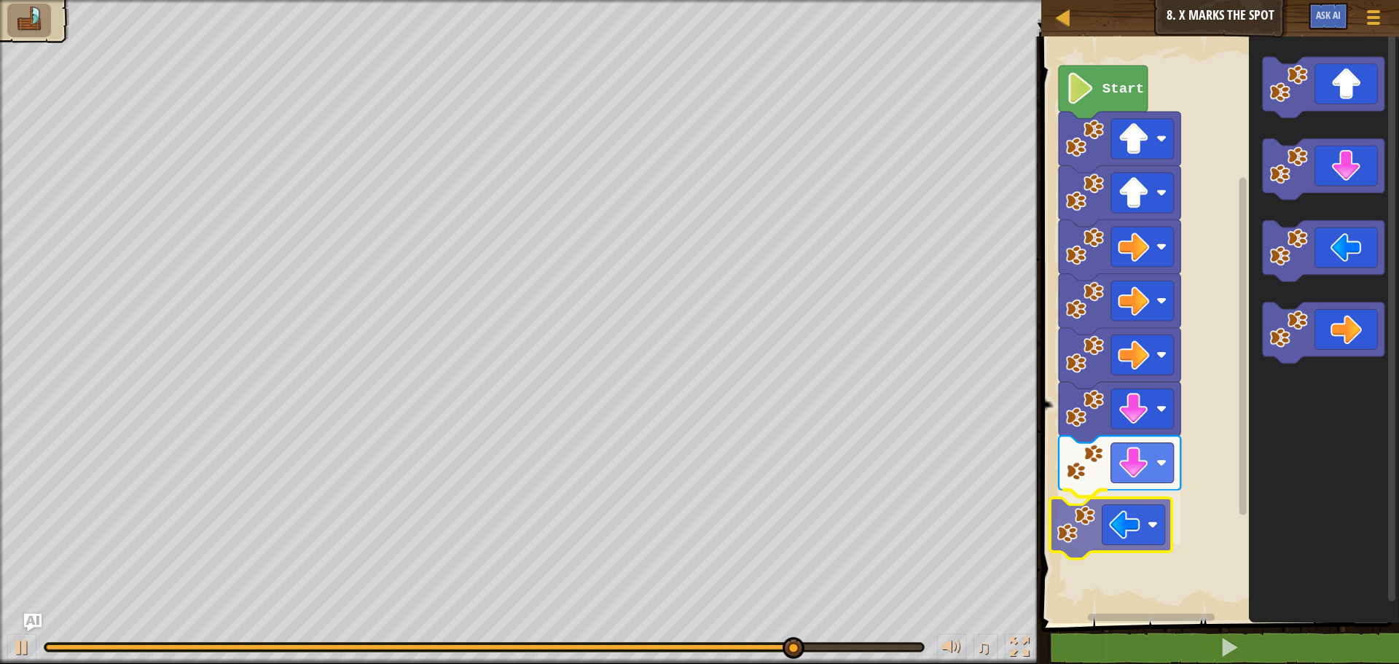
click at [1158, 515] on div "Start" at bounding box center [1218, 326] width 362 height 594
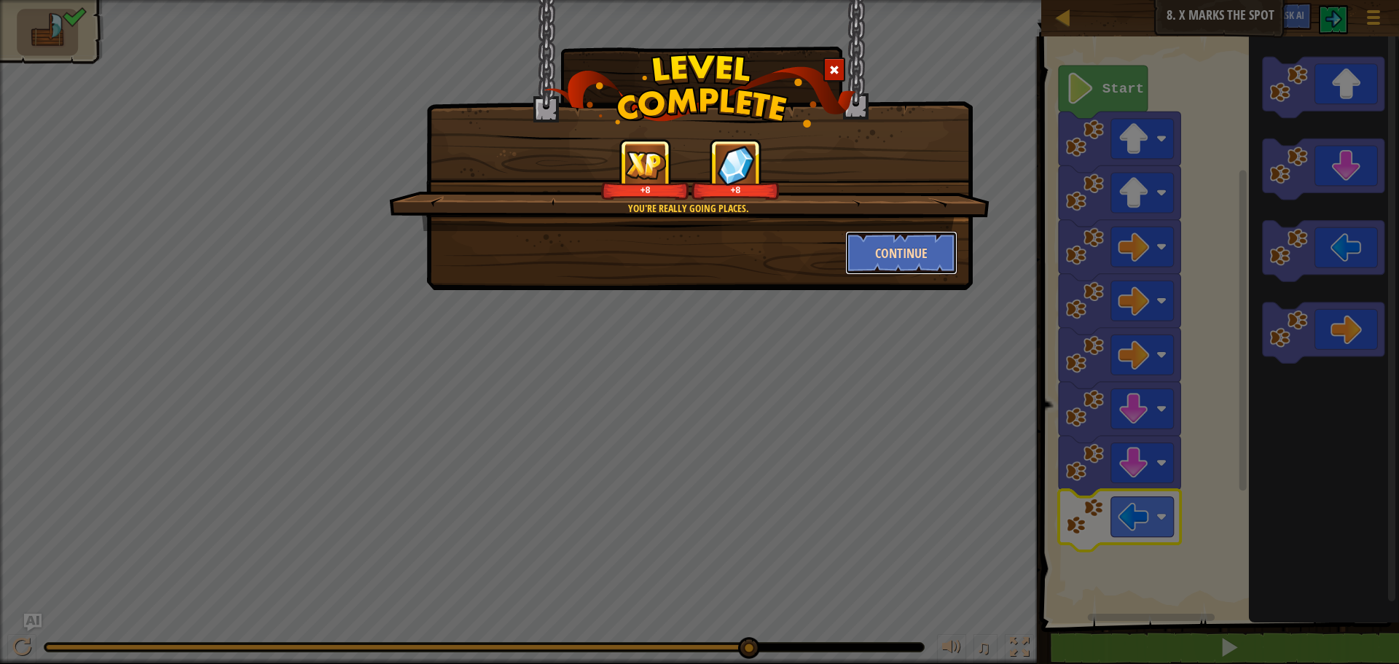
click at [912, 250] on button "Continue" at bounding box center [901, 253] width 113 height 44
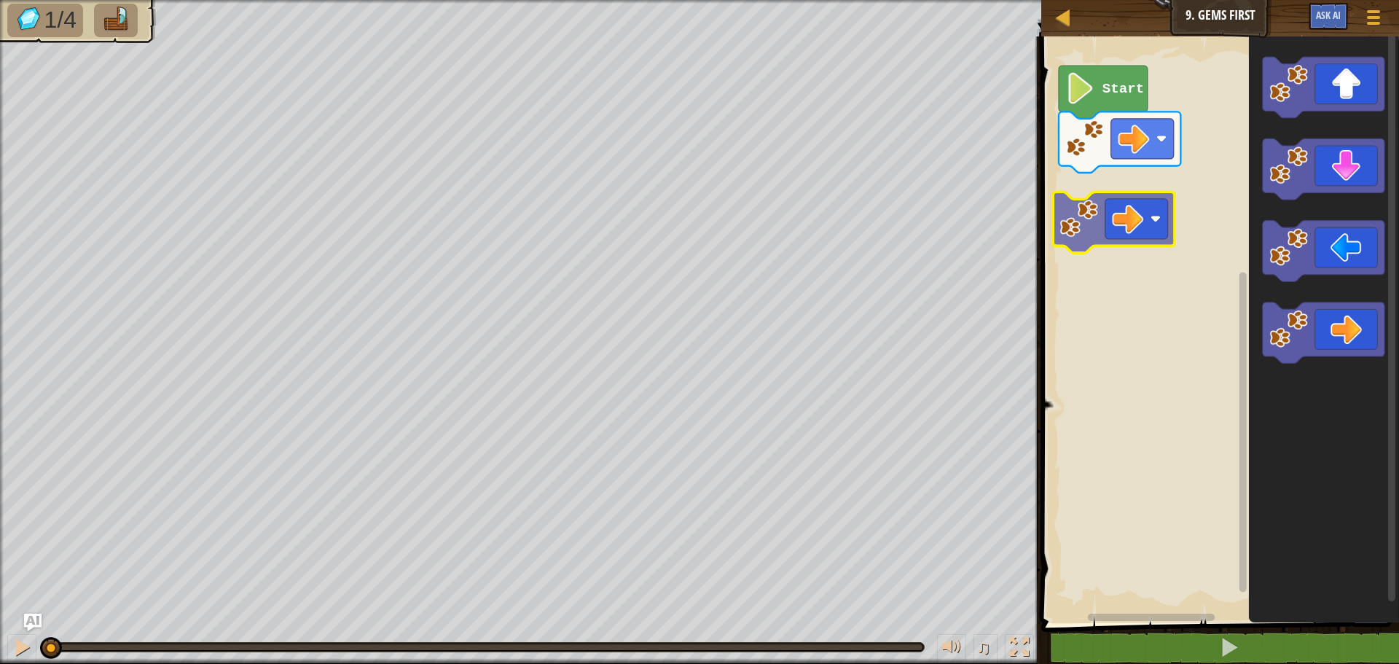
click at [1175, 212] on div "Start" at bounding box center [1218, 326] width 362 height 594
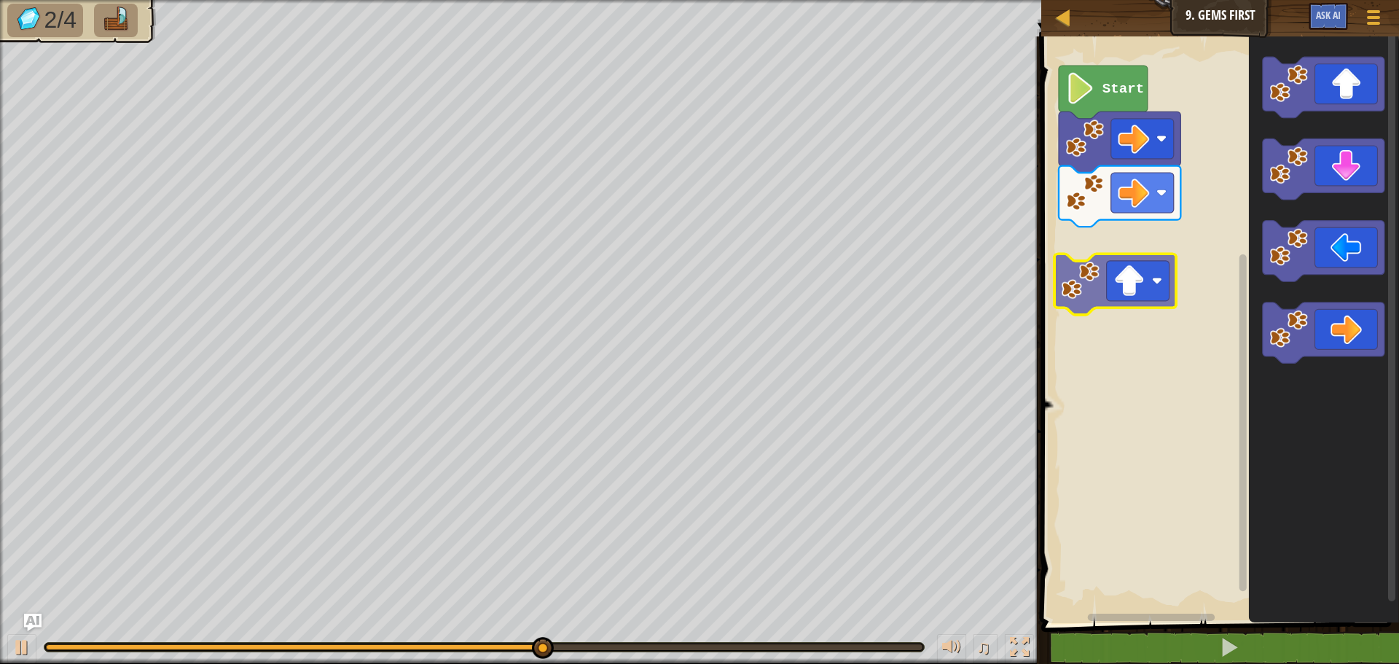
click at [1068, 245] on div "Start" at bounding box center [1218, 326] width 362 height 594
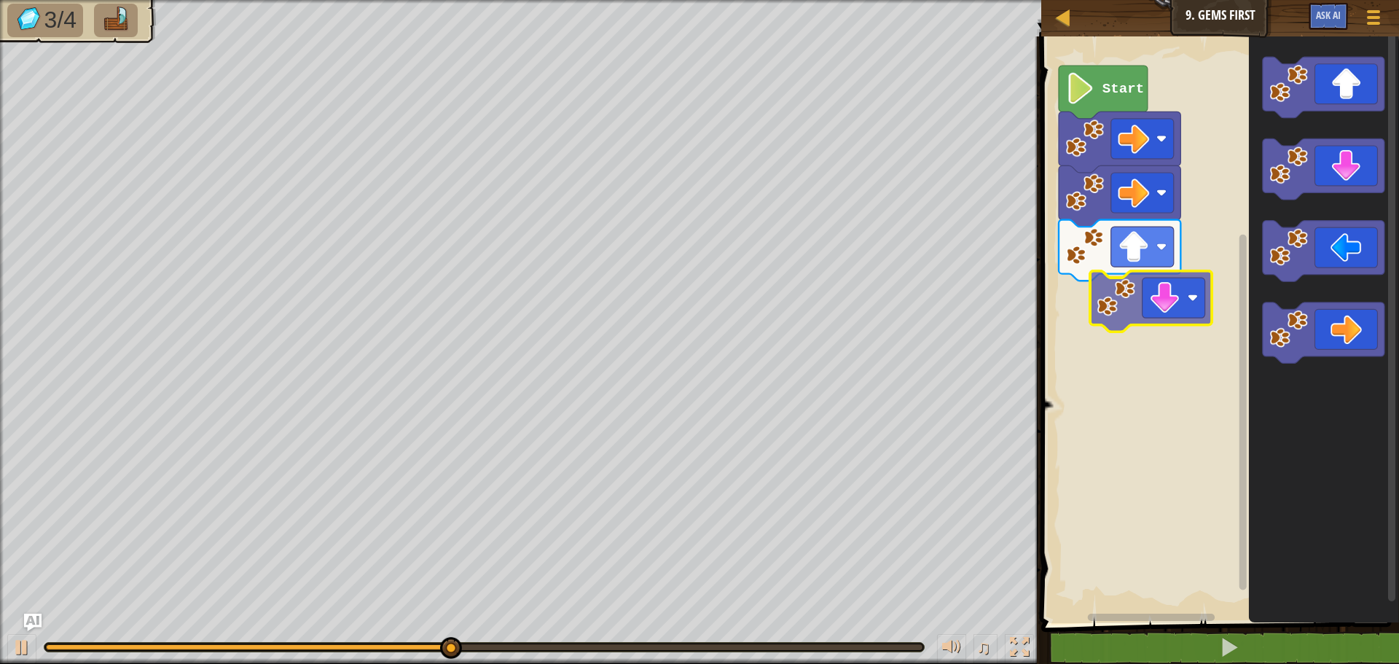
click at [1179, 292] on div "Start" at bounding box center [1218, 326] width 362 height 594
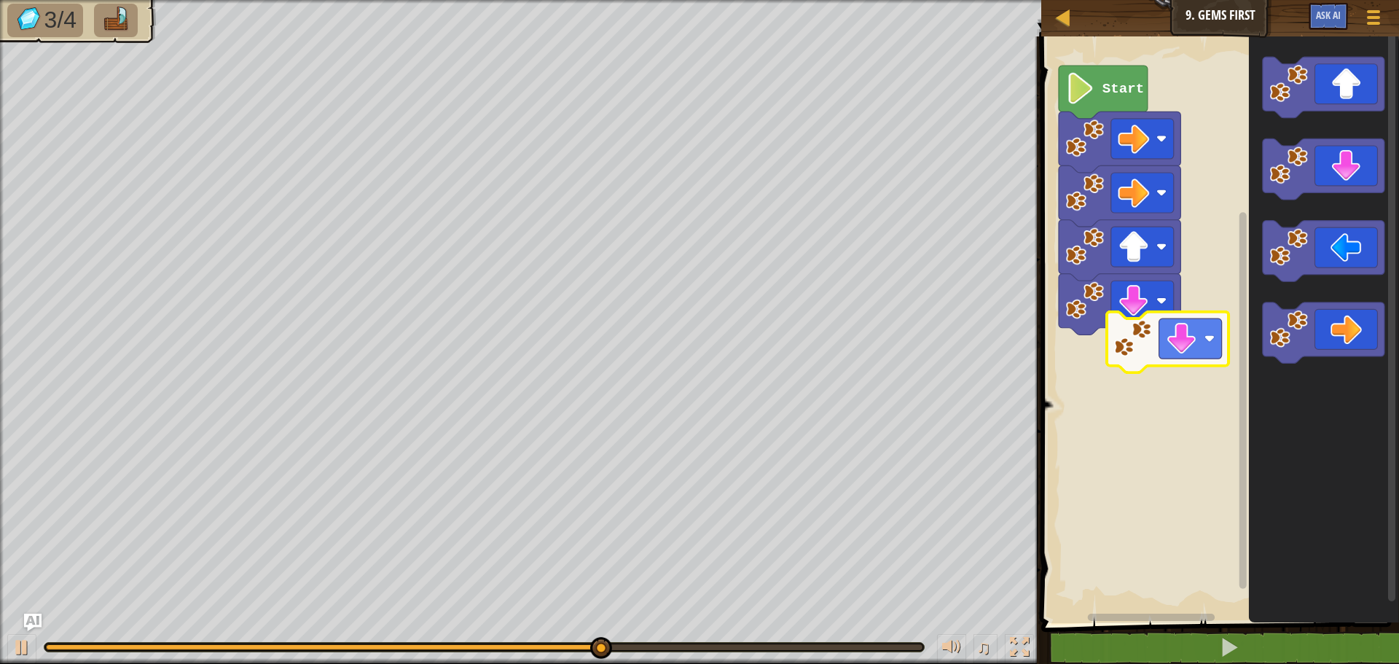
click at [1164, 326] on div "Start" at bounding box center [1218, 326] width 362 height 594
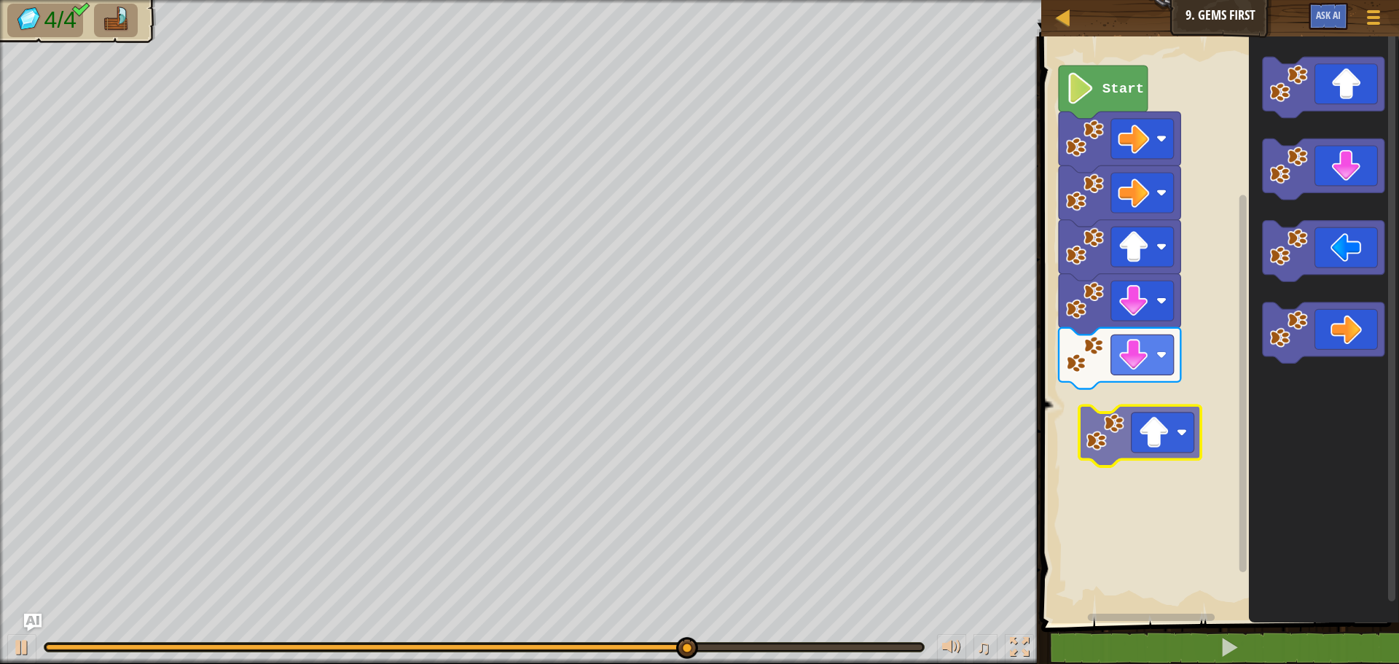
click at [1147, 453] on div "Start" at bounding box center [1218, 326] width 362 height 594
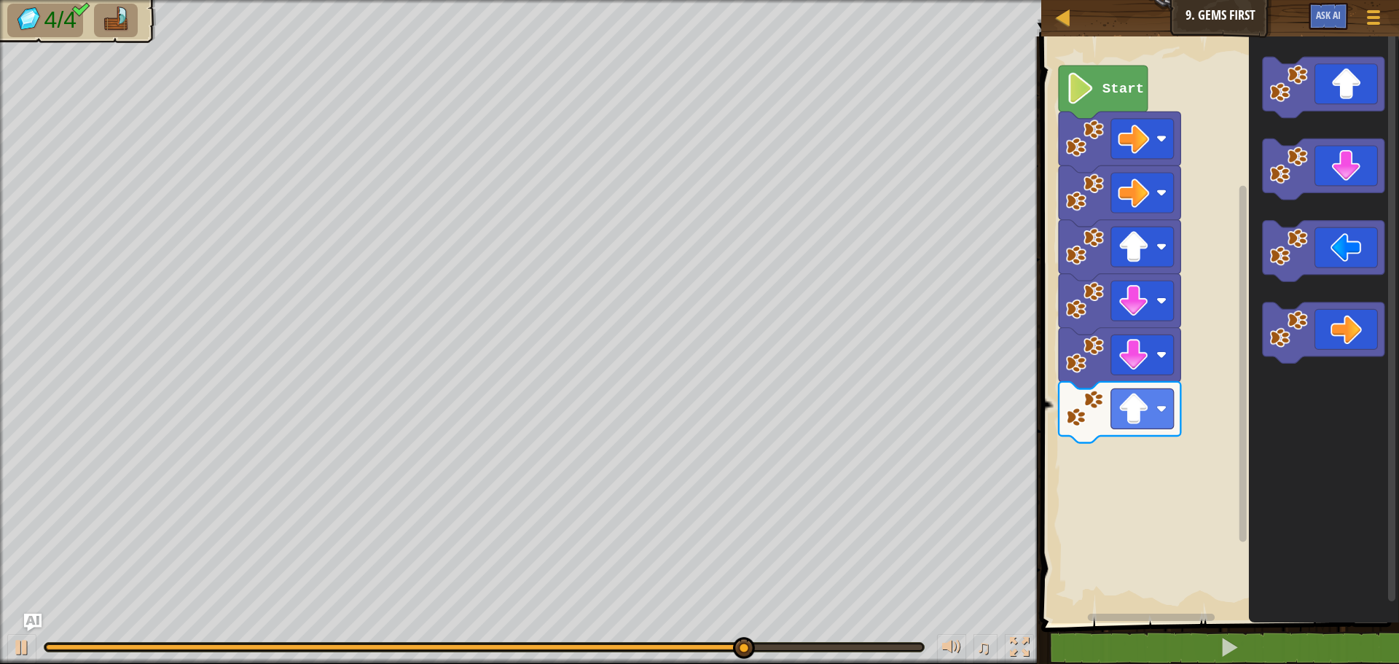
click at [1212, 469] on div "Start" at bounding box center [1218, 326] width 362 height 594
click at [1042, 439] on div "Start" at bounding box center [1218, 326] width 362 height 594
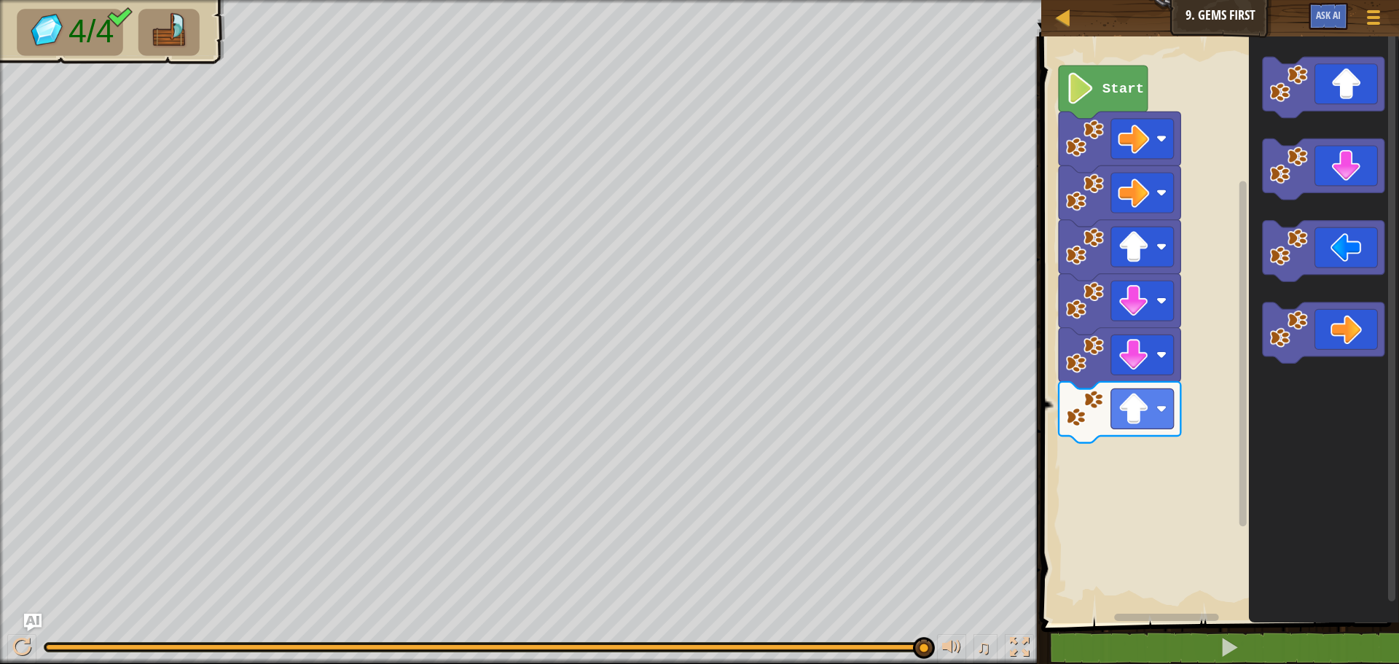
click at [1179, 481] on div "Start" at bounding box center [1218, 326] width 362 height 594
click at [1126, 435] on div "Start" at bounding box center [1218, 326] width 362 height 594
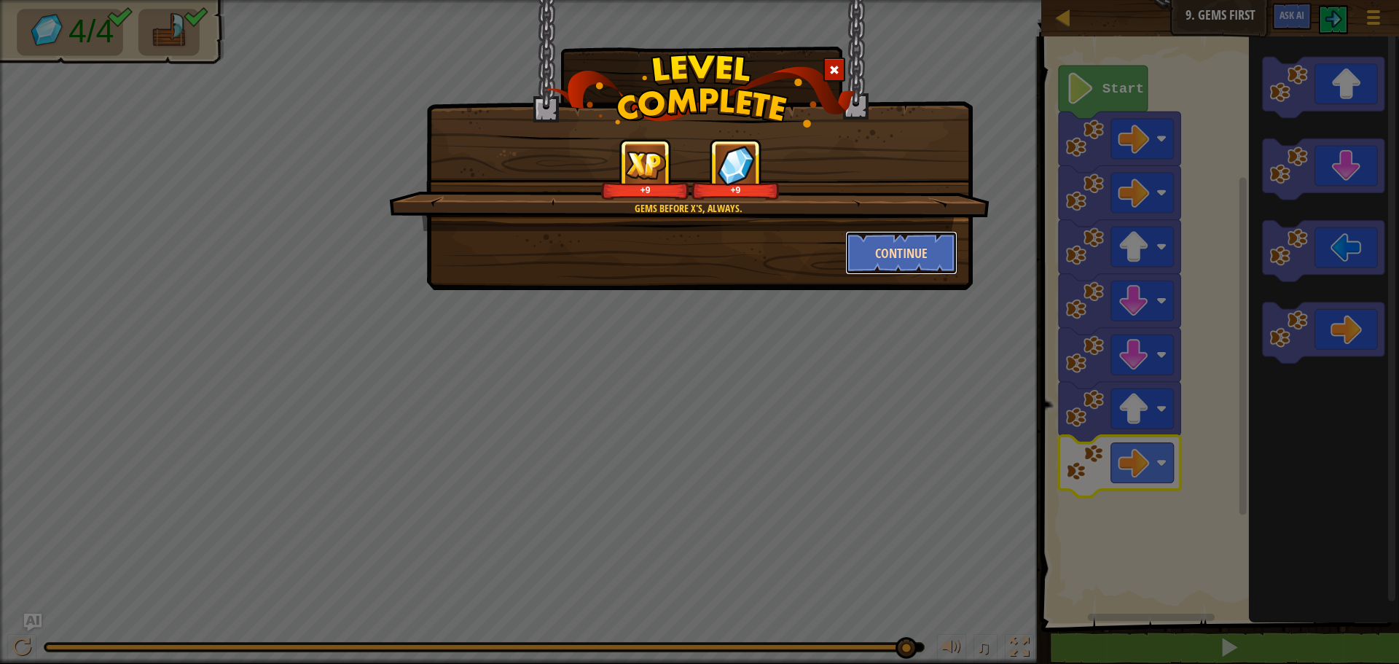
click at [877, 245] on button "Continue" at bounding box center [901, 253] width 113 height 44
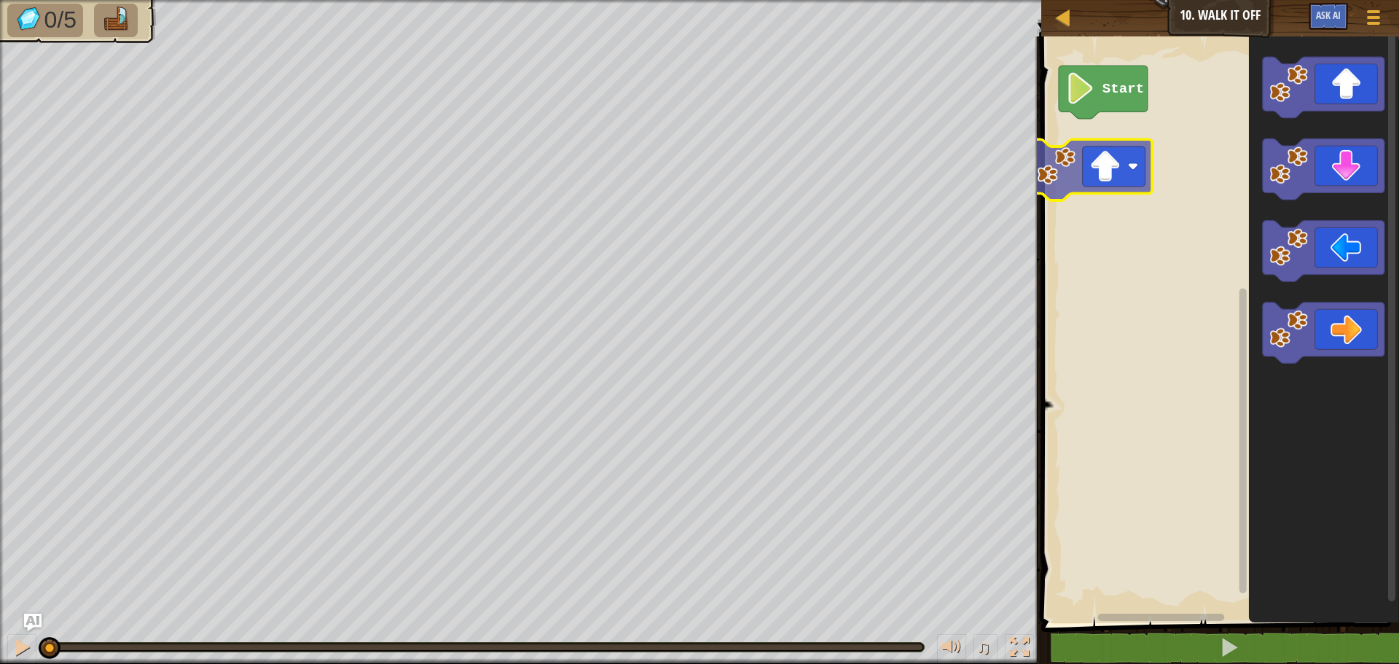
click at [1069, 182] on div "Start" at bounding box center [1218, 326] width 362 height 594
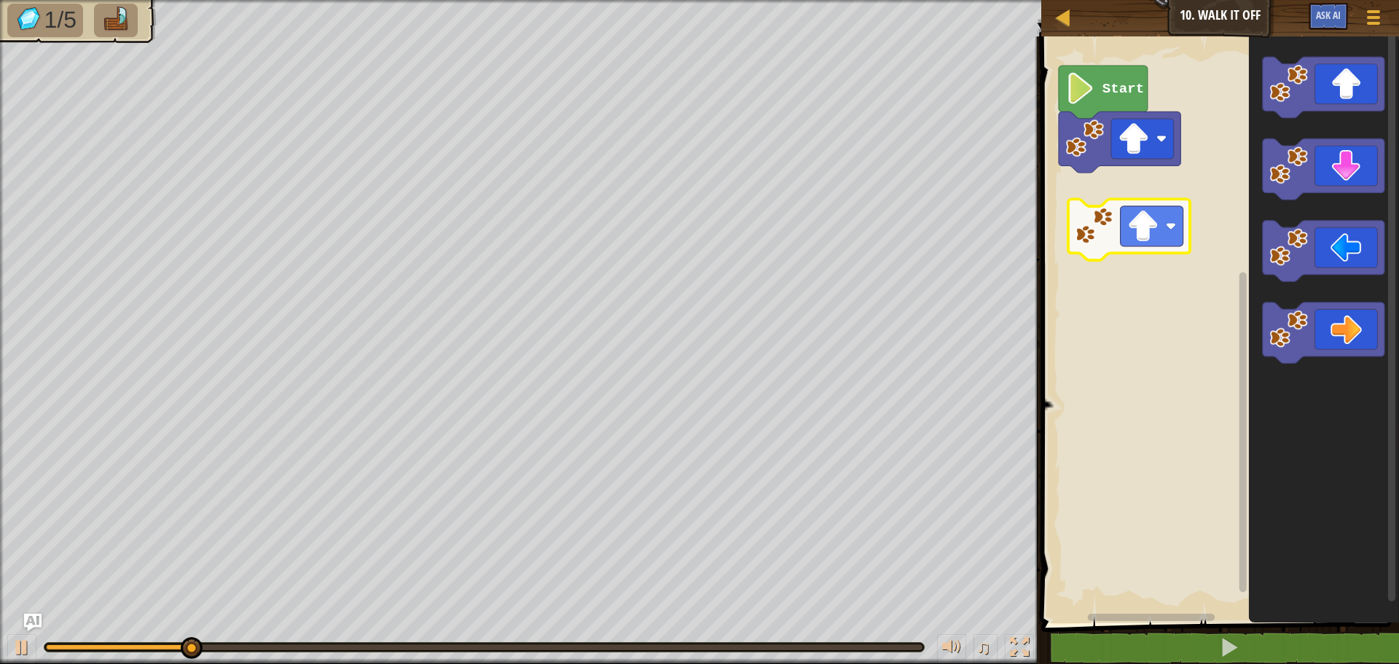
click at [1140, 233] on div "Start" at bounding box center [1218, 326] width 362 height 594
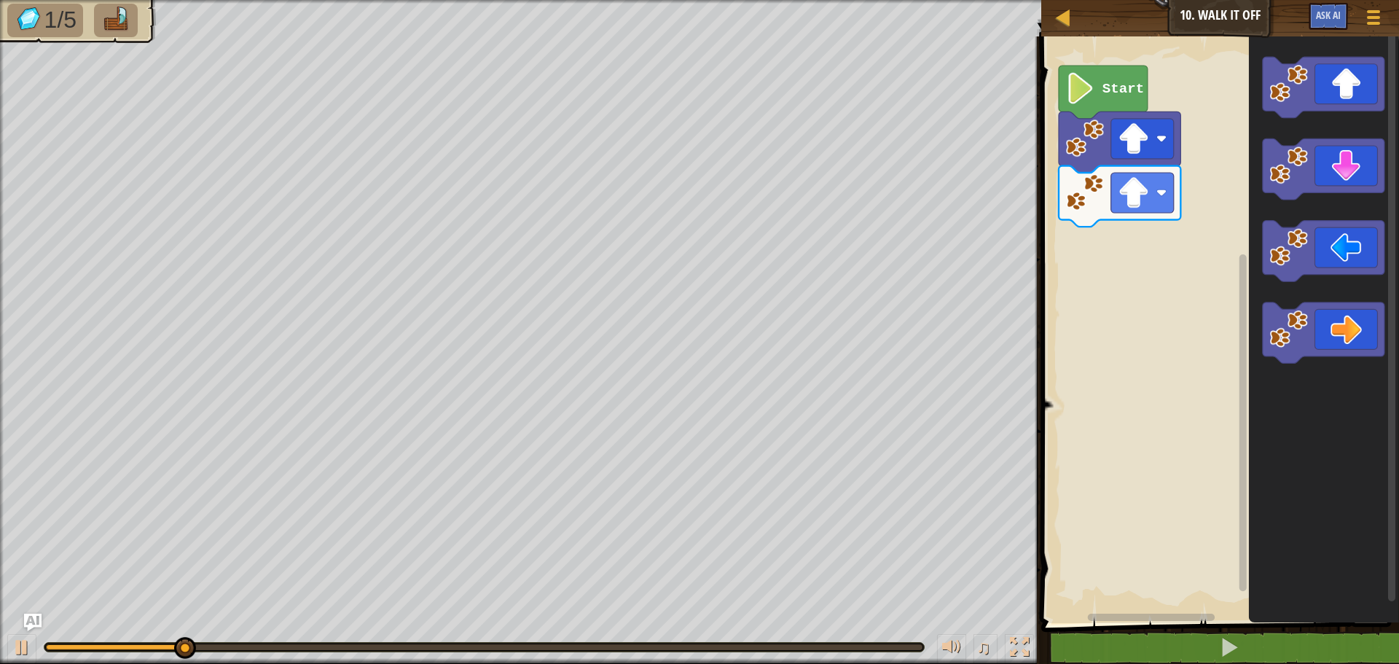
click at [1213, 223] on div "Start" at bounding box center [1218, 326] width 362 height 594
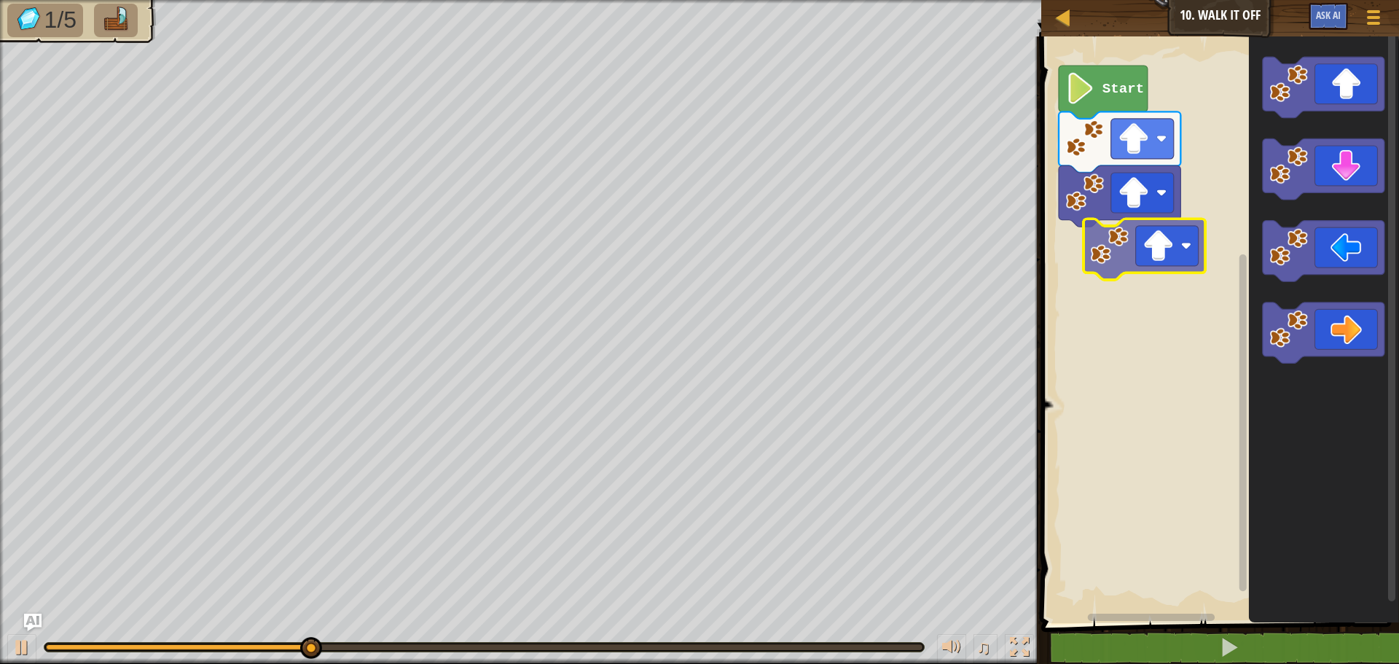
click at [1137, 258] on div "Start" at bounding box center [1218, 326] width 362 height 594
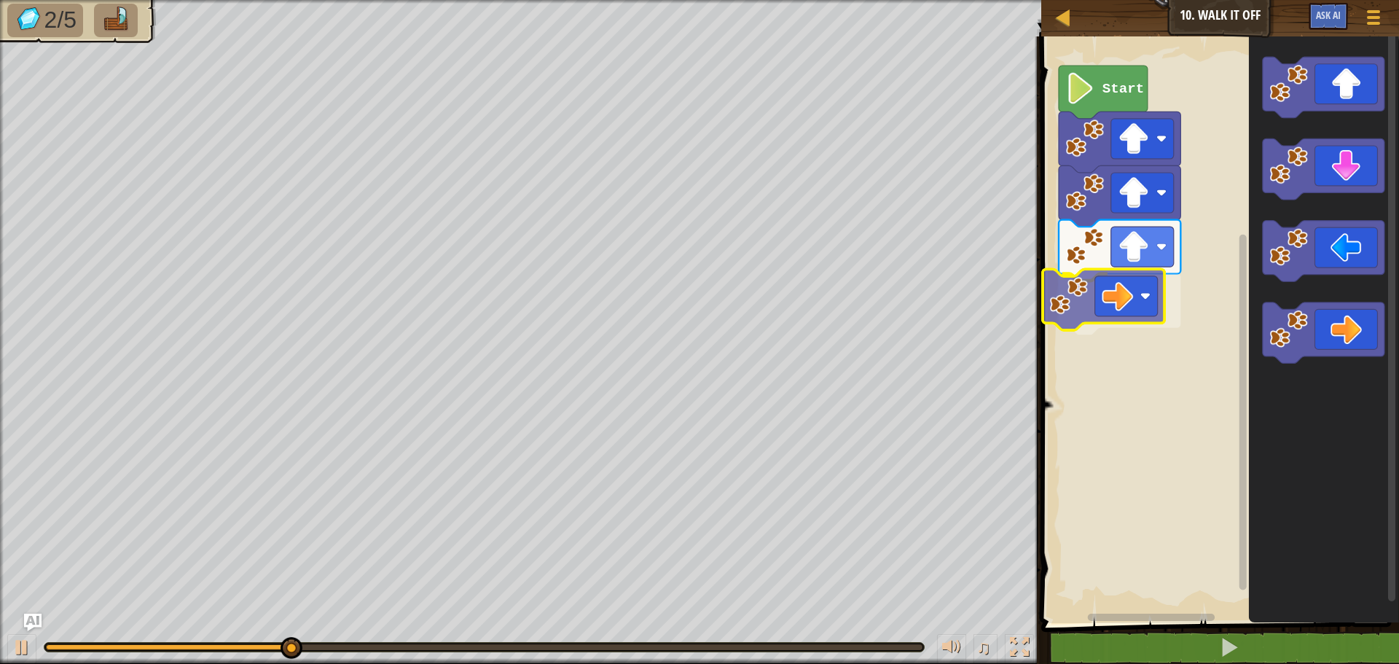
click at [1086, 291] on div "Start" at bounding box center [1218, 326] width 362 height 594
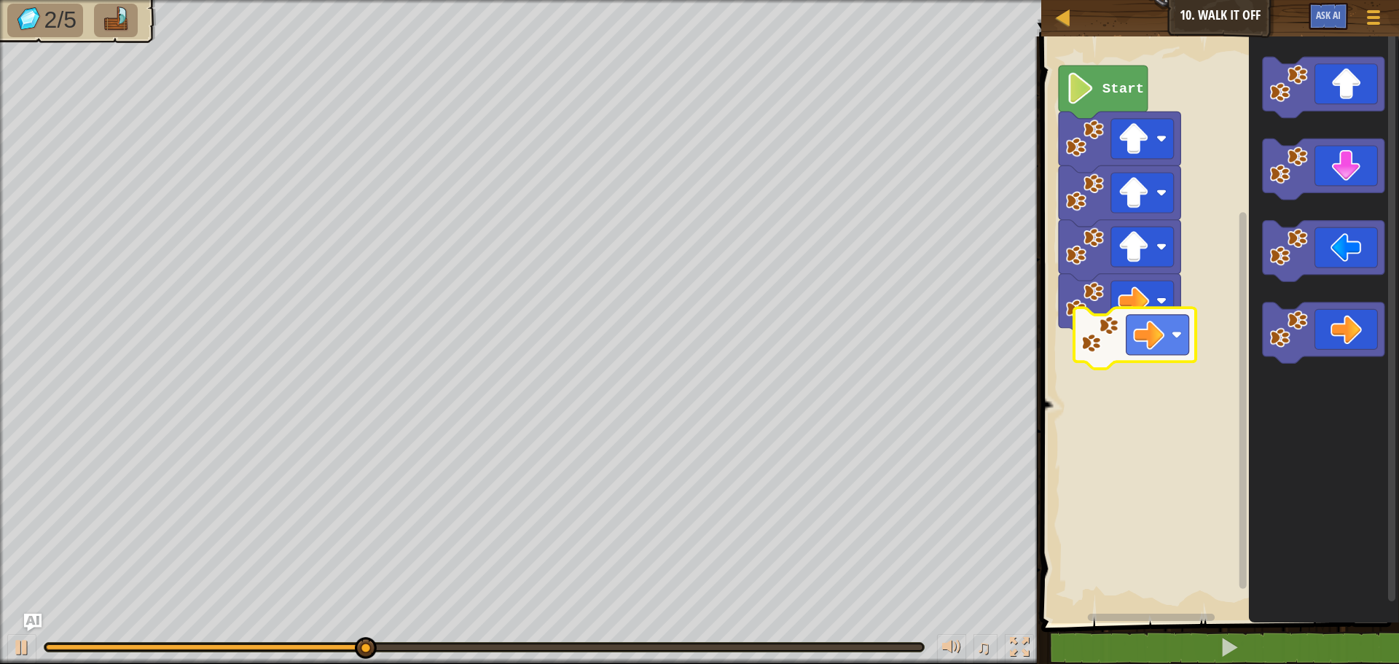
click at [1174, 354] on div "Start" at bounding box center [1218, 326] width 362 height 594
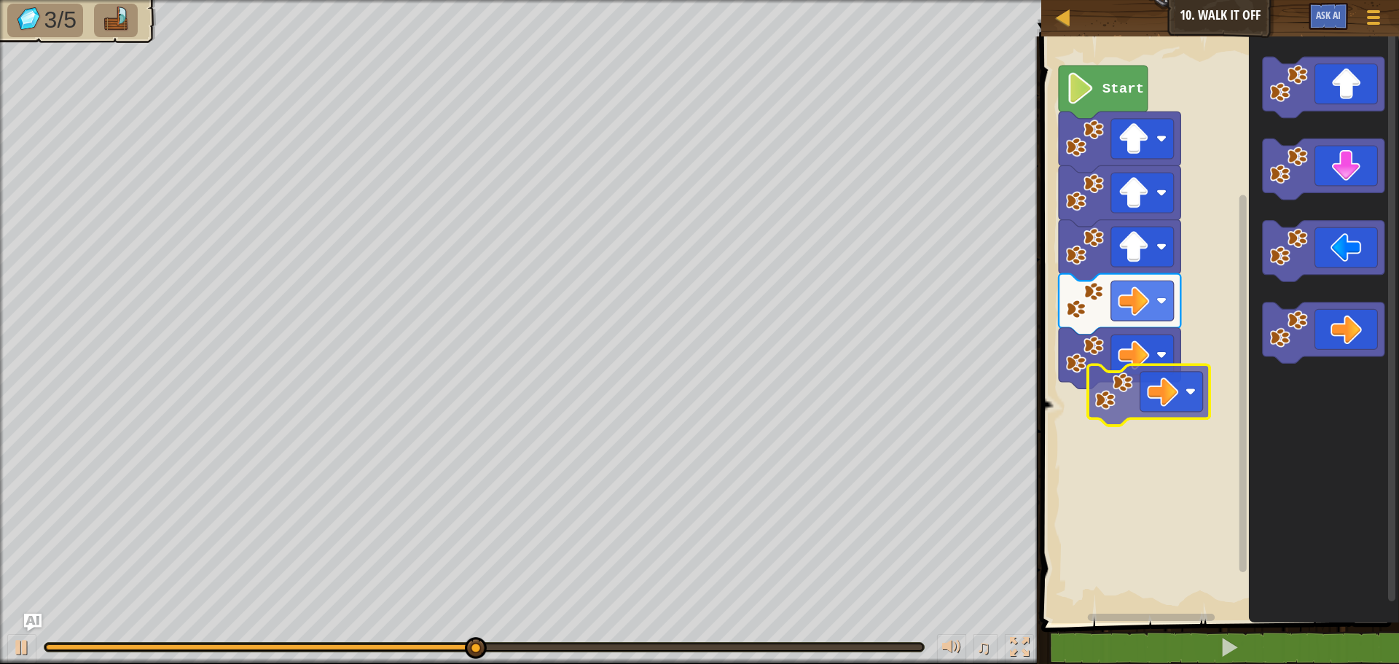
click at [1145, 408] on div "Start" at bounding box center [1218, 326] width 362 height 594
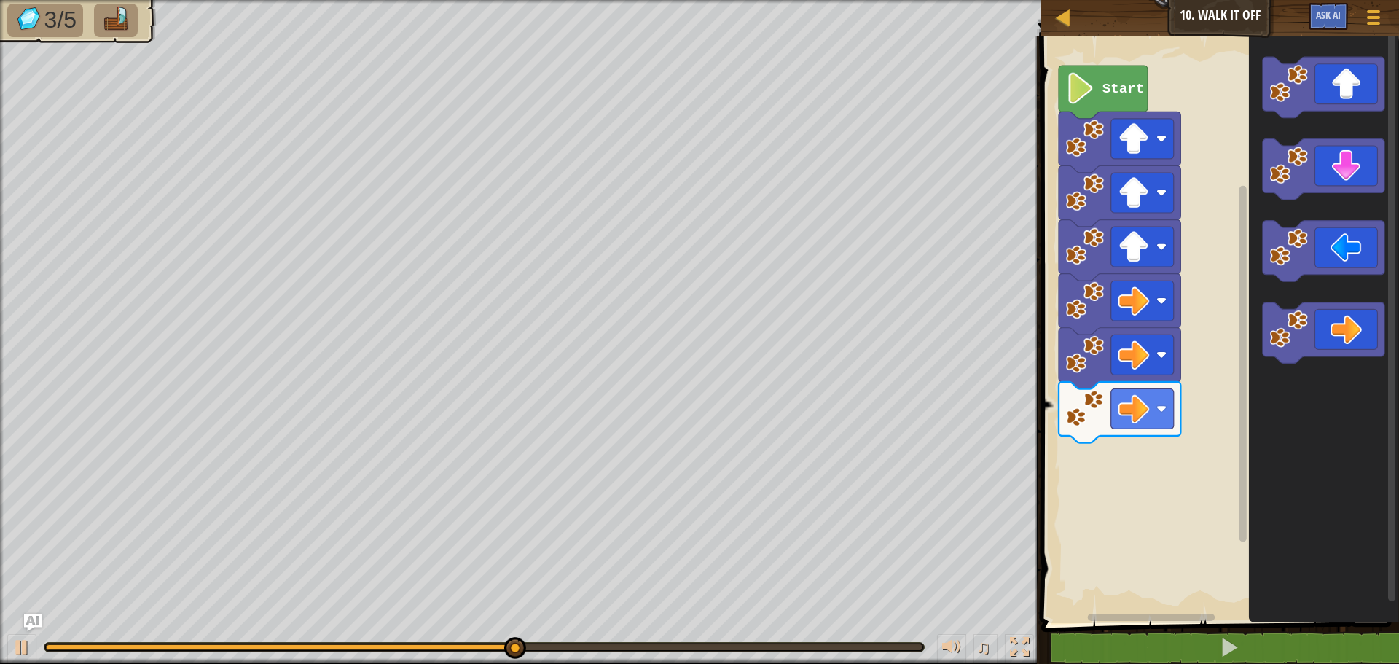
click at [1259, 405] on icon "Blockly Workspace" at bounding box center [1324, 326] width 150 height 594
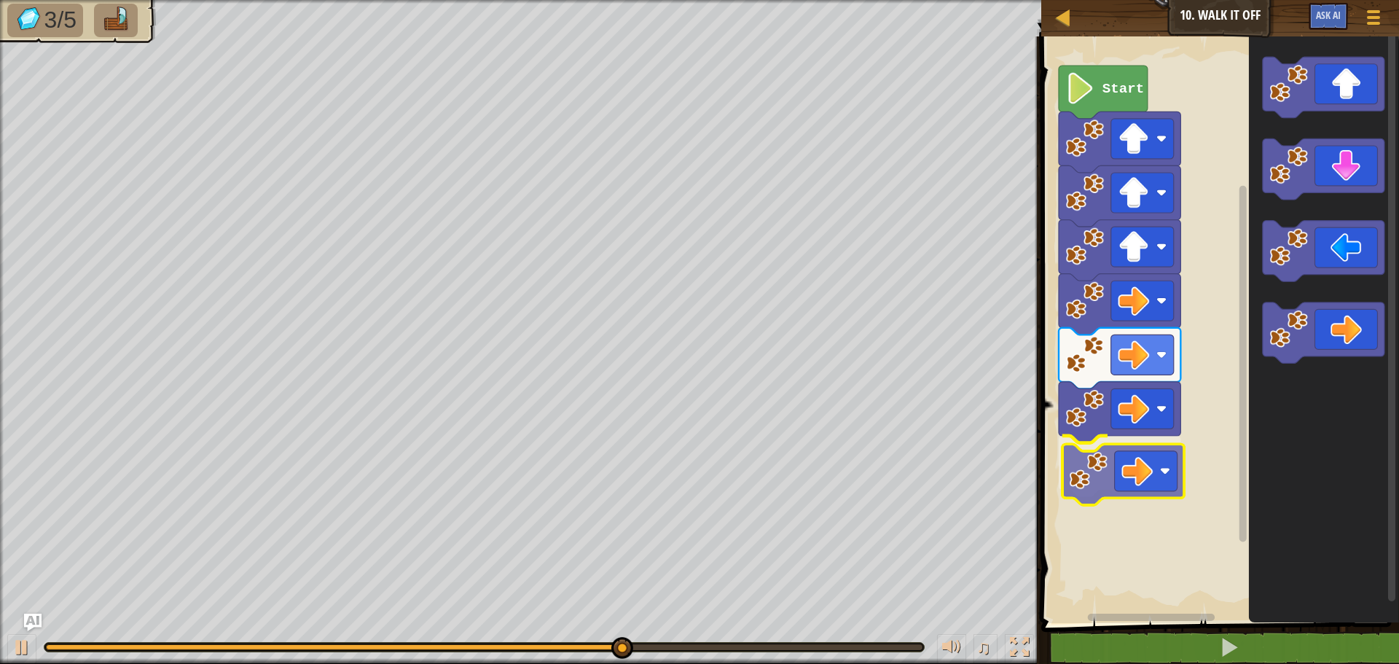
click at [1091, 452] on div "Start" at bounding box center [1218, 326] width 362 height 594
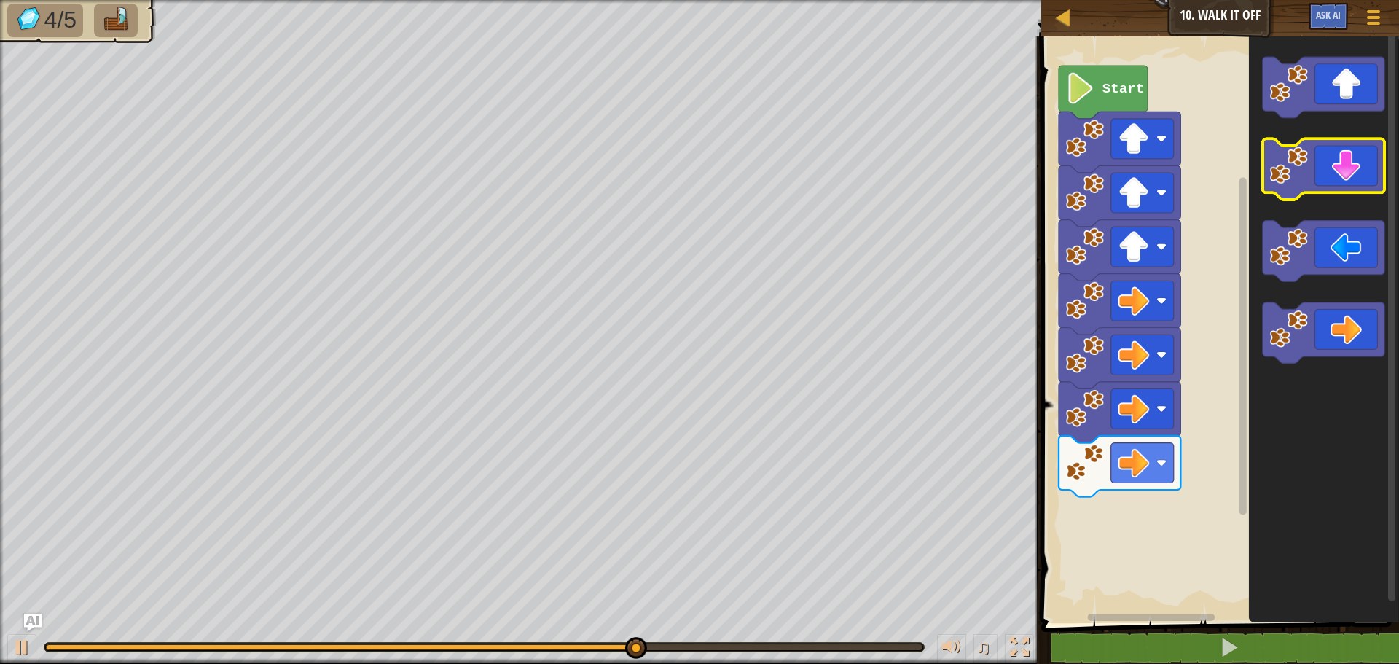
click at [1335, 155] on icon "Blockly Workspace" at bounding box center [1324, 169] width 122 height 61
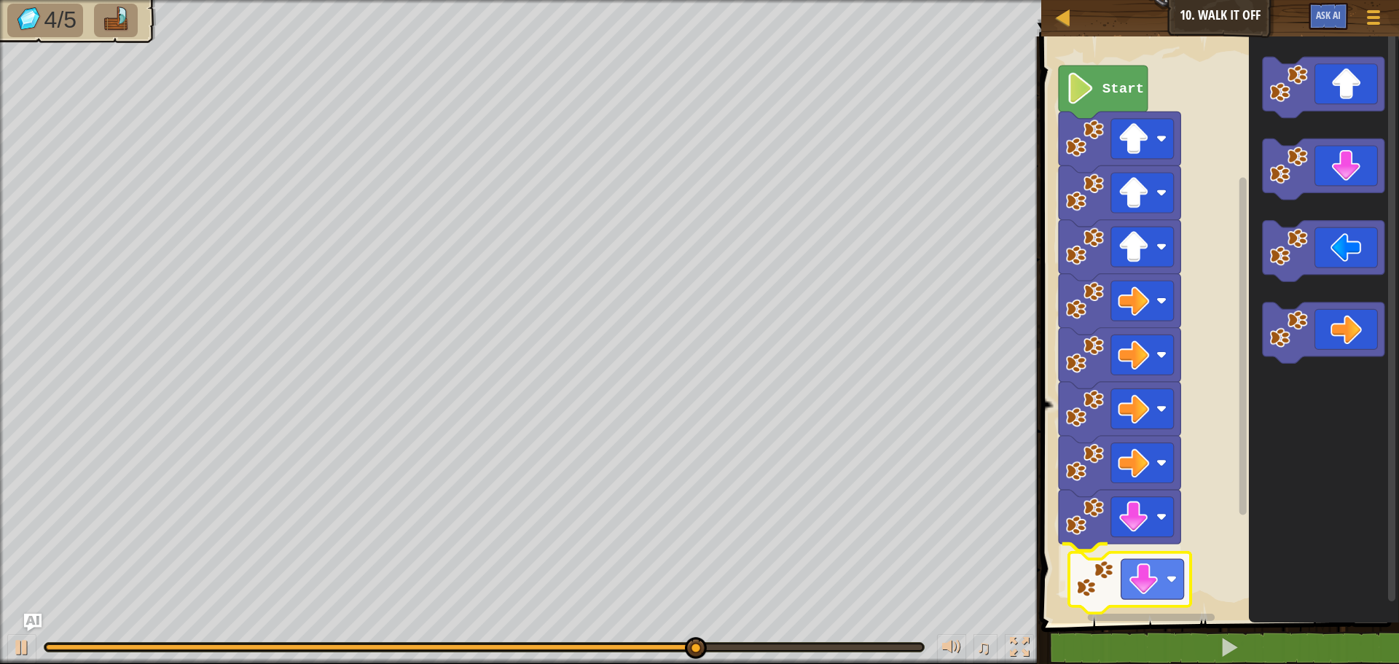
click at [1137, 589] on div "Start" at bounding box center [1218, 326] width 362 height 594
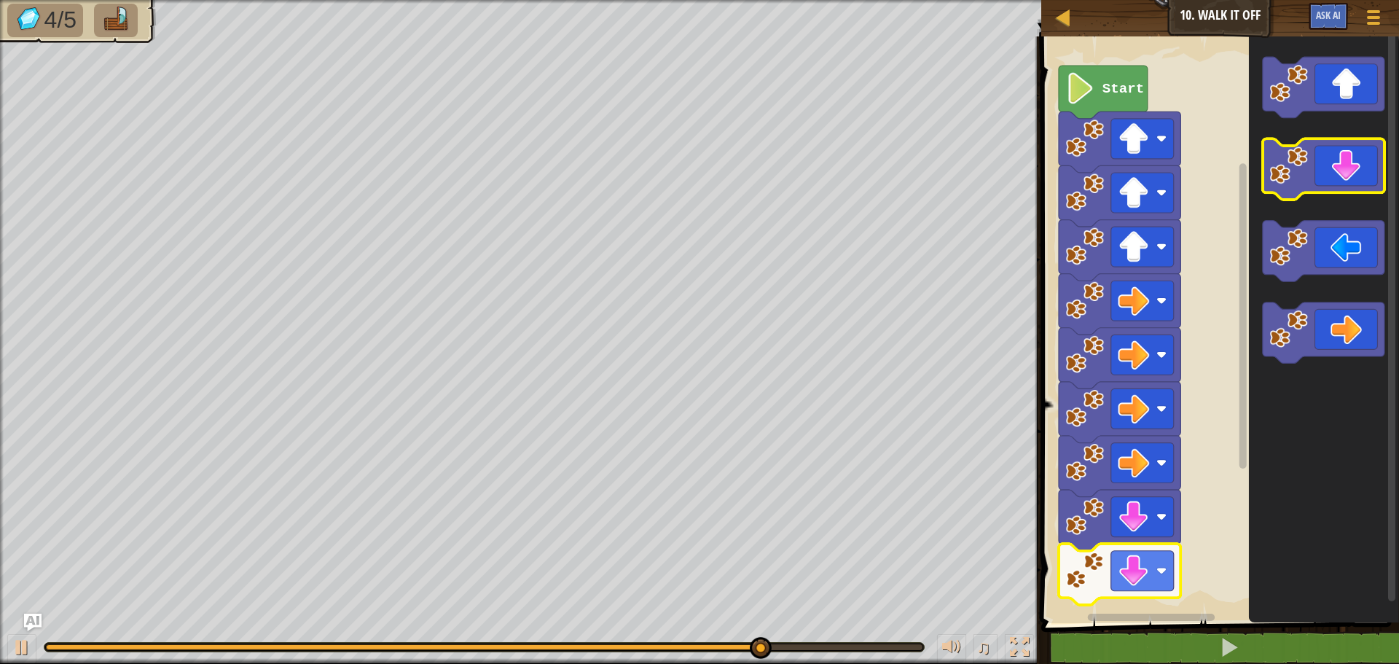
click at [1310, 161] on icon "Blockly Workspace" at bounding box center [1324, 169] width 122 height 61
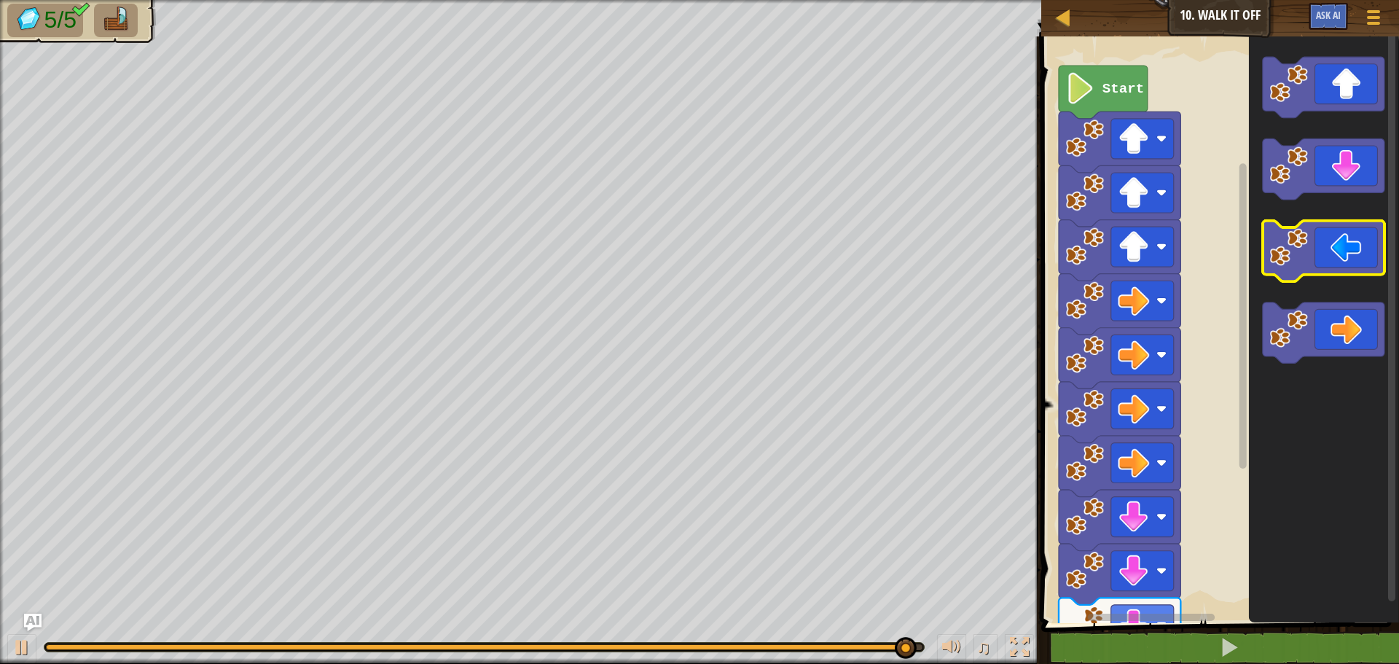
click at [1295, 242] on image "Blockly Workspace" at bounding box center [1289, 247] width 39 height 39
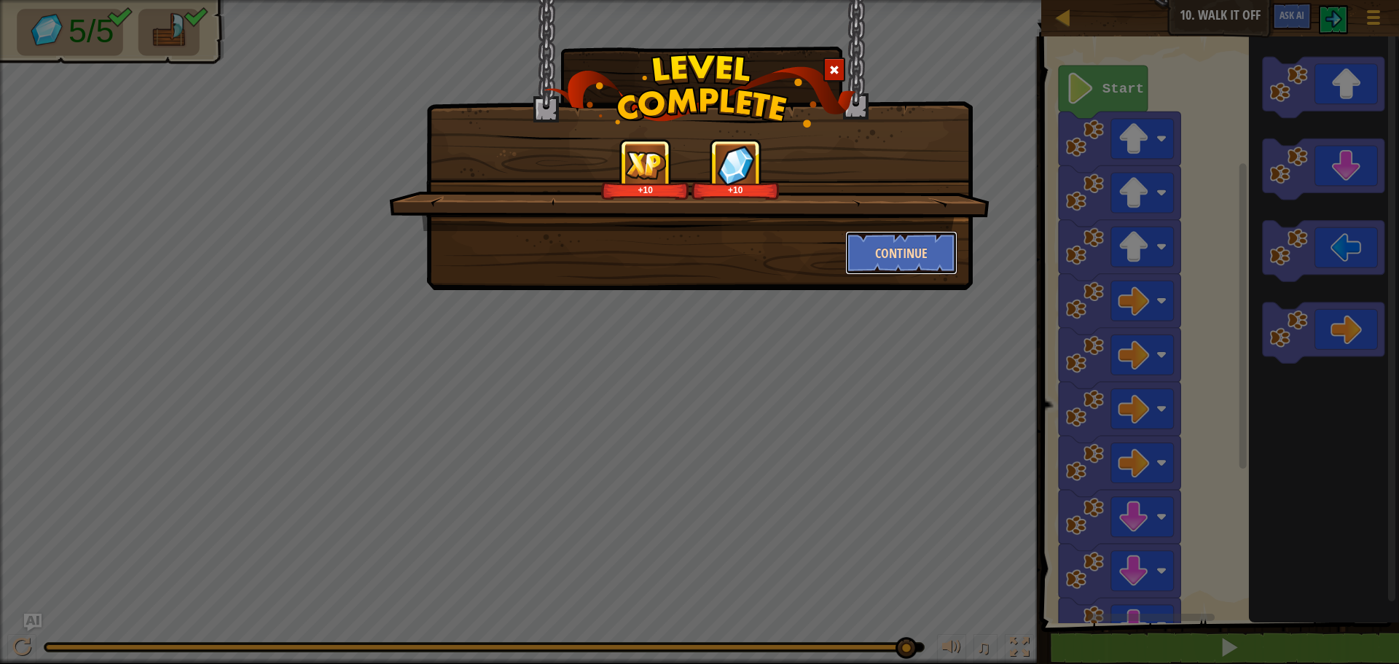
click at [897, 244] on button "Continue" at bounding box center [901, 253] width 113 height 44
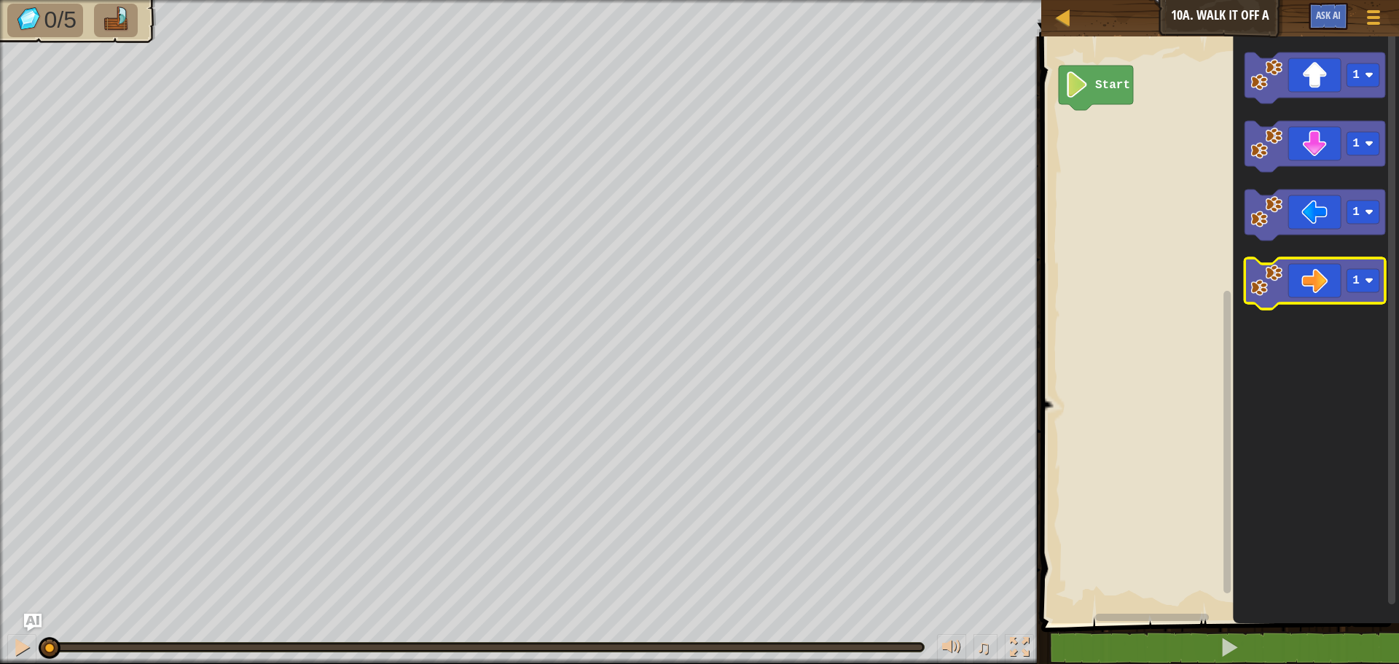
click at [1300, 267] on icon "Blockly Workspace" at bounding box center [1315, 283] width 141 height 51
click at [1300, 273] on icon "Blockly Workspace" at bounding box center [1315, 283] width 141 height 51
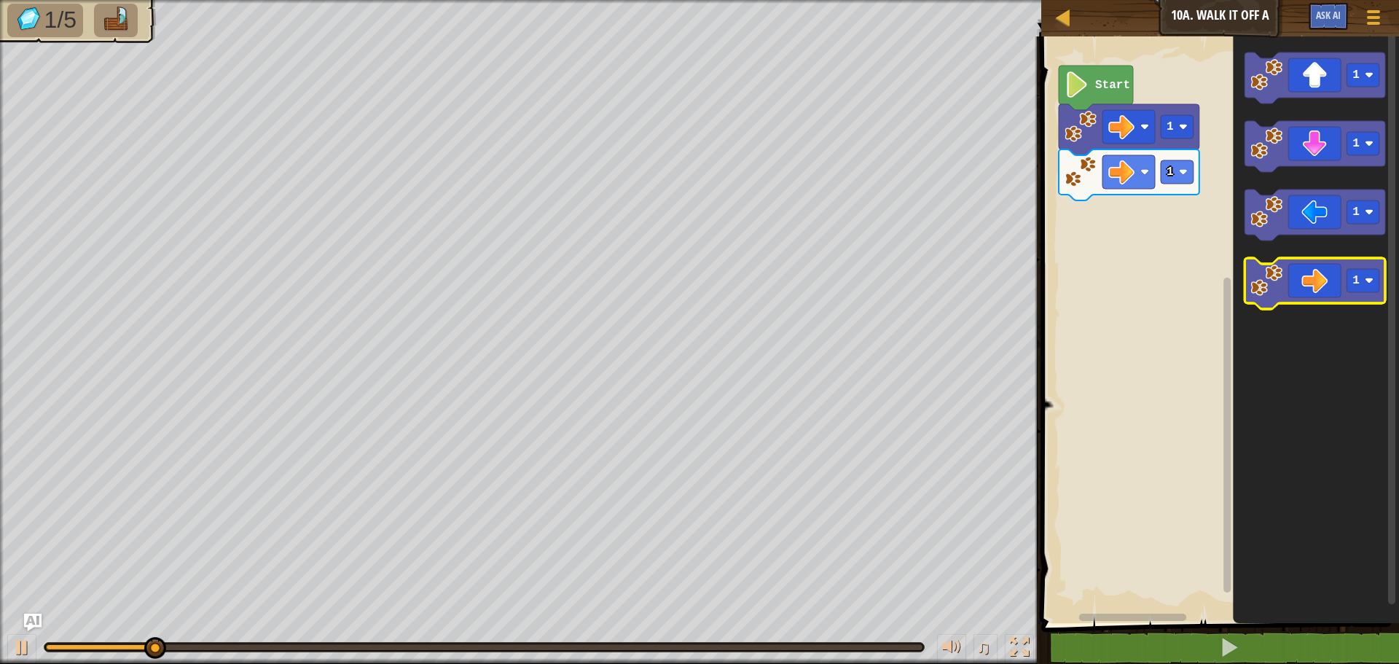
click at [1299, 273] on icon "Blockly Workspace" at bounding box center [1315, 283] width 141 height 51
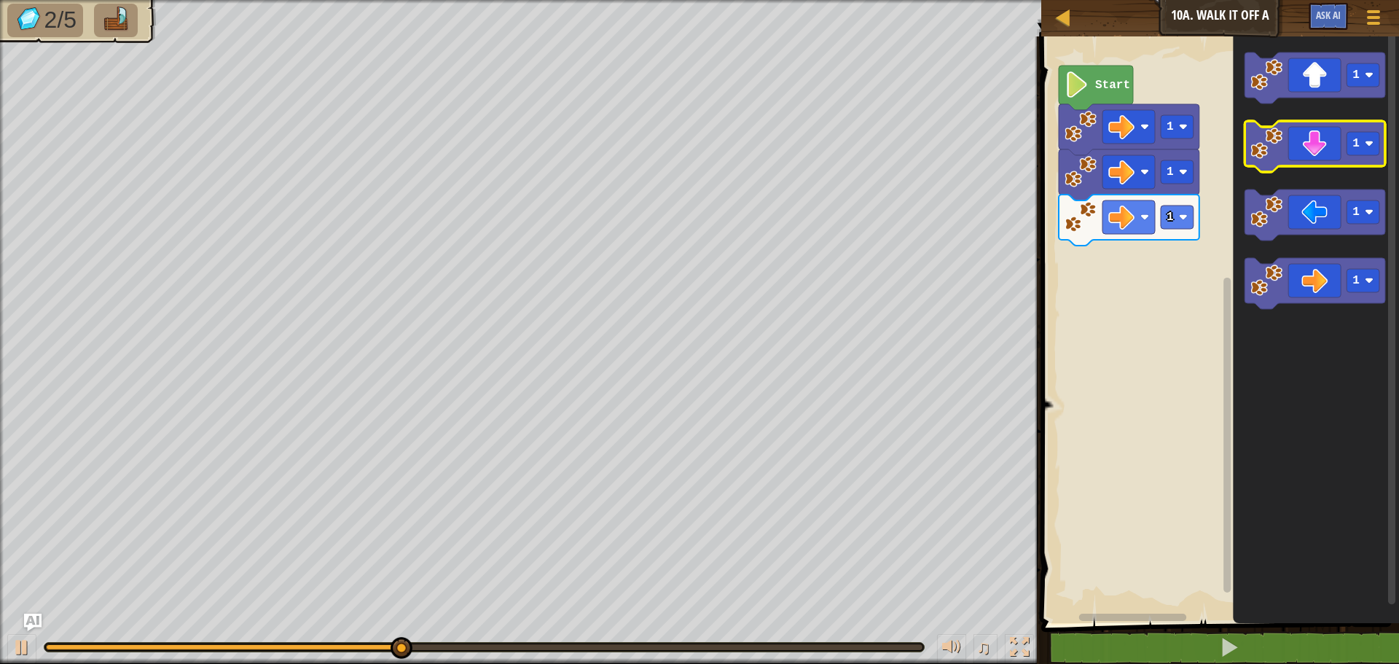
click at [1314, 162] on icon "Blockly Workspace" at bounding box center [1315, 146] width 141 height 51
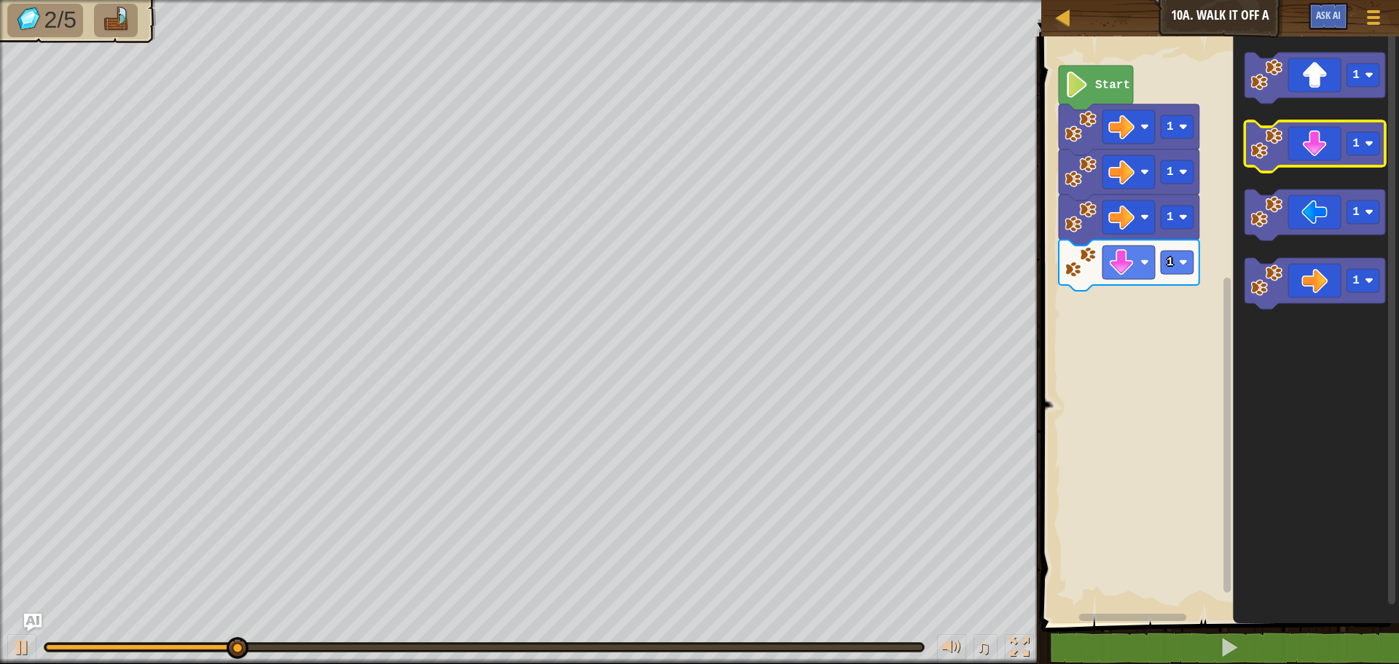
click at [1314, 162] on icon "Blockly Workspace" at bounding box center [1315, 146] width 141 height 51
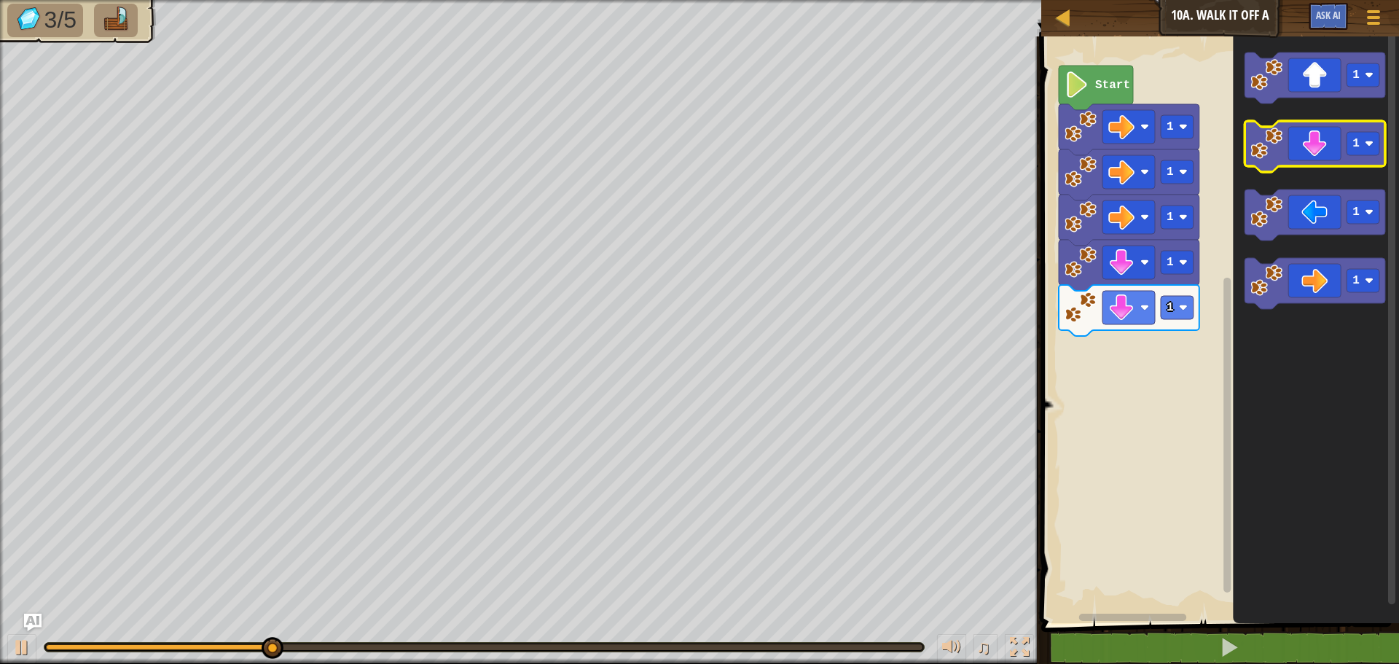
click at [1314, 162] on icon "Blockly Workspace" at bounding box center [1315, 146] width 141 height 51
click at [1311, 167] on g "1 1 1 1" at bounding box center [1315, 180] width 141 height 256
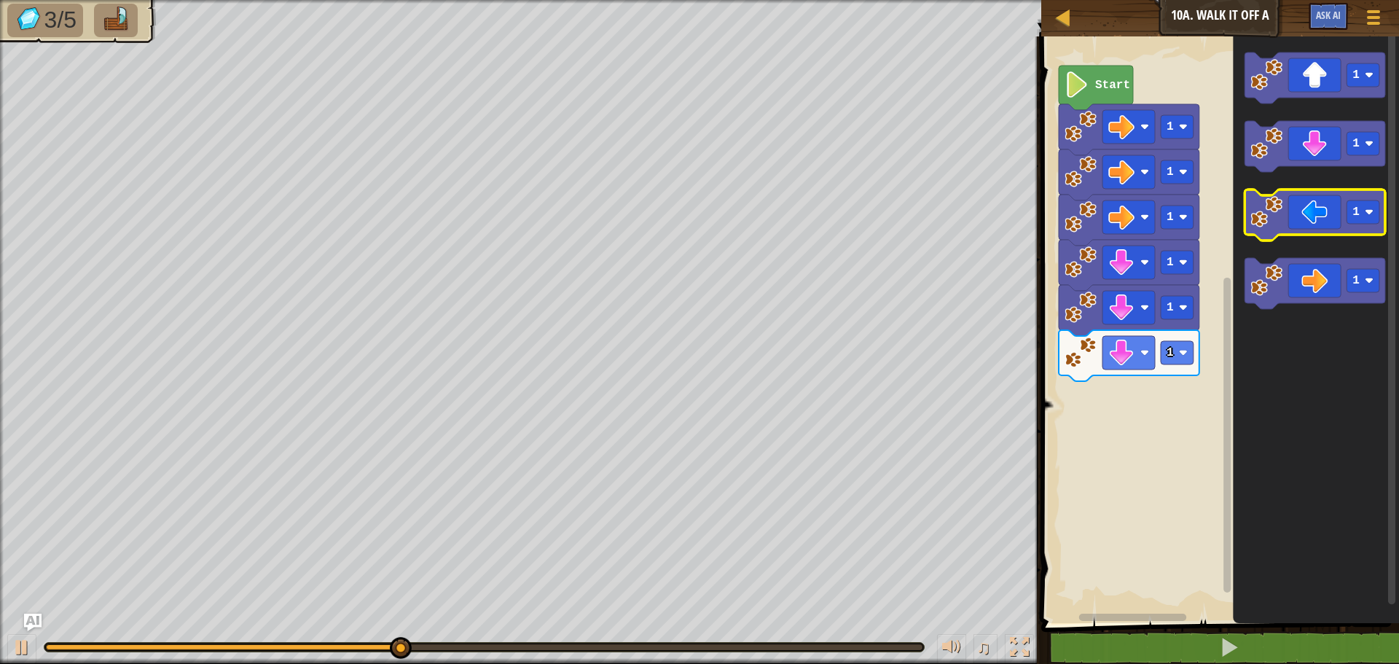
click at [1283, 208] on g "1" at bounding box center [1315, 214] width 141 height 51
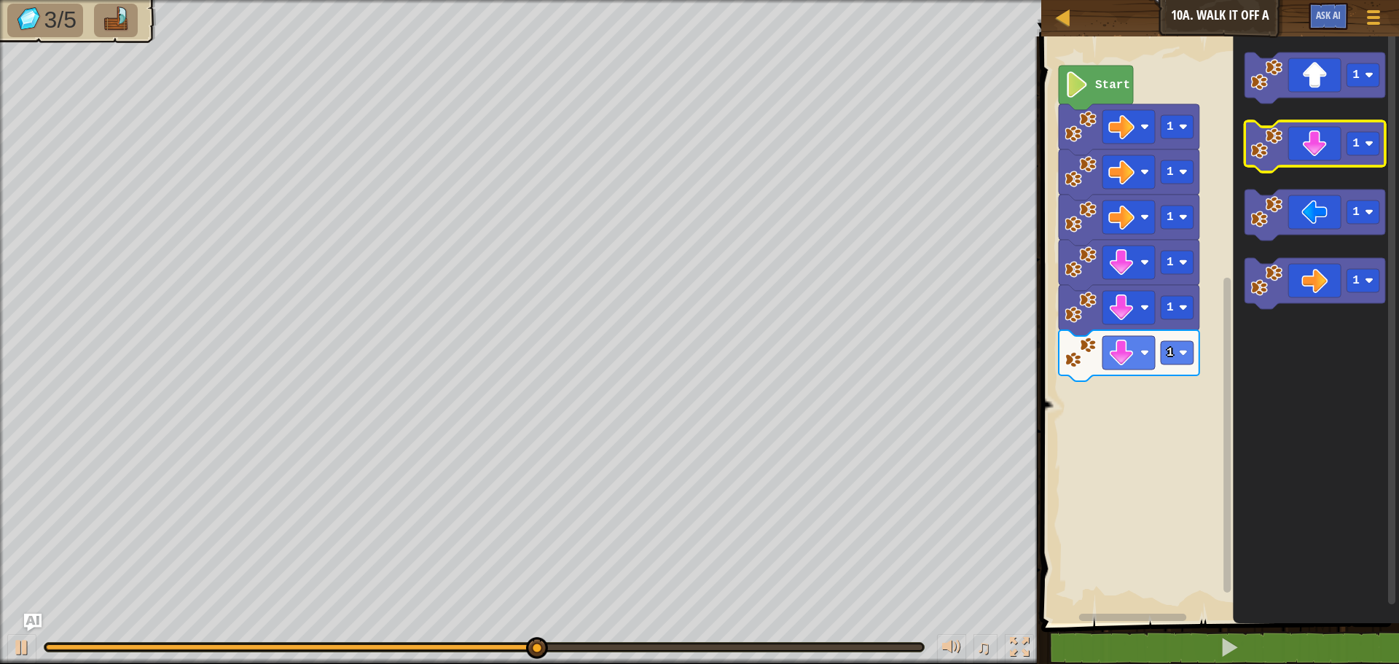
click at [1323, 157] on icon "Blockly Workspace" at bounding box center [1315, 146] width 141 height 51
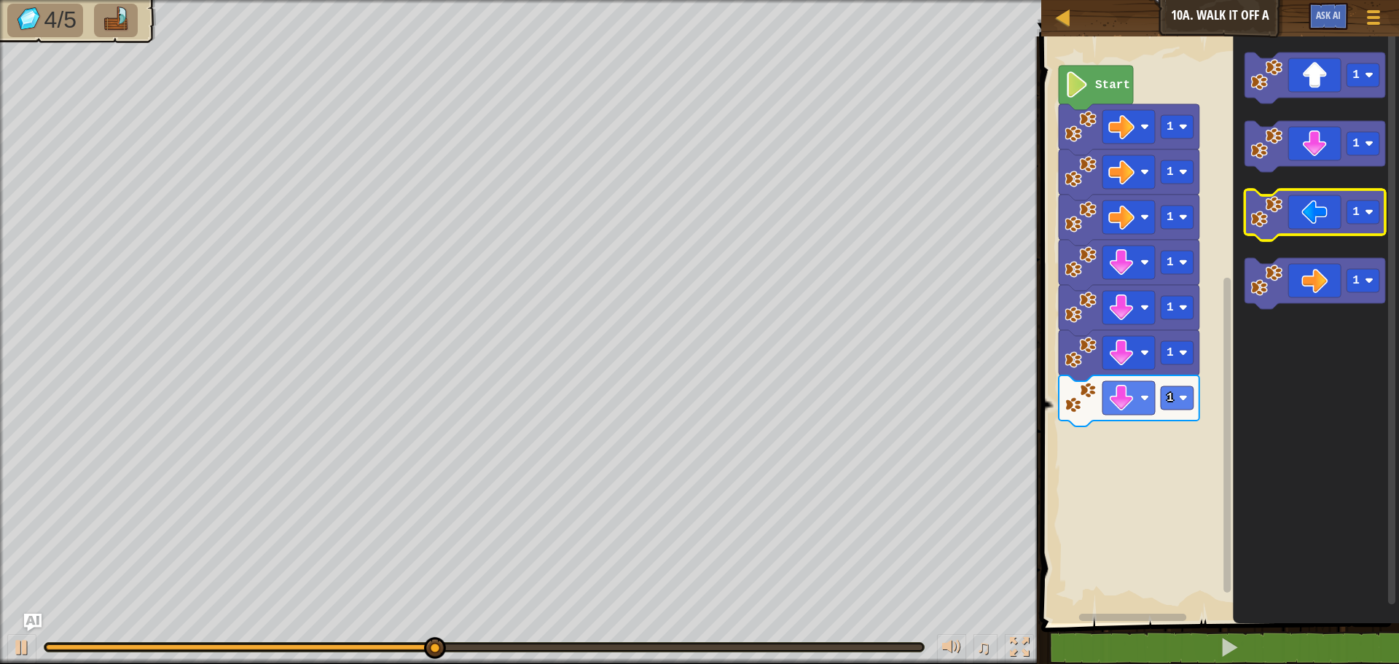
click at [1304, 217] on icon "Blockly Workspace" at bounding box center [1315, 214] width 141 height 51
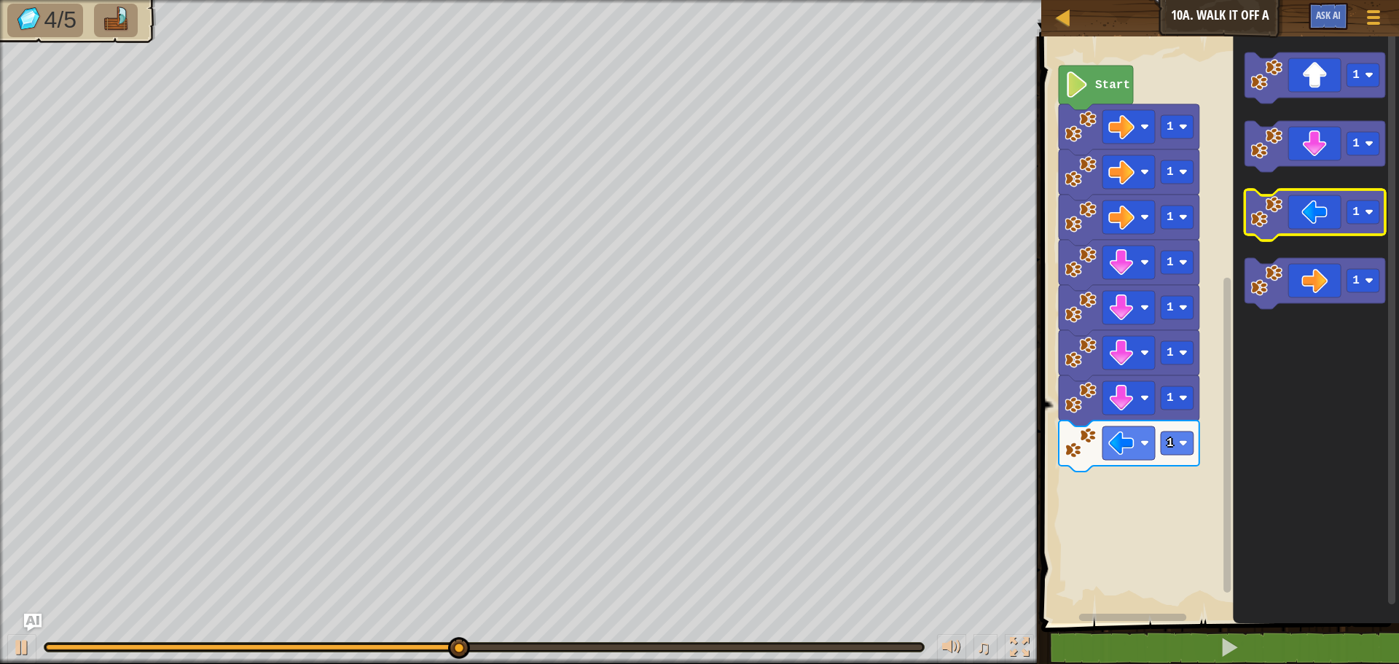
click at [1304, 217] on icon "Blockly Workspace" at bounding box center [1315, 214] width 141 height 51
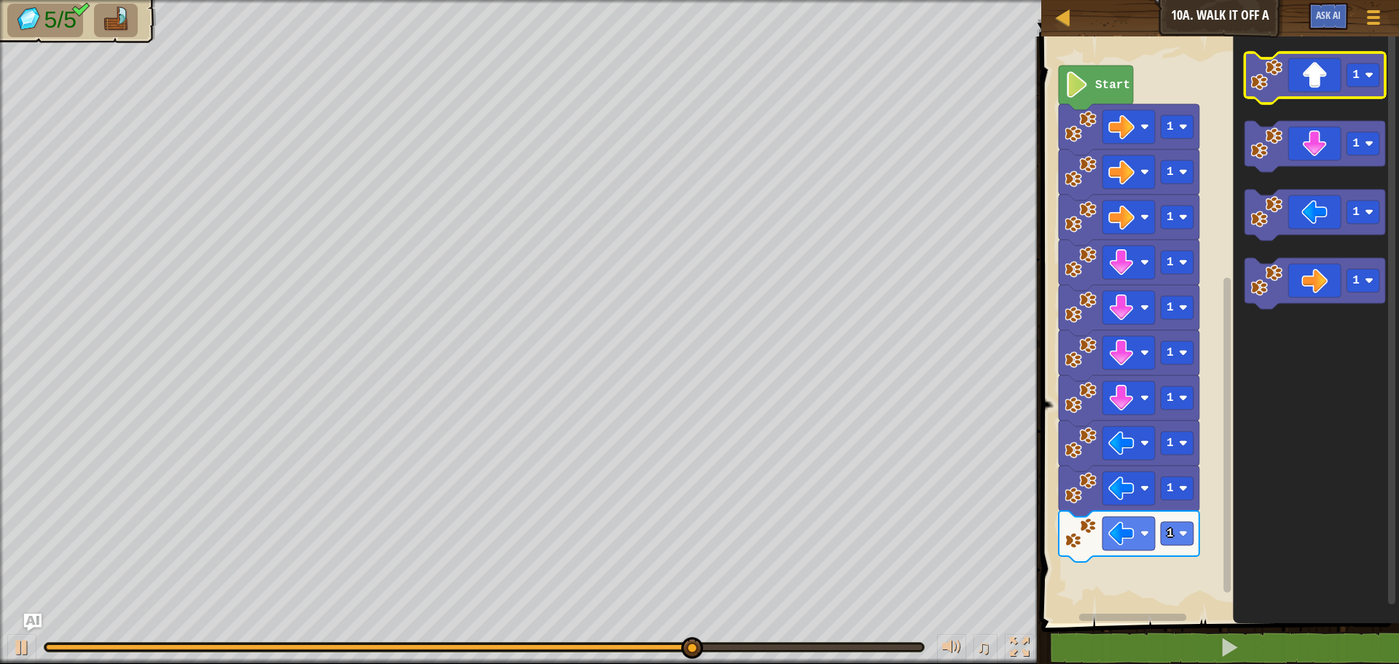
click at [1318, 76] on icon "Blockly Workspace" at bounding box center [1315, 77] width 141 height 51
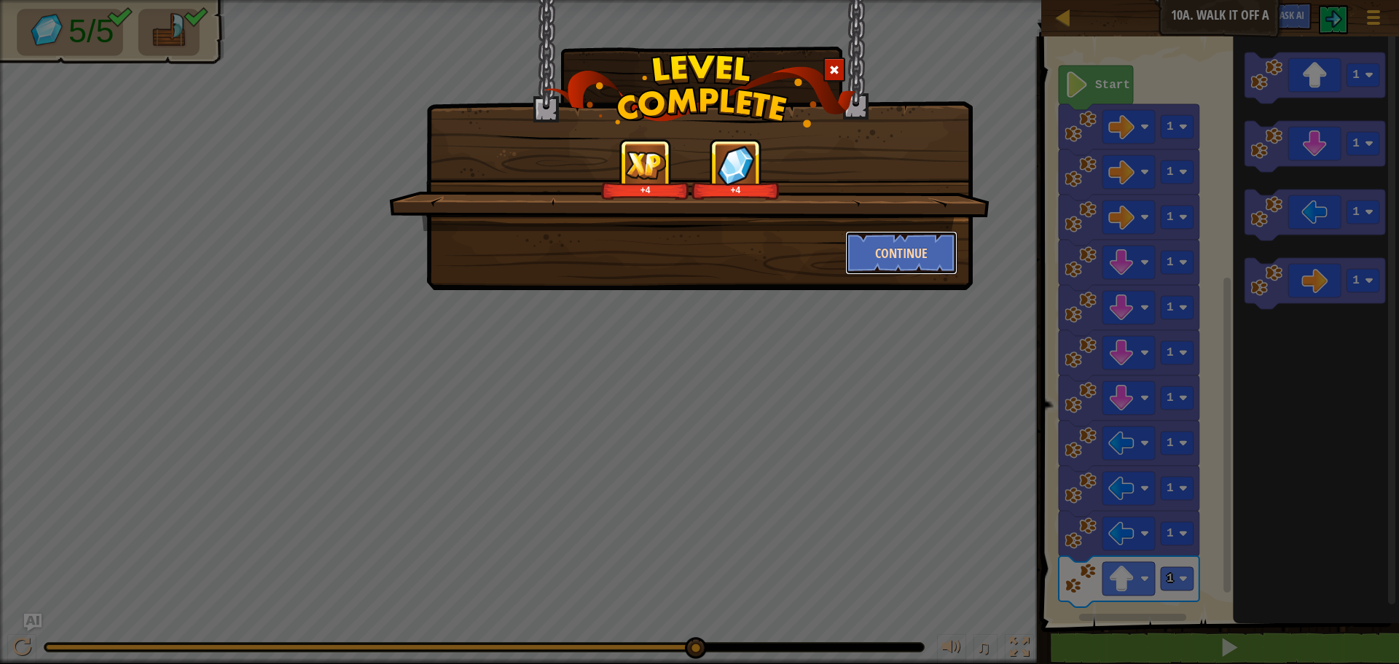
click at [950, 240] on button "Continue" at bounding box center [901, 253] width 113 height 44
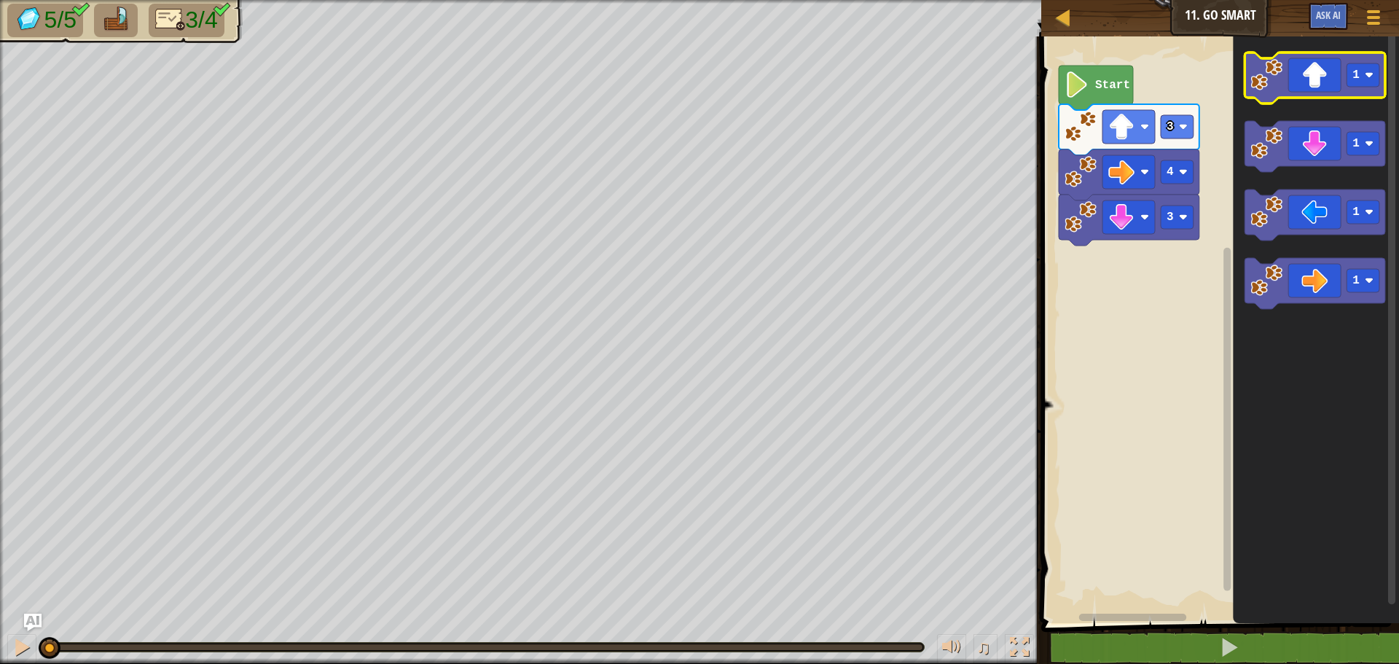
click at [1309, 63] on icon "Blockly Workspace" at bounding box center [1315, 77] width 141 height 51
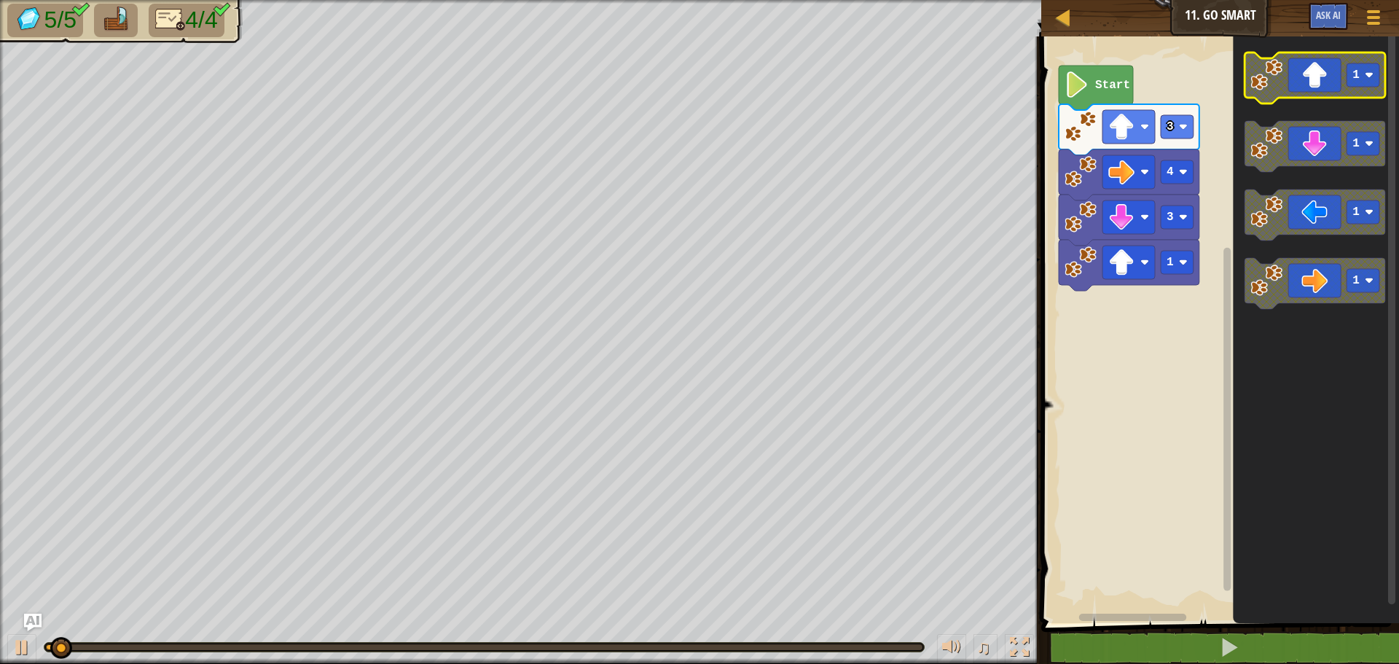
click at [1309, 63] on icon "Blockly Workspace" at bounding box center [1315, 77] width 141 height 51
click at [1309, 67] on icon "Blockly Workspace" at bounding box center [1315, 77] width 141 height 51
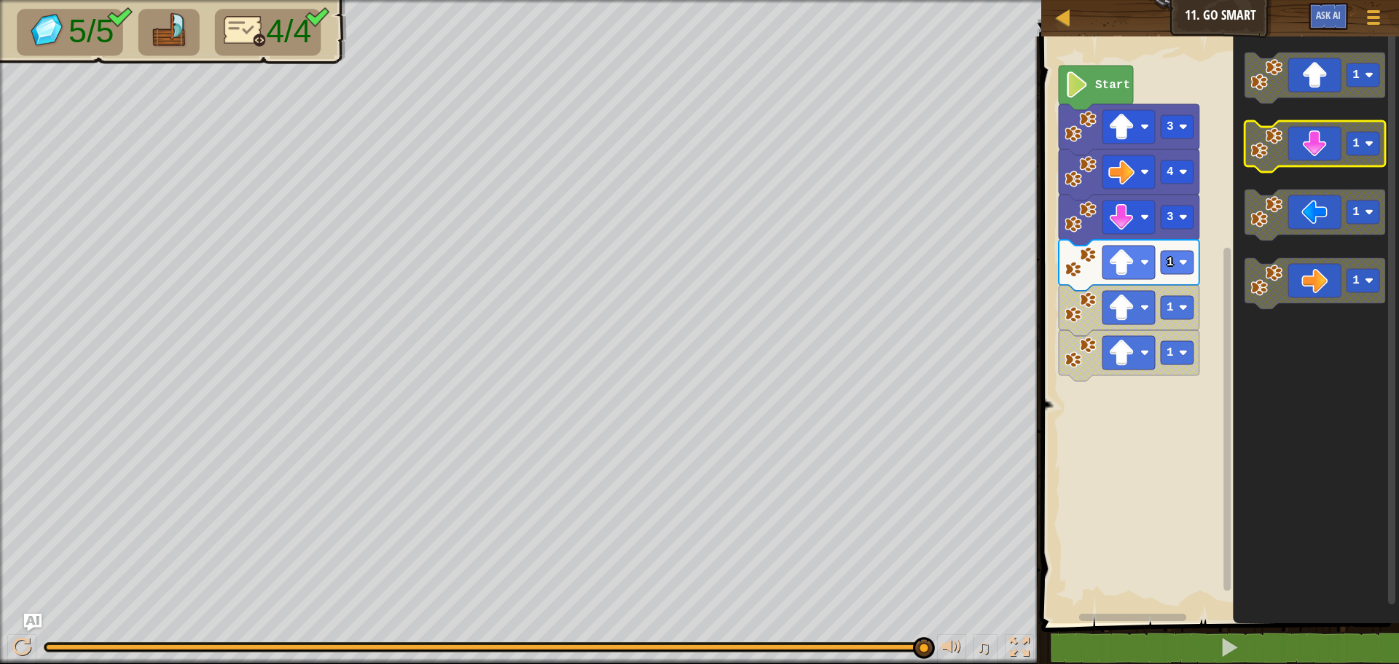
click at [1285, 152] on icon "Blockly Workspace" at bounding box center [1315, 146] width 141 height 51
click at [1350, 123] on icon "Blockly Workspace" at bounding box center [1315, 146] width 141 height 51
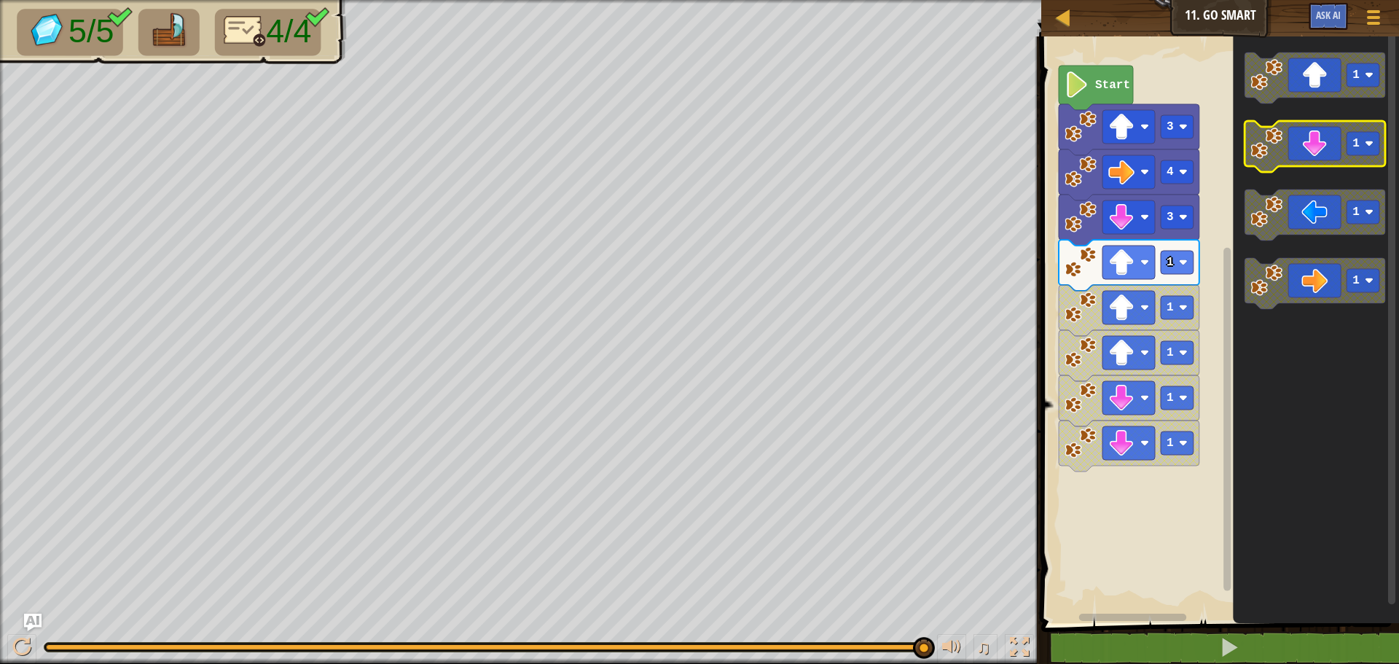
click at [1349, 128] on icon "Blockly Workspace" at bounding box center [1315, 146] width 141 height 51
click at [1347, 136] on g "1" at bounding box center [1315, 146] width 141 height 51
click at [1344, 141] on icon "Blockly Workspace" at bounding box center [1315, 146] width 141 height 51
